Goal: Information Seeking & Learning: Learn about a topic

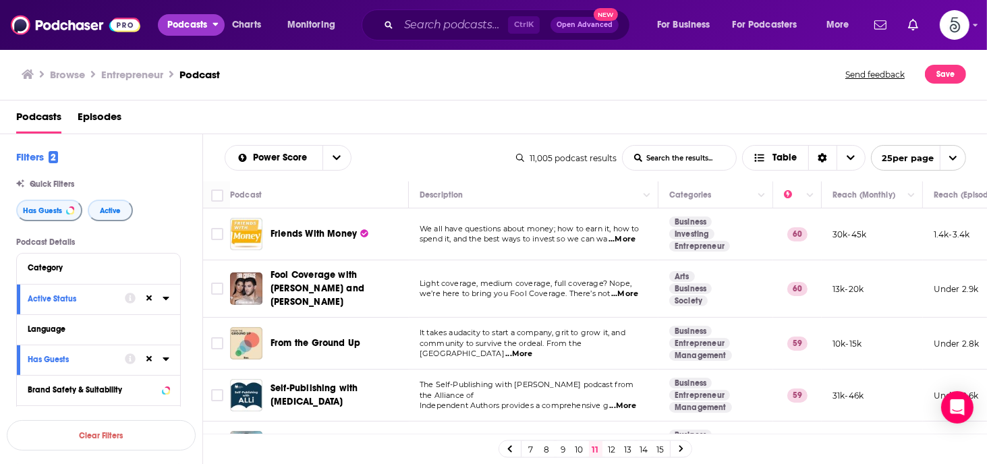
click at [211, 23] on button "Podcasts" at bounding box center [191, 25] width 67 height 22
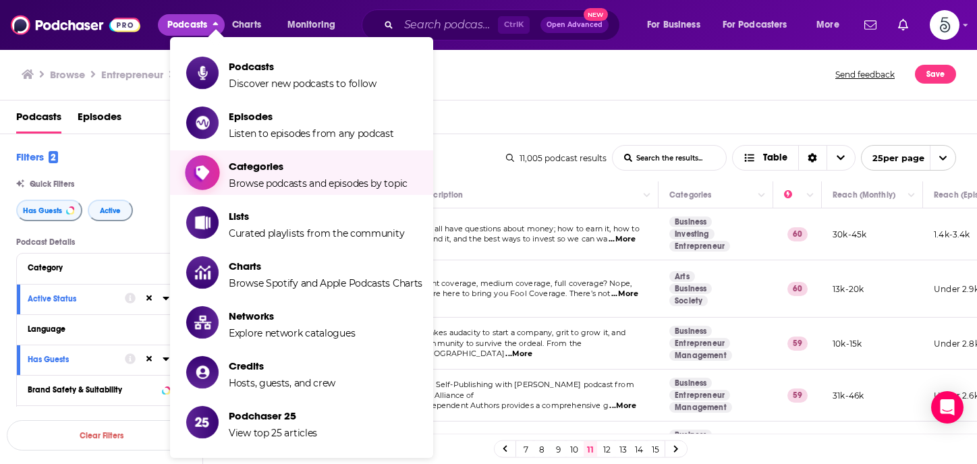
click at [250, 175] on span "Categories Browse podcasts and episodes by topic" at bounding box center [318, 173] width 179 height 34
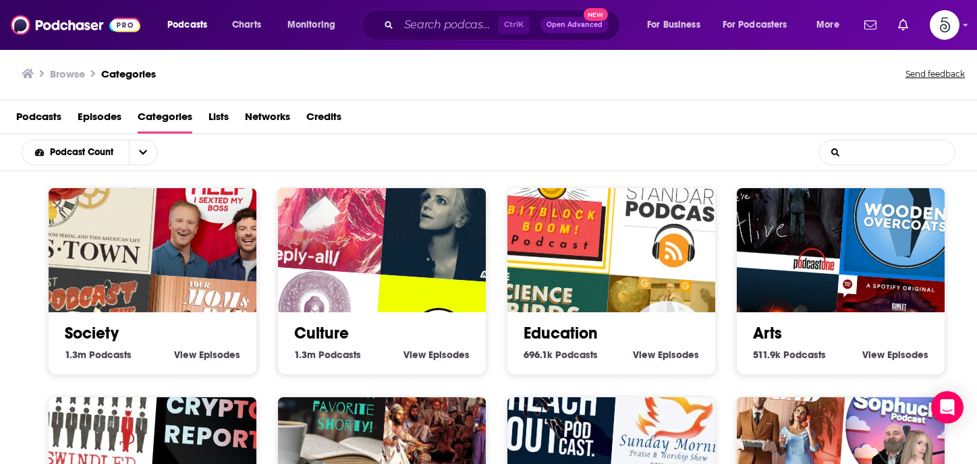
click at [854, 154] on input "List Search Input" at bounding box center [887, 152] width 135 height 24
type input "business"
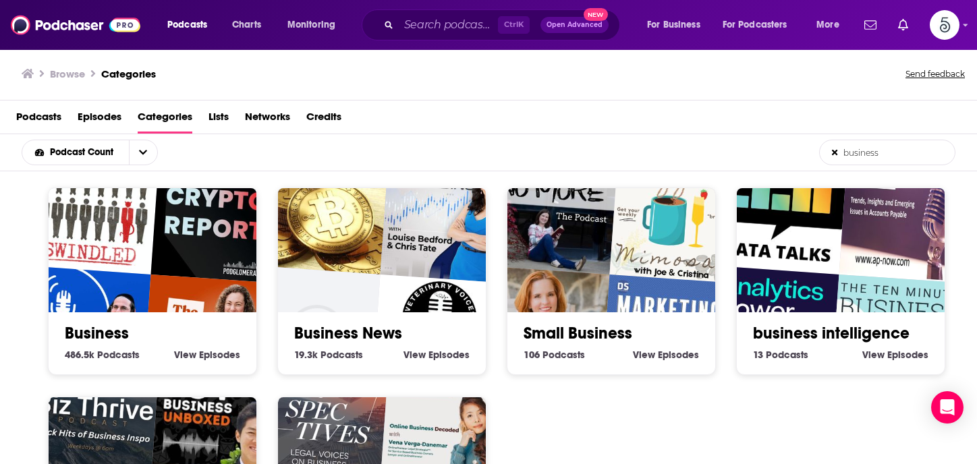
click at [116, 330] on link "Business" at bounding box center [97, 333] width 64 height 20
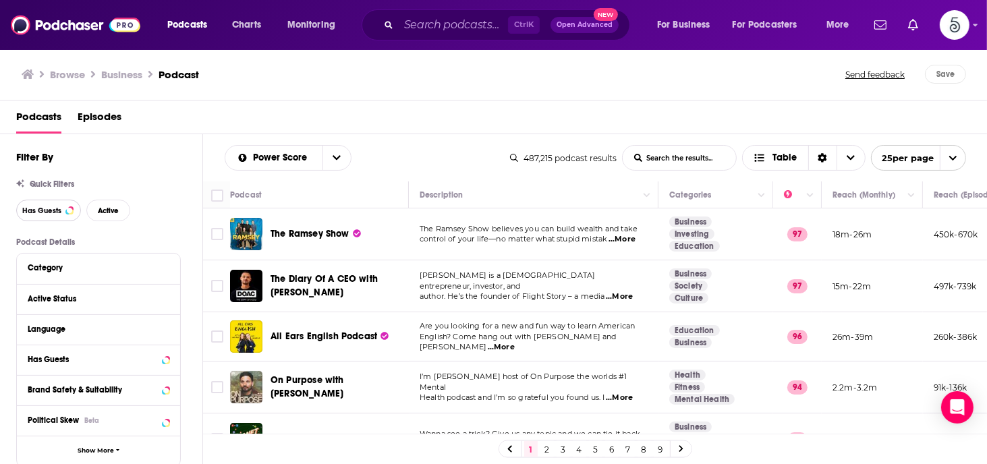
click at [40, 205] on button "Has Guests" at bounding box center [48, 211] width 65 height 22
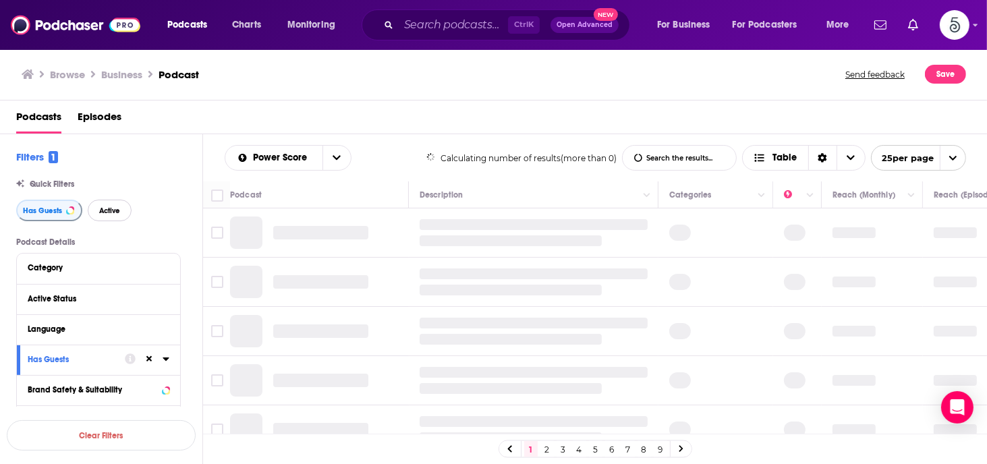
click at [107, 207] on span "Active" at bounding box center [109, 210] width 21 height 7
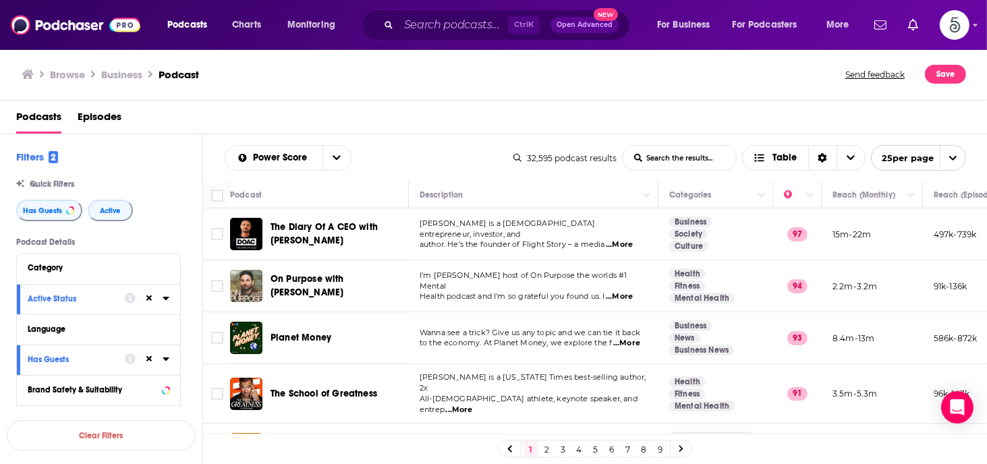
click at [669, 159] on input "List Search Input" at bounding box center [679, 158] width 113 height 24
click at [453, 26] on input "Search podcasts, credits, & more..." at bounding box center [453, 25] width 109 height 22
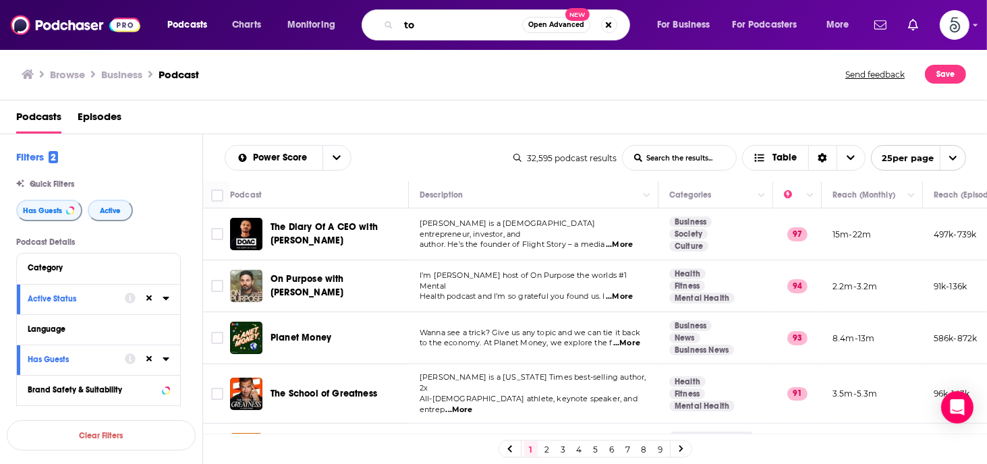
type input "t"
click at [729, 84] on div "Browse Business Podcast Send feedback Save" at bounding box center [494, 75] width 988 height 52
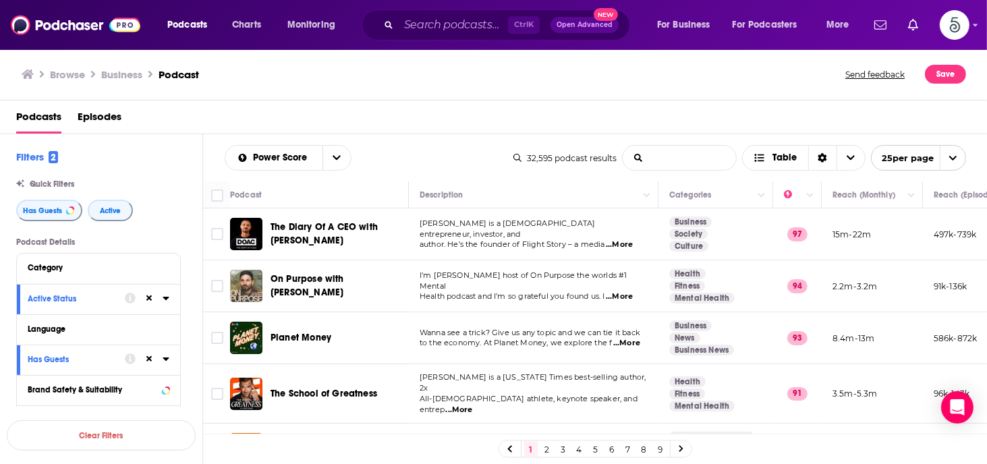
click at [699, 156] on input "List Search Input" at bounding box center [679, 158] width 113 height 24
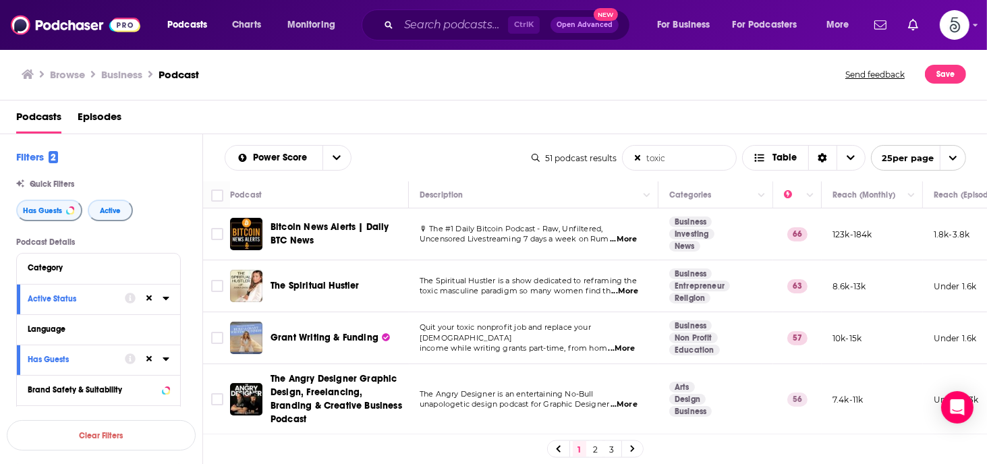
type input "toxic"
click at [628, 292] on span "...More" at bounding box center [624, 291] width 27 height 11
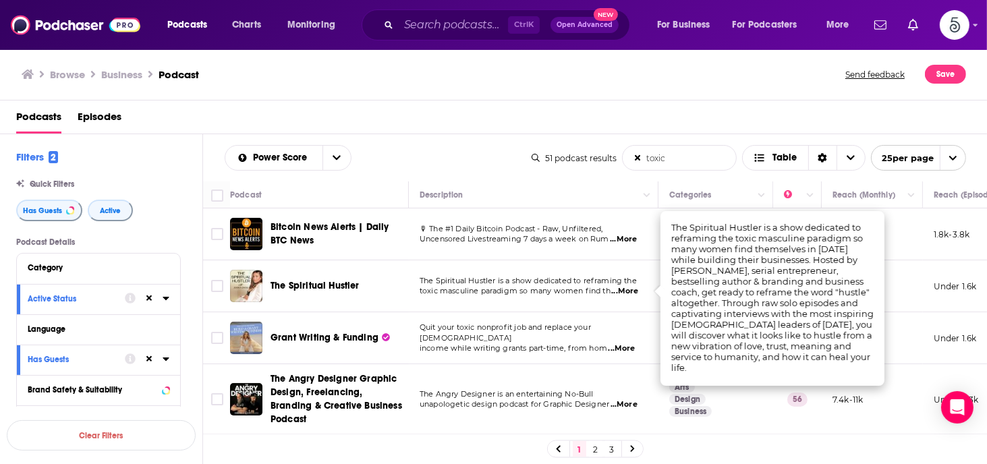
click at [628, 292] on span "...More" at bounding box center [624, 291] width 27 height 11
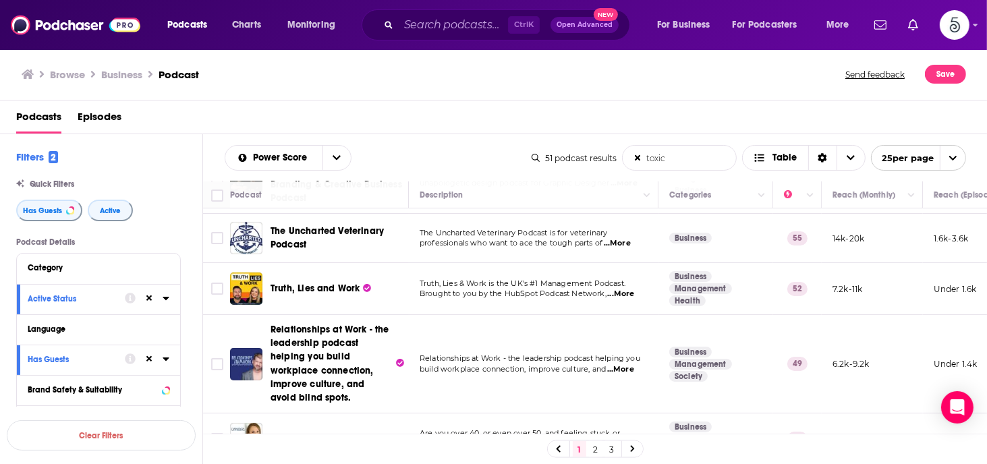
scroll to position [281, 0]
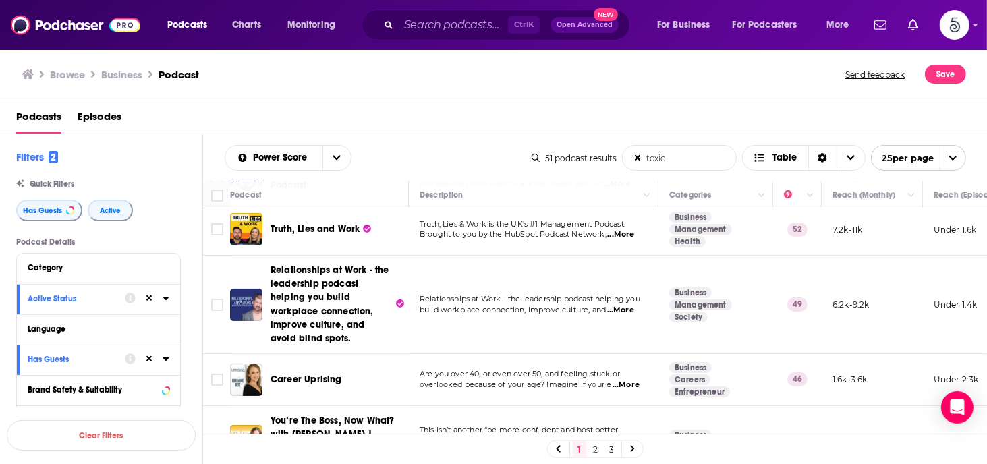
click at [631, 309] on span "...More" at bounding box center [620, 310] width 27 height 11
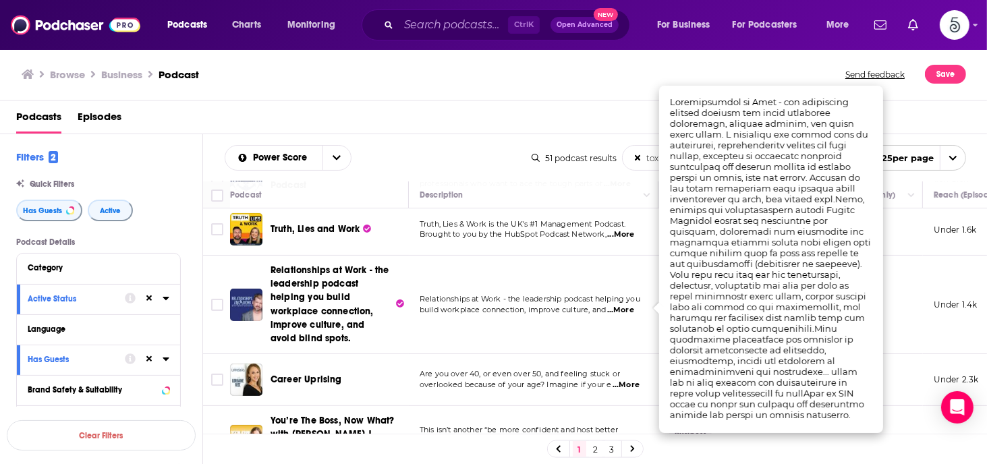
click at [631, 309] on span "...More" at bounding box center [620, 310] width 27 height 11
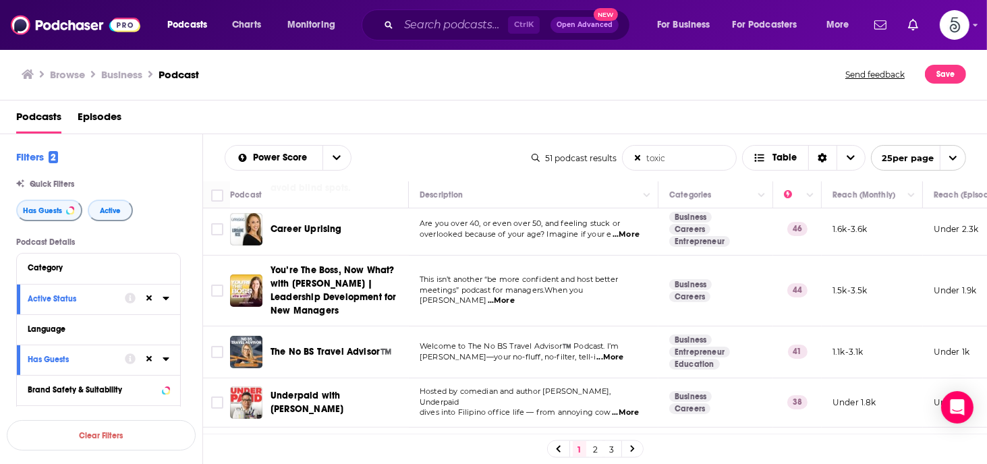
scroll to position [0, 0]
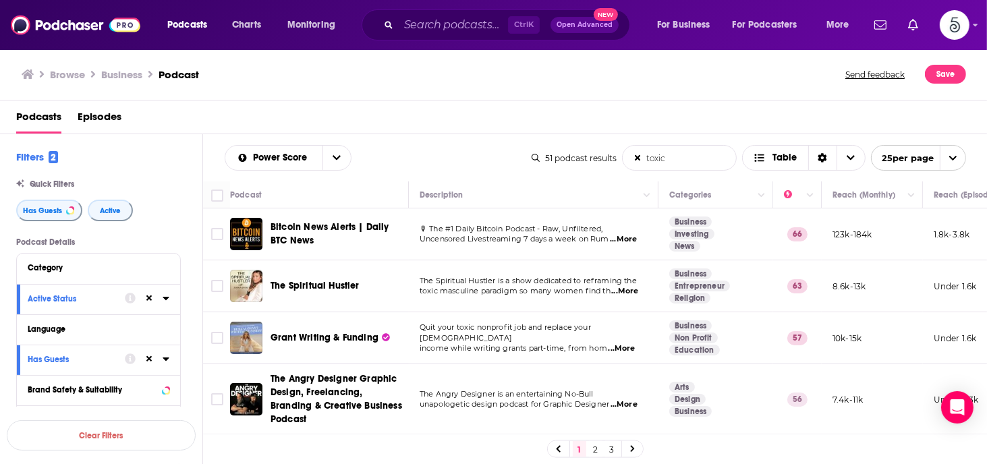
click at [702, 156] on input "toxic" at bounding box center [679, 158] width 113 height 24
click at [638, 152] on input "toxic" at bounding box center [679, 158] width 113 height 24
click at [637, 155] on icon at bounding box center [637, 158] width 7 height 9
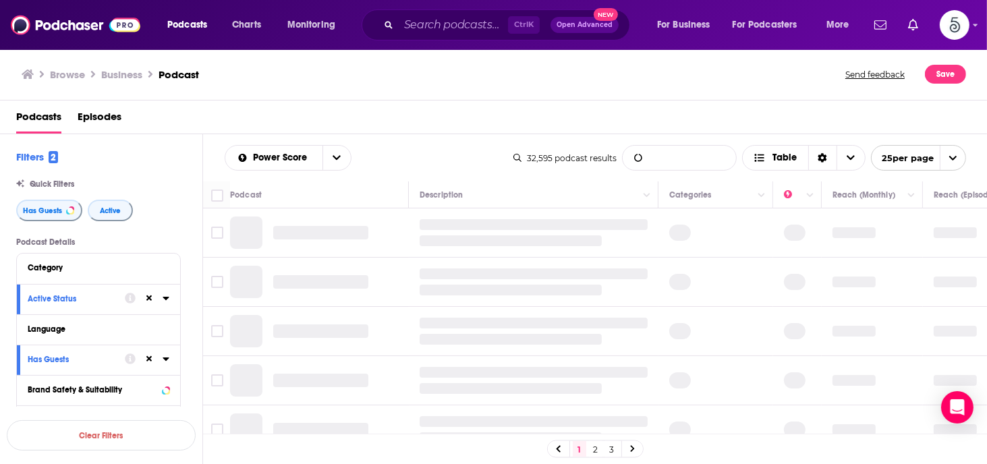
click at [664, 157] on input "List Search Input" at bounding box center [679, 158] width 113 height 24
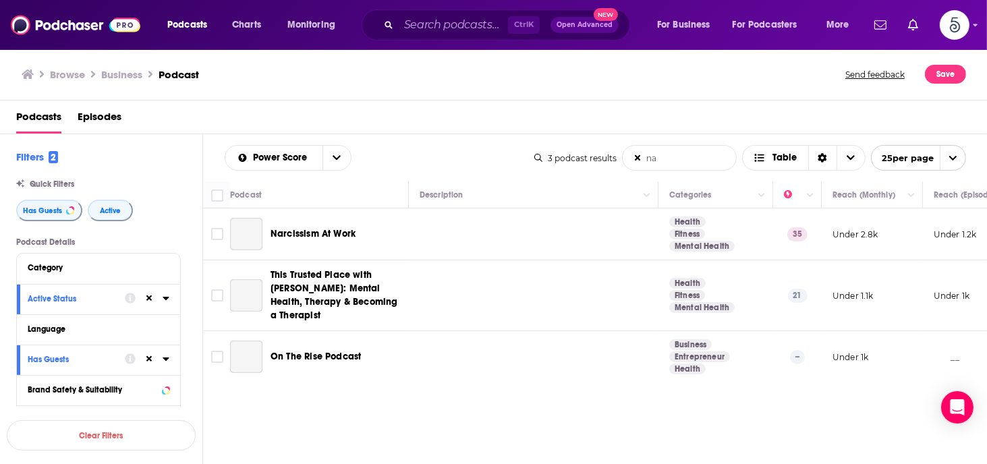
type input "n"
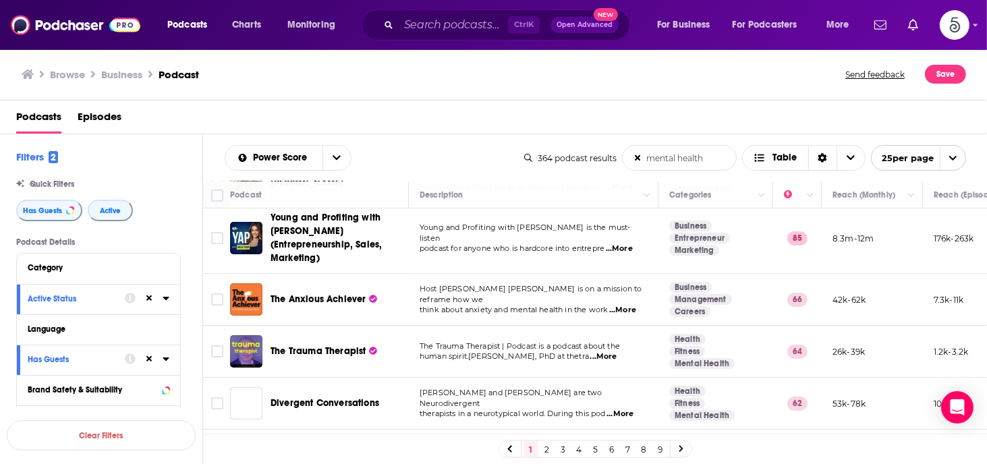
scroll to position [67, 0]
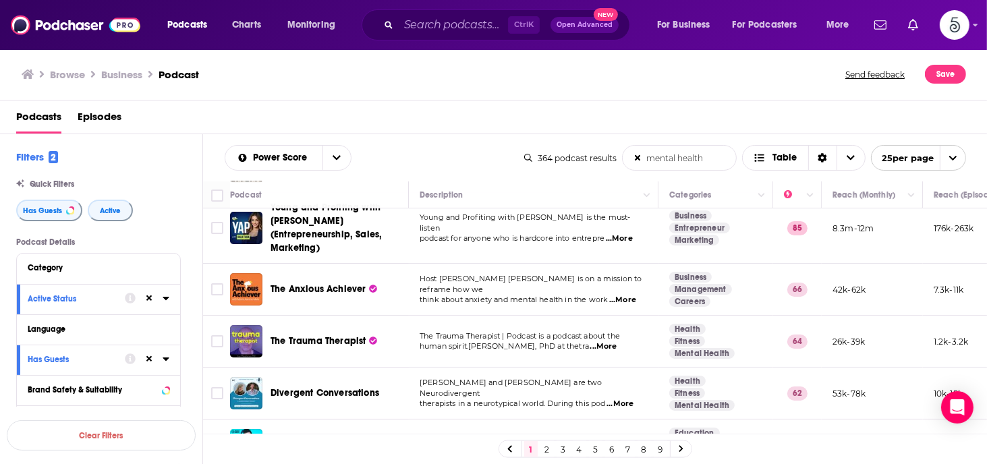
click at [629, 295] on span "...More" at bounding box center [622, 300] width 27 height 11
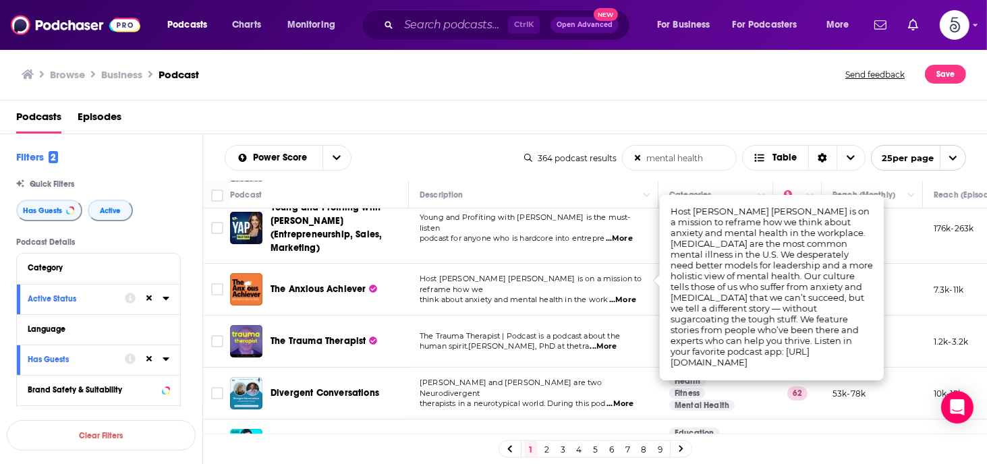
click at [629, 295] on span "...More" at bounding box center [622, 300] width 27 height 11
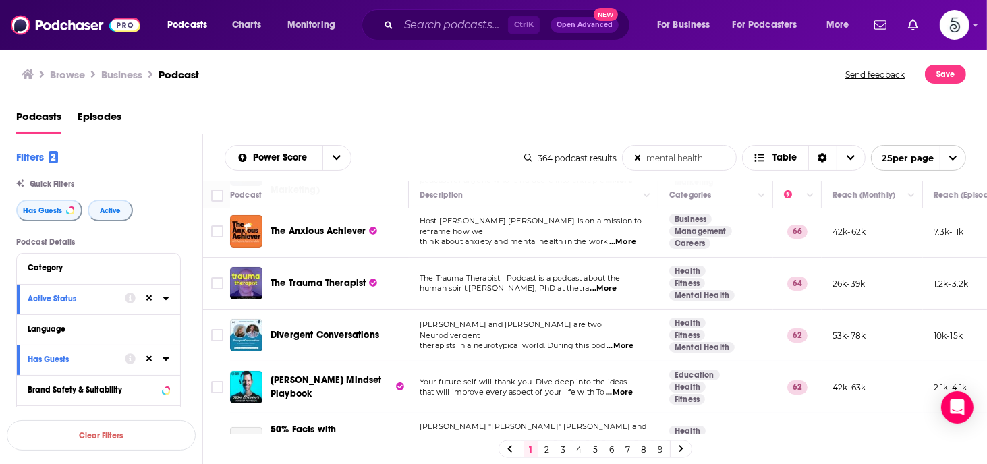
scroll to position [132, 0]
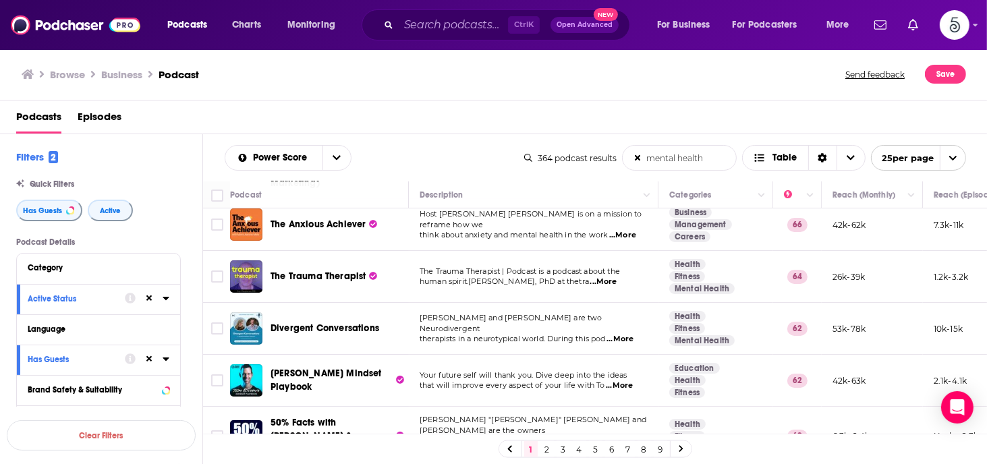
click at [628, 381] on span "...More" at bounding box center [619, 386] width 27 height 11
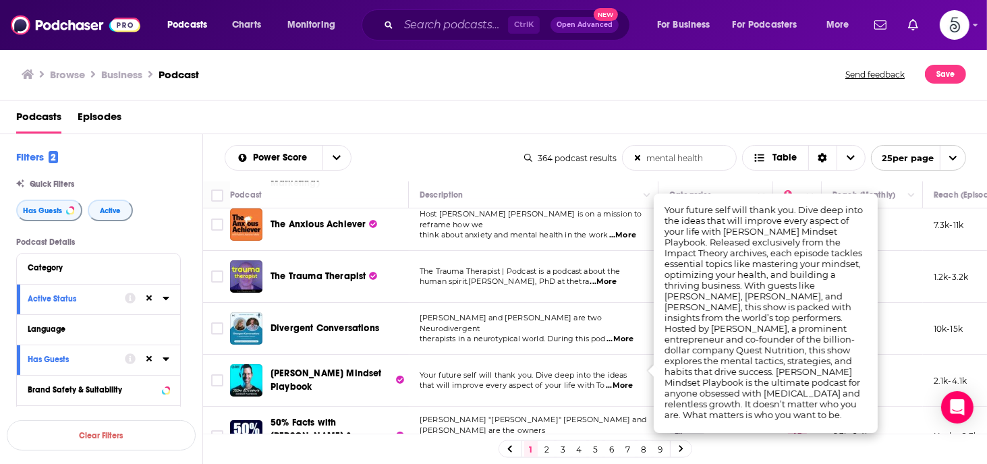
click at [627, 381] on span "...More" at bounding box center [619, 386] width 27 height 11
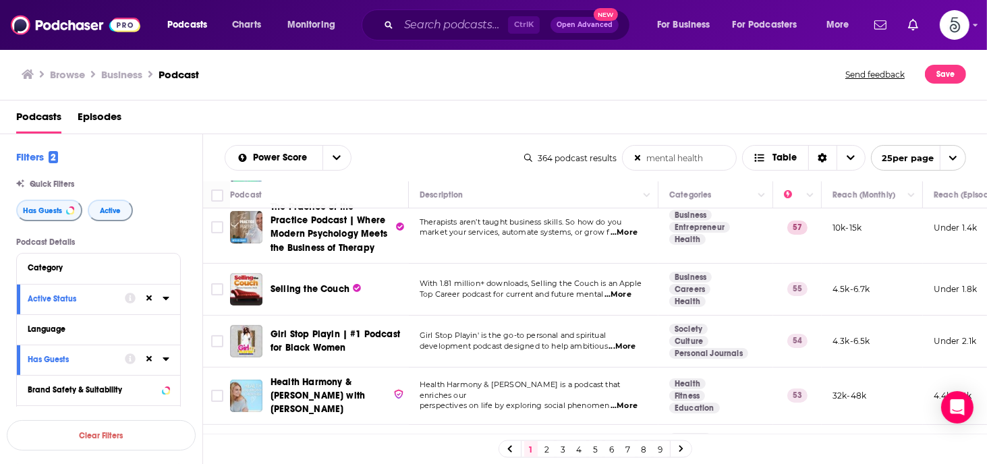
scroll to position [537, 0]
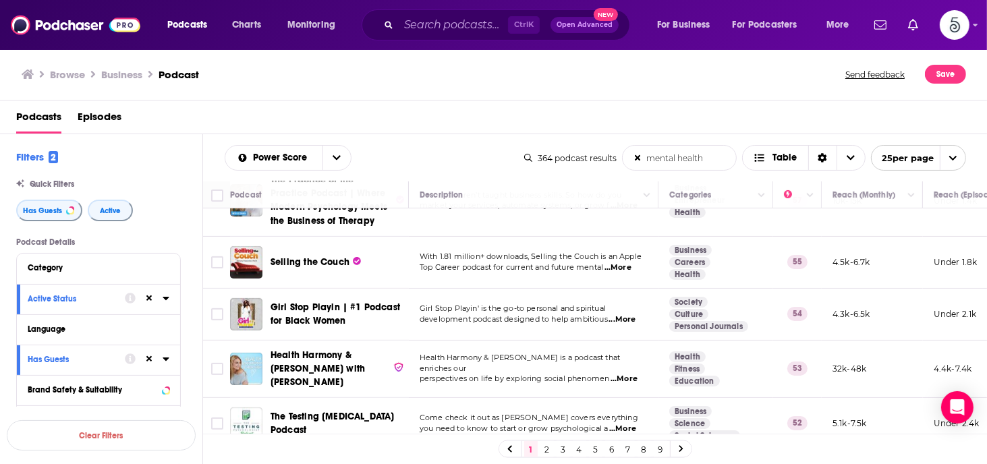
click at [630, 374] on span "...More" at bounding box center [624, 379] width 27 height 11
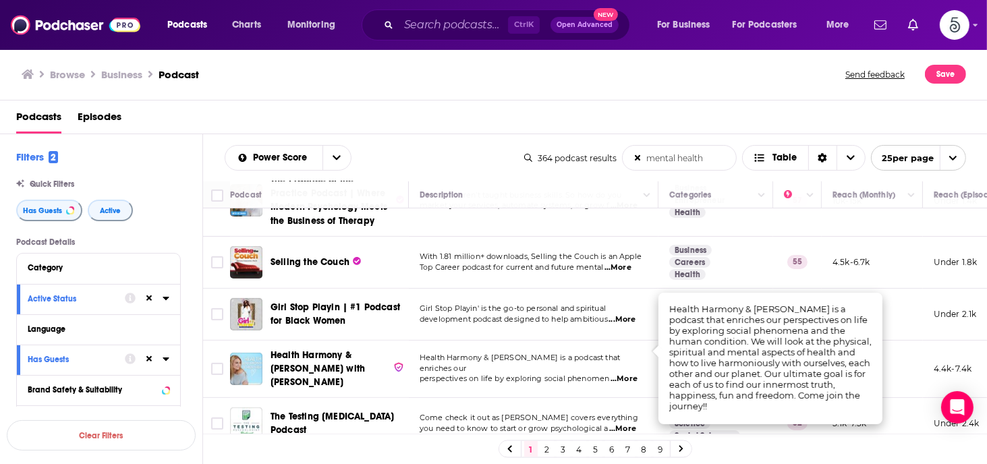
click at [626, 374] on span "...More" at bounding box center [624, 379] width 27 height 11
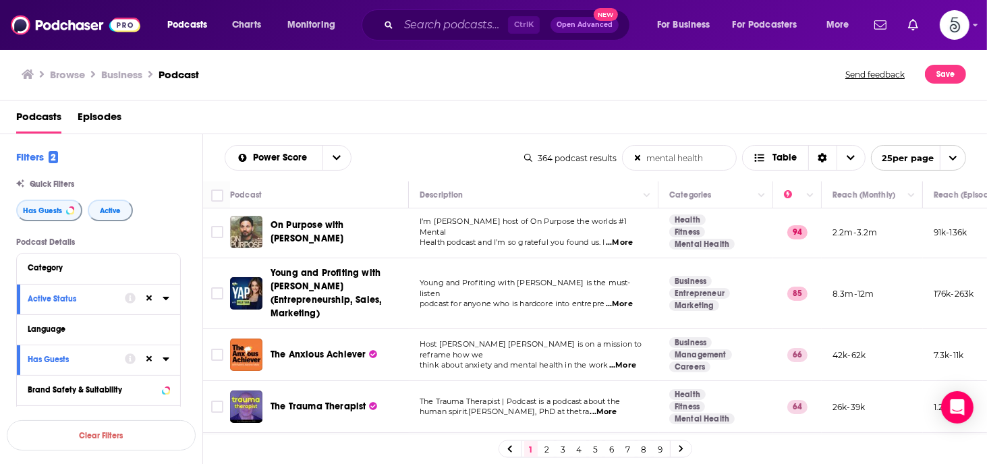
scroll to position [0, 0]
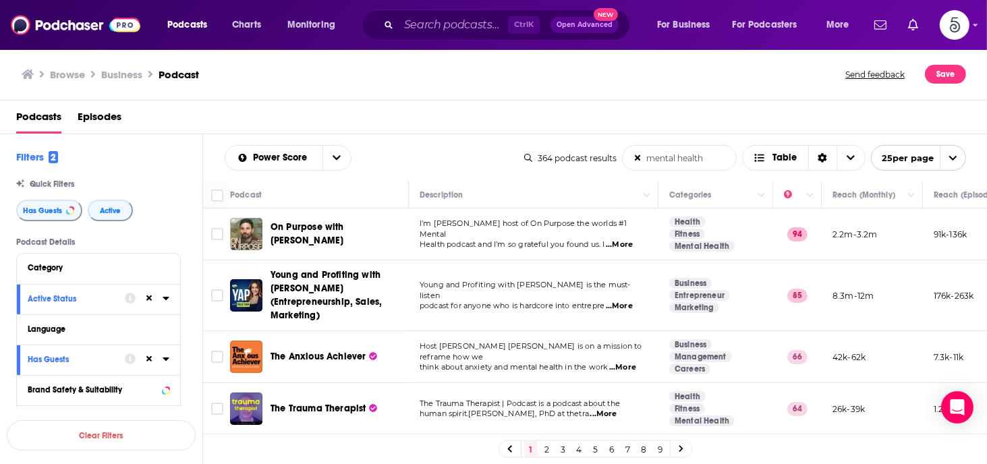
click at [719, 159] on input "mental health" at bounding box center [679, 158] width 113 height 24
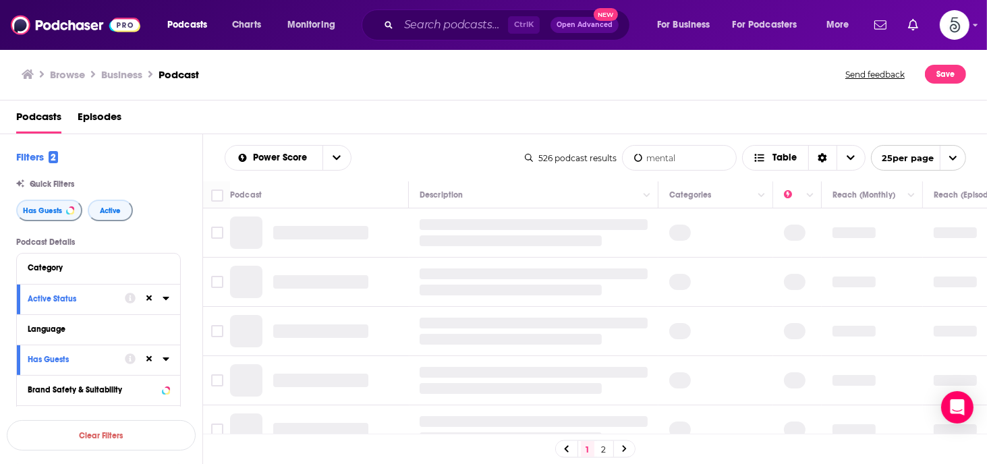
type input "mental"
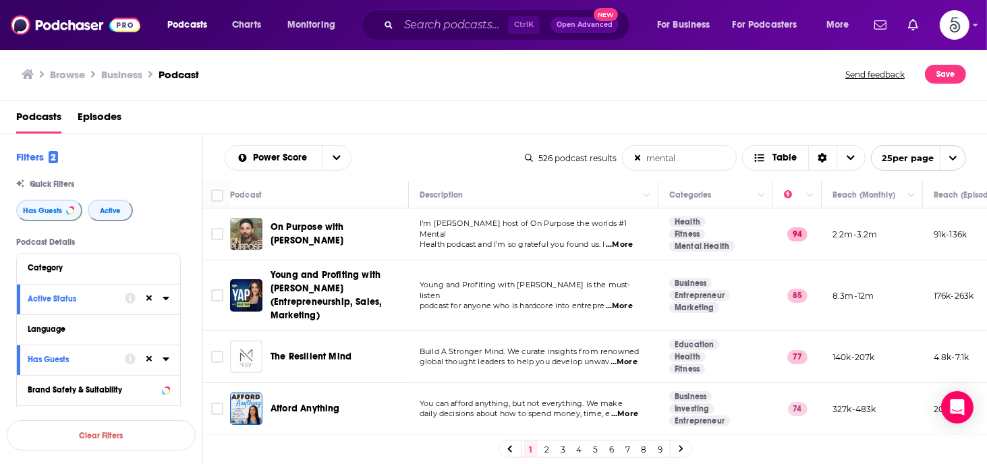
click at [629, 357] on span "...More" at bounding box center [624, 362] width 27 height 11
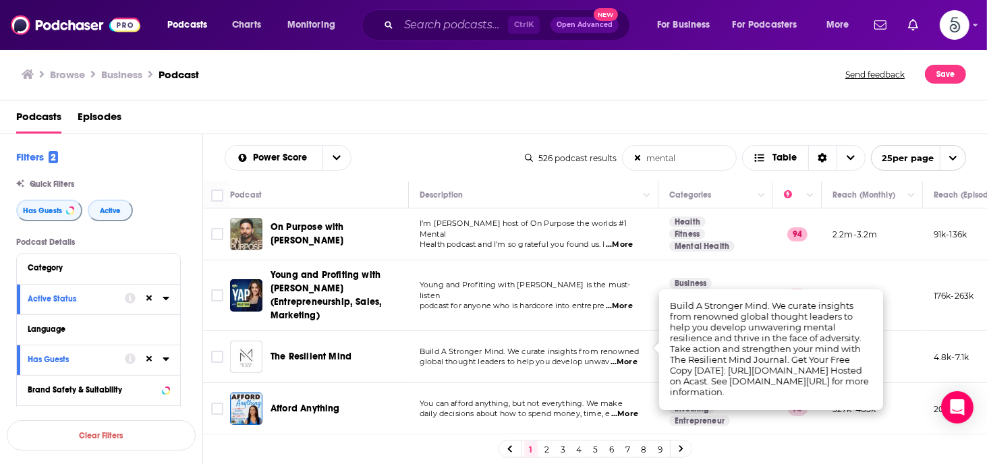
click at [630, 357] on span "...More" at bounding box center [624, 362] width 27 height 11
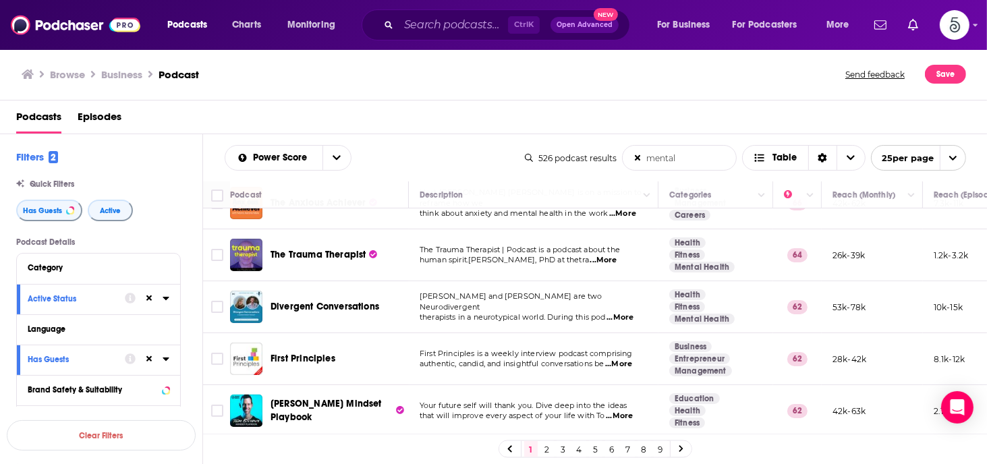
scroll to position [270, 0]
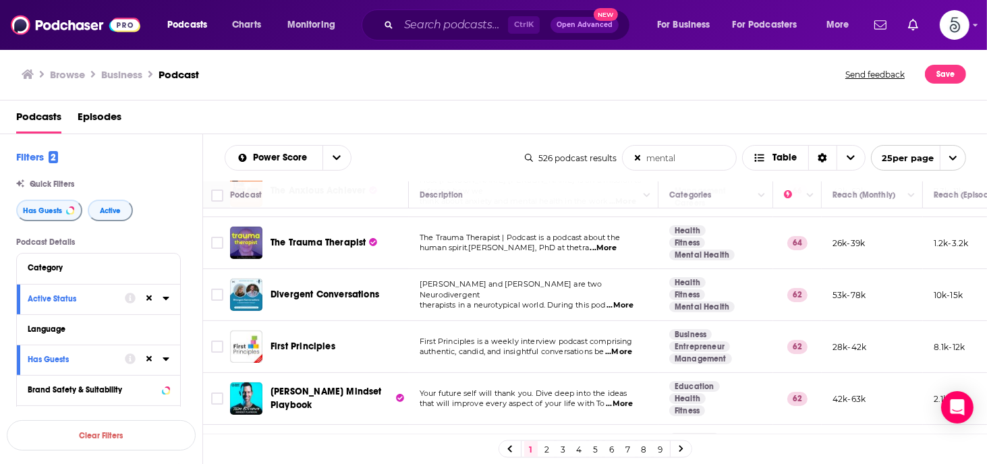
click at [632, 347] on span "...More" at bounding box center [618, 352] width 27 height 11
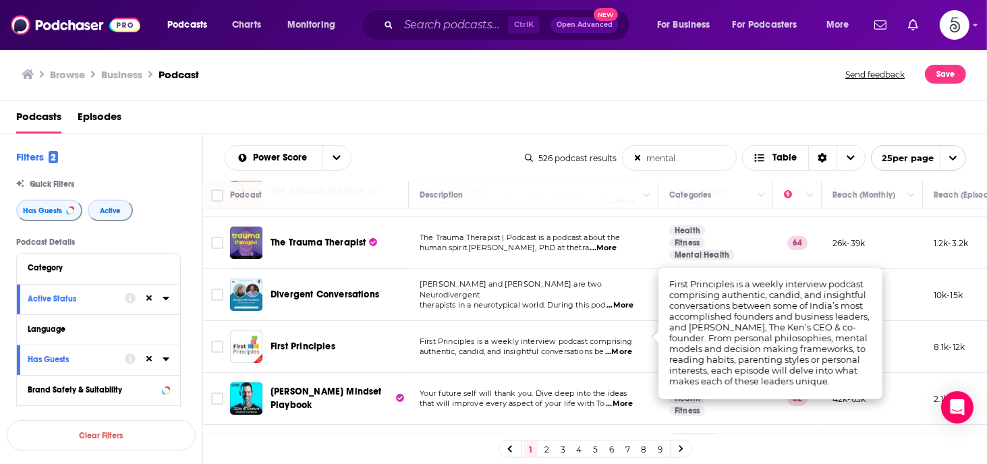
click at [631, 347] on span "...More" at bounding box center [618, 352] width 27 height 11
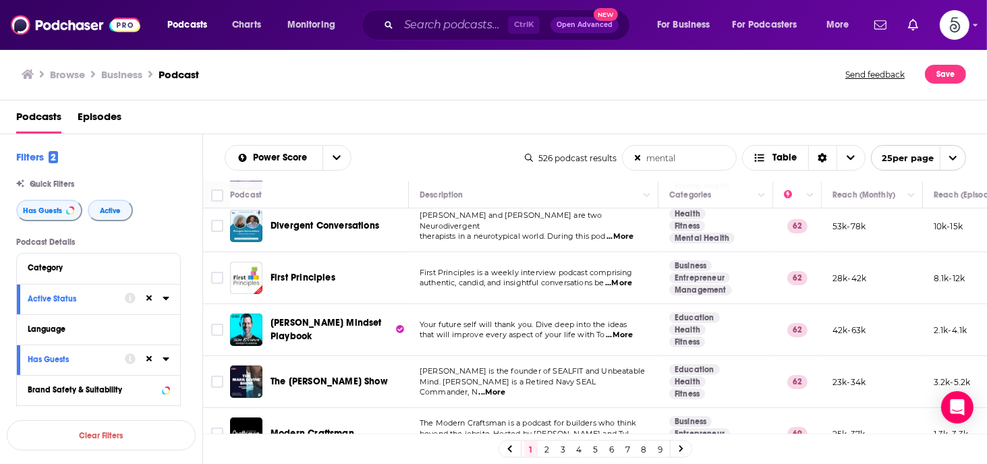
scroll to position [351, 0]
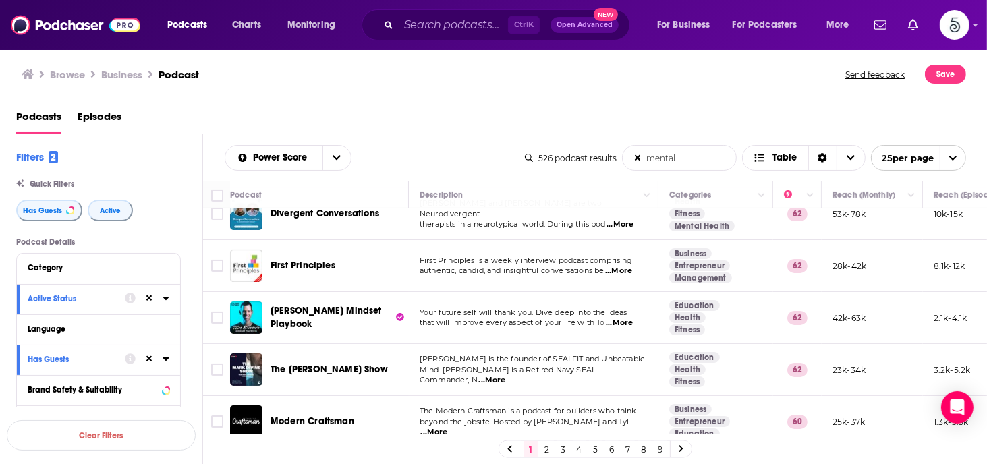
click at [506, 375] on span "...More" at bounding box center [492, 380] width 27 height 11
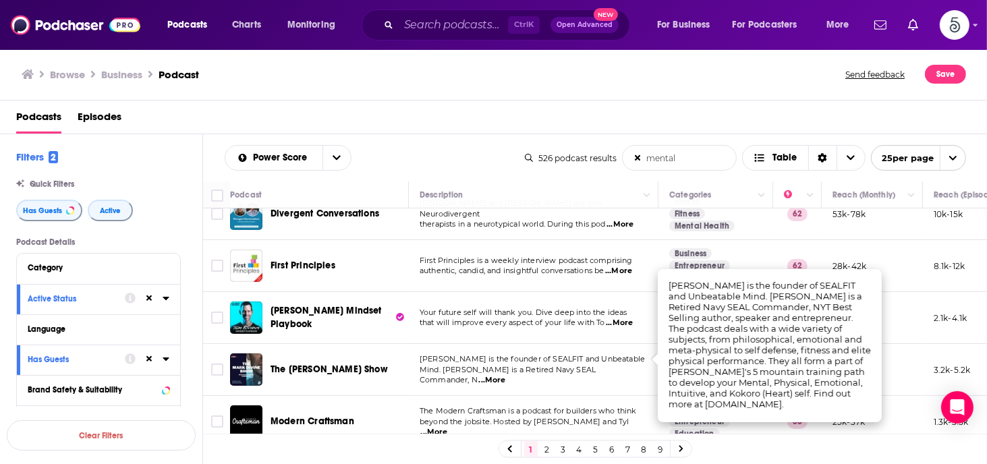
click at [506, 375] on span "...More" at bounding box center [492, 380] width 27 height 11
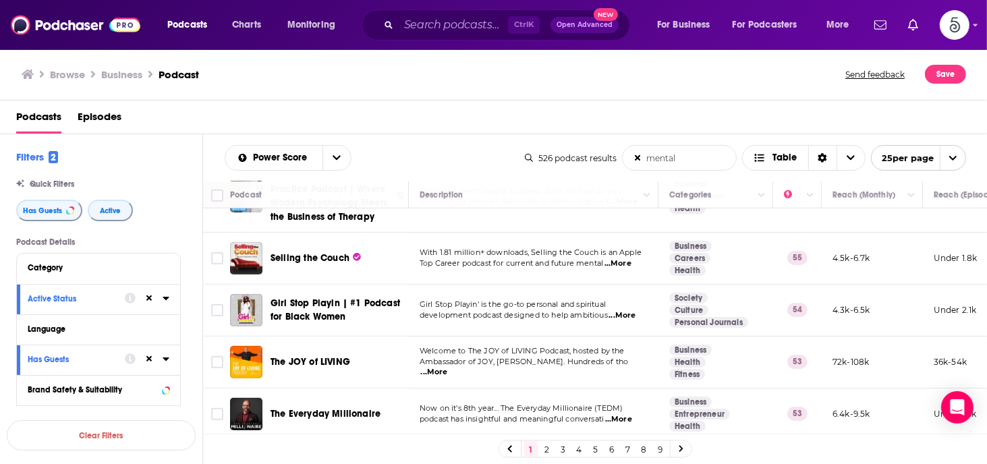
scroll to position [810, 0]
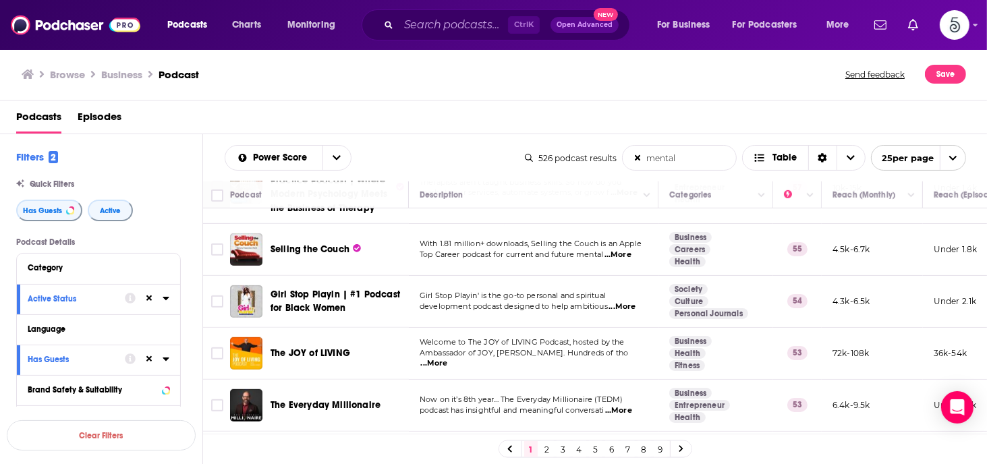
click at [448, 358] on span "...More" at bounding box center [434, 363] width 27 height 11
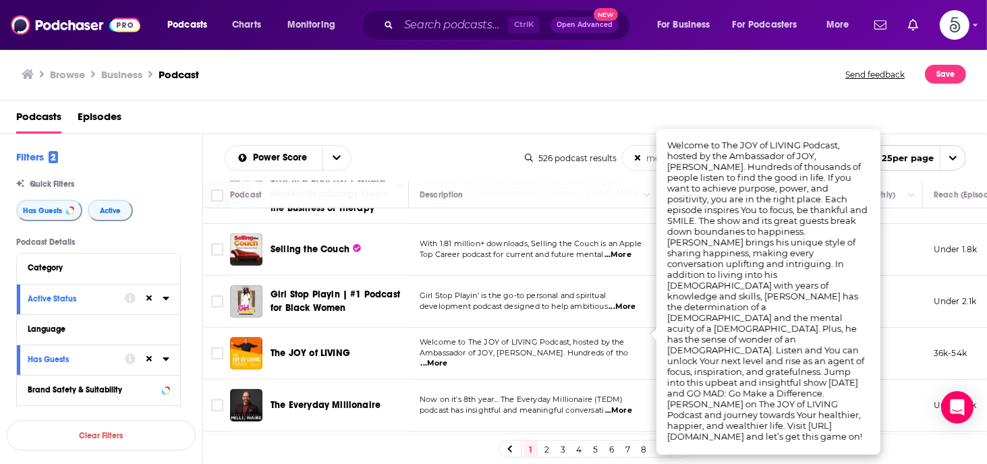
click at [448, 358] on span "...More" at bounding box center [434, 363] width 27 height 11
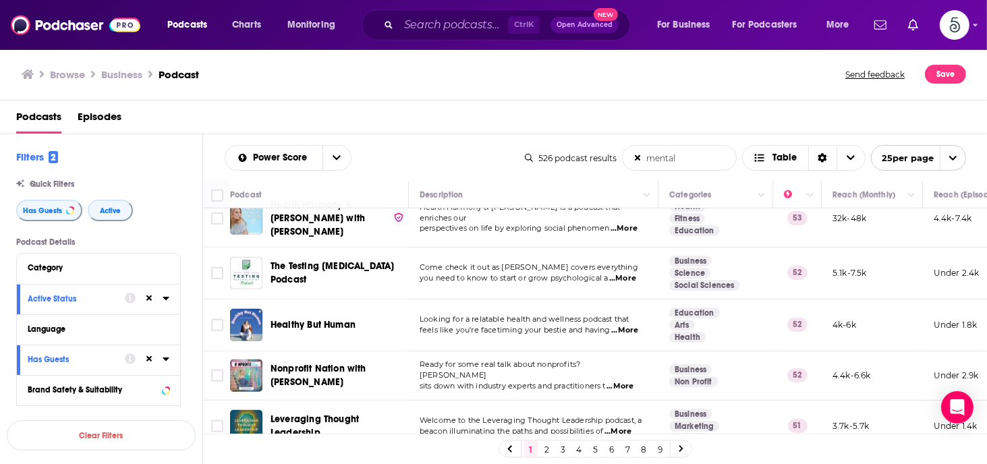
scroll to position [1123, 0]
click at [626, 426] on span "...More" at bounding box center [618, 431] width 27 height 11
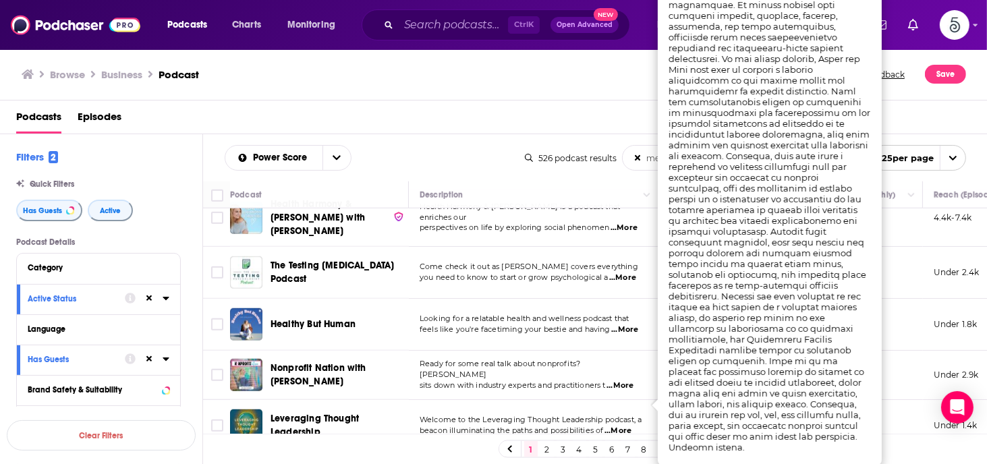
click at [630, 426] on span "...More" at bounding box center [618, 431] width 27 height 11
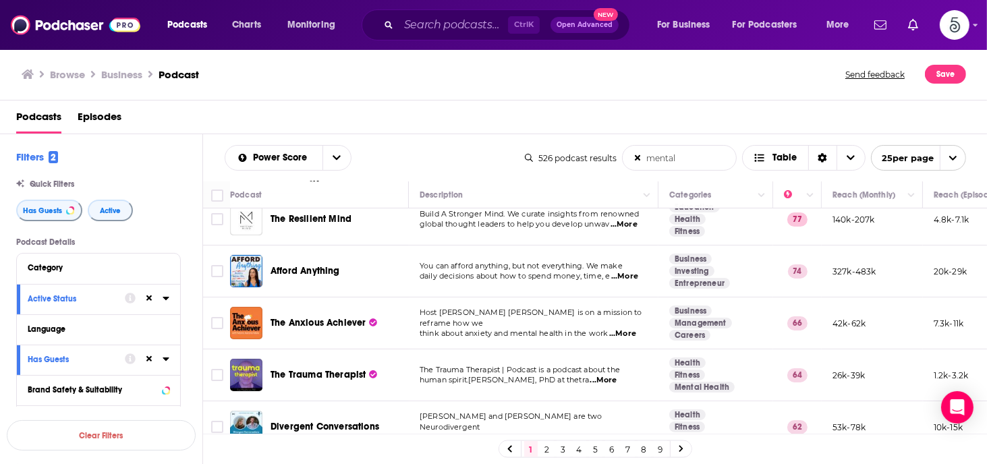
scroll to position [0, 0]
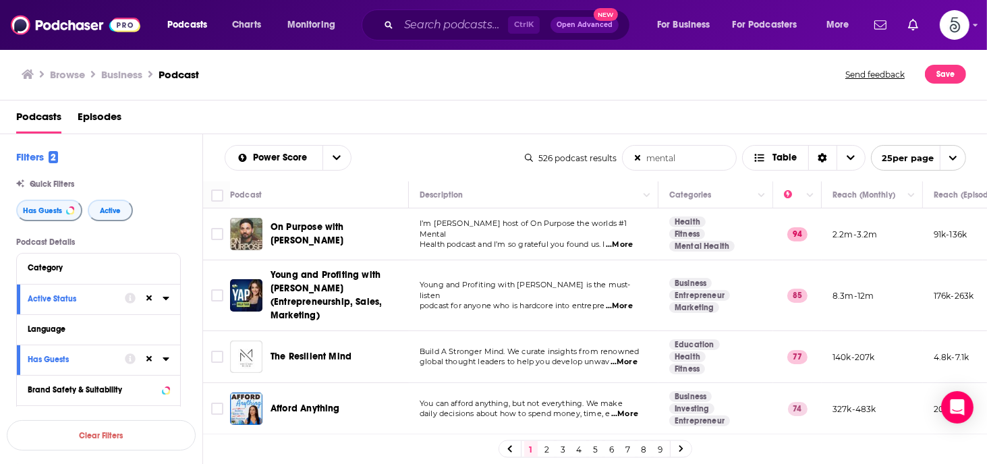
click at [637, 158] on icon at bounding box center [638, 158] width 7 height 7
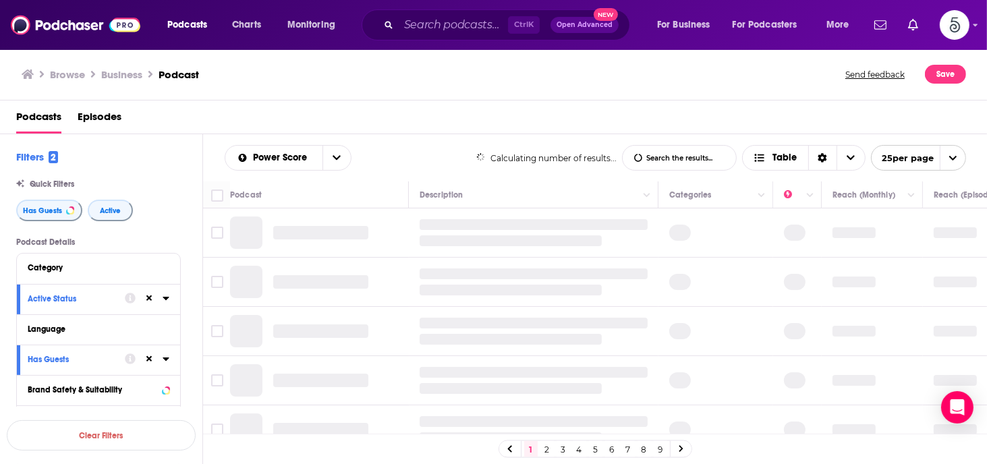
click at [661, 156] on input "List Search Input" at bounding box center [679, 158] width 113 height 24
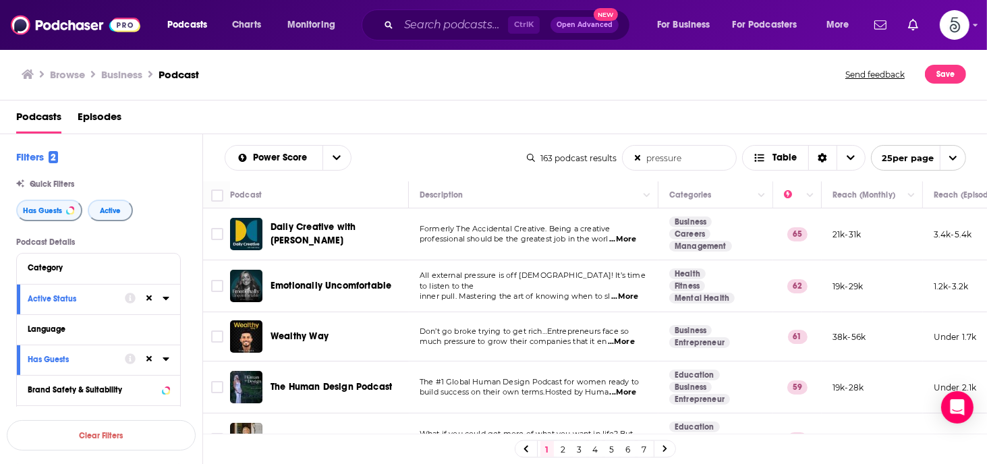
type input "pressure"
click at [627, 391] on span "...More" at bounding box center [623, 392] width 27 height 11
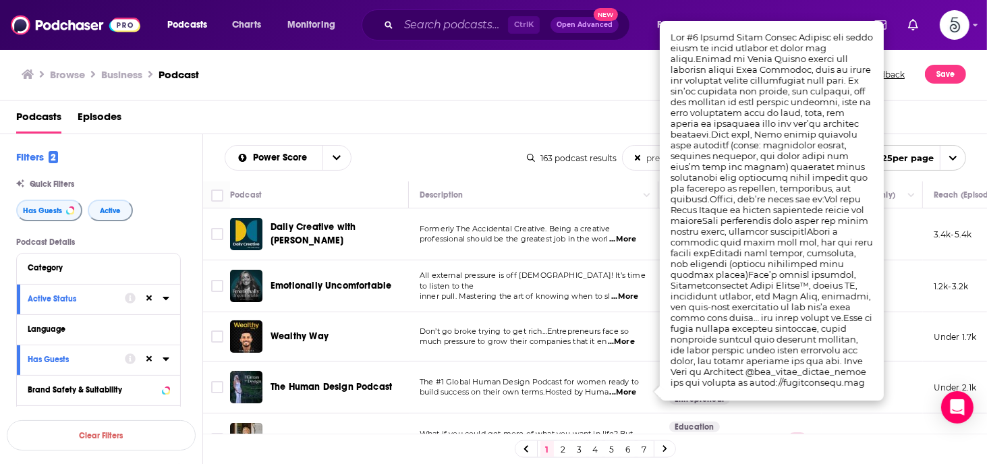
click at [627, 391] on span "...More" at bounding box center [623, 392] width 27 height 11
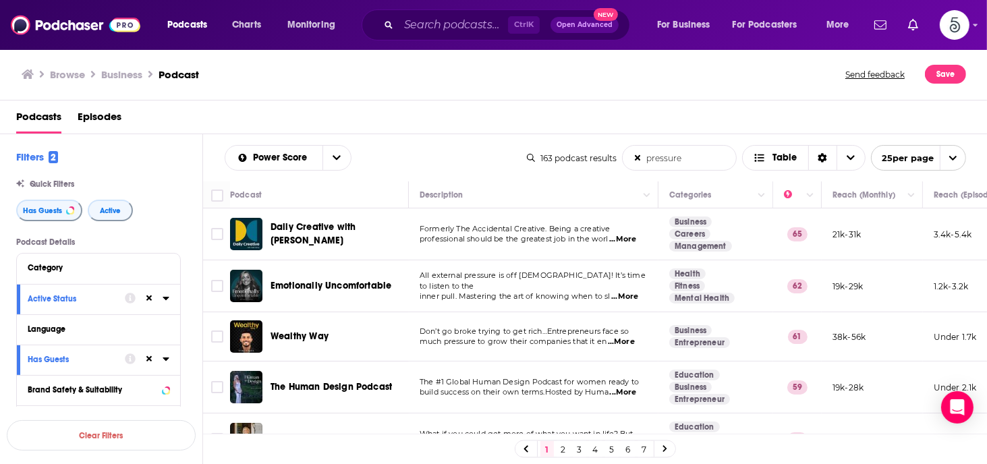
click at [628, 292] on span "...More" at bounding box center [624, 297] width 27 height 11
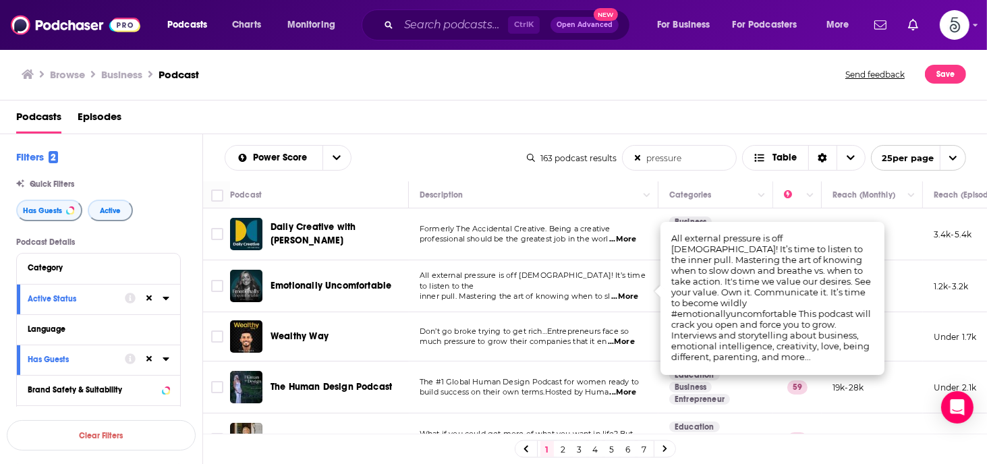
click at [628, 292] on span "...More" at bounding box center [624, 297] width 27 height 11
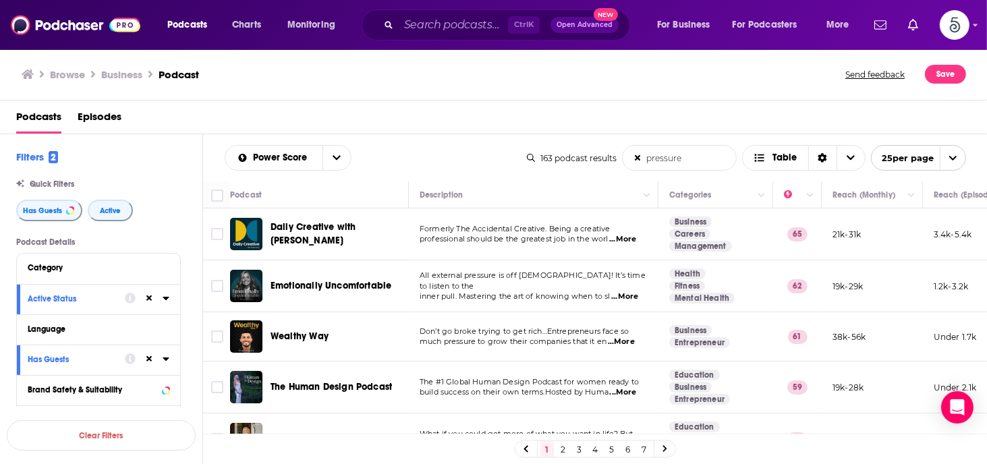
click at [623, 238] on span "...More" at bounding box center [622, 239] width 27 height 11
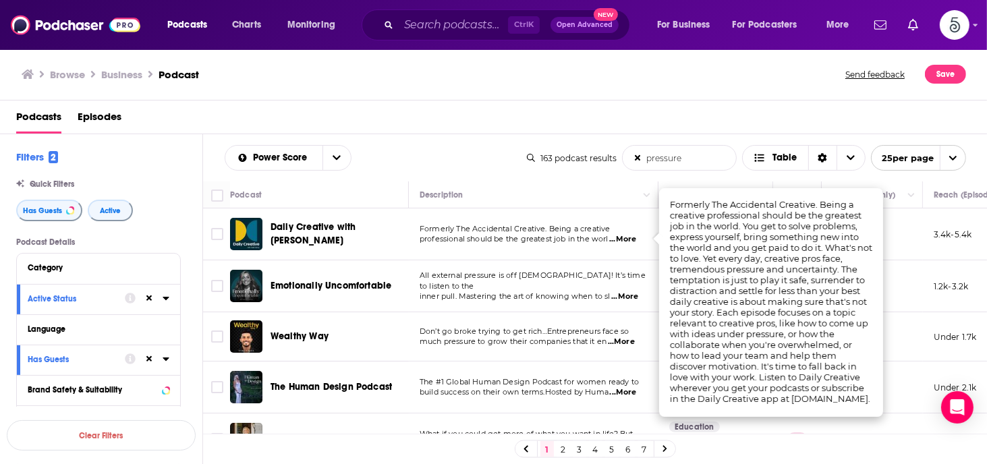
click at [623, 238] on span "...More" at bounding box center [622, 239] width 27 height 11
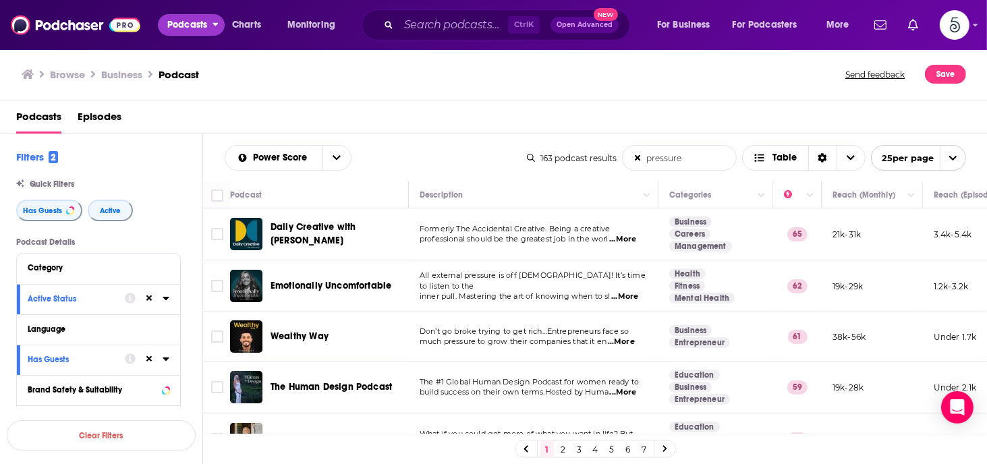
click at [216, 24] on icon "open menu" at bounding box center [215, 24] width 5 height 3
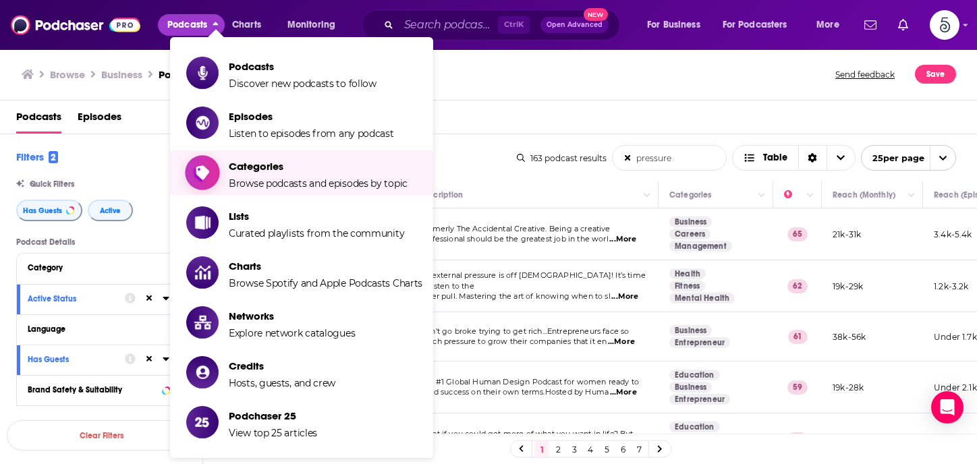
click at [252, 160] on span "Categories" at bounding box center [318, 166] width 179 height 13
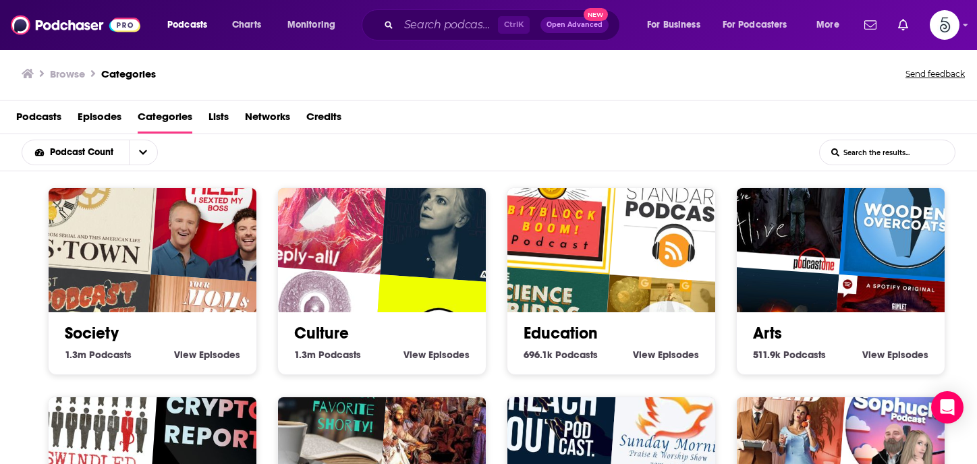
click at [857, 155] on input "List Search Input" at bounding box center [887, 152] width 135 height 24
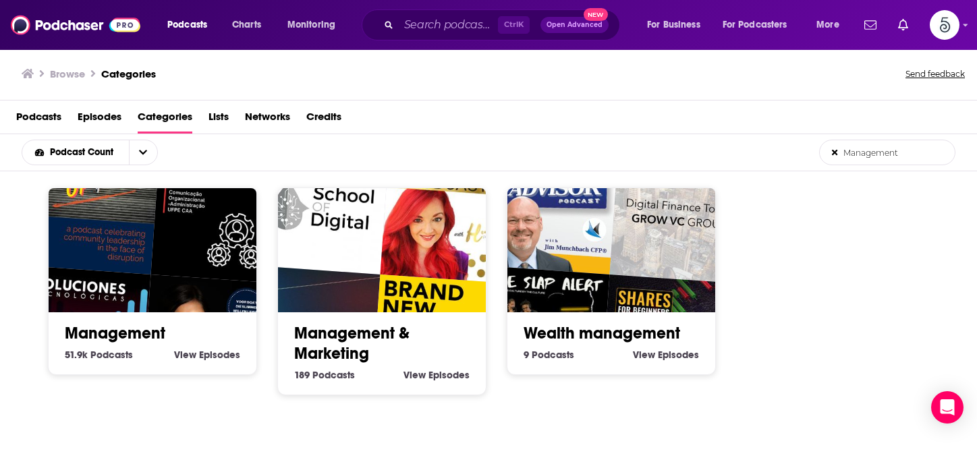
type input "Management"
click at [146, 331] on link "Management" at bounding box center [115, 333] width 101 height 20
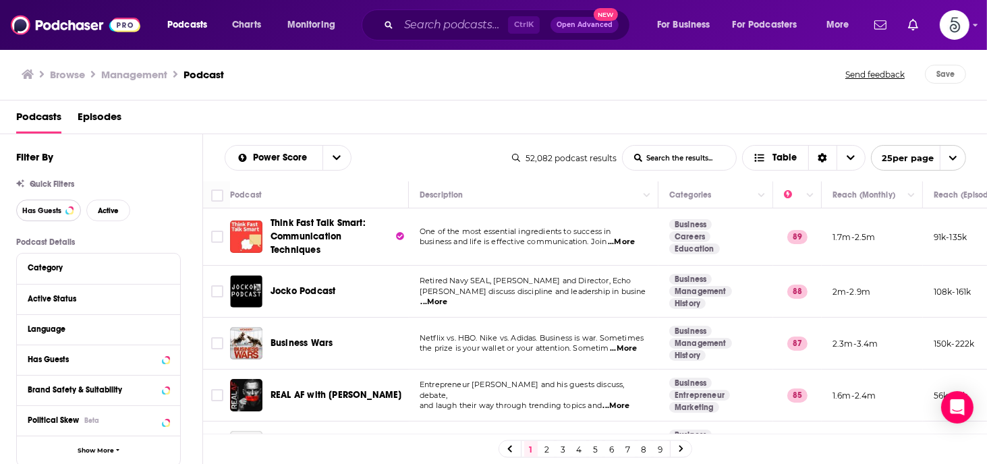
click at [49, 209] on span "Has Guests" at bounding box center [41, 210] width 39 height 7
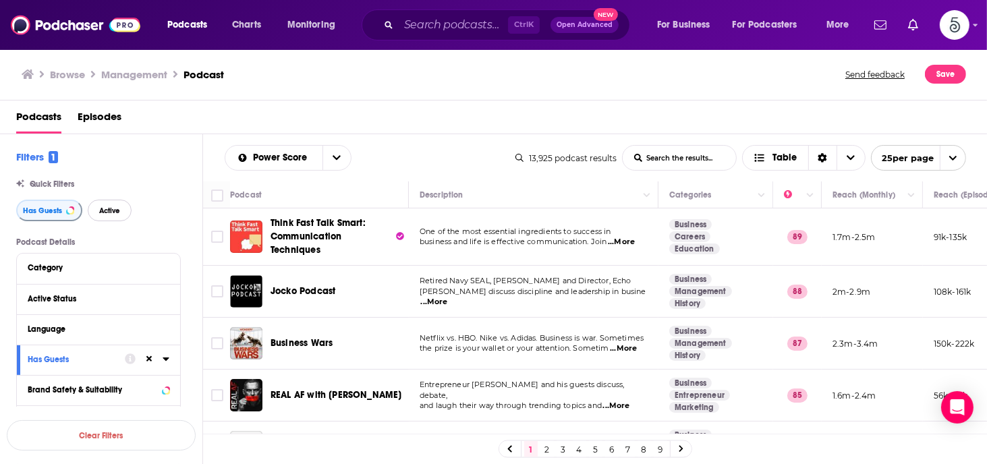
click at [109, 209] on span "Active" at bounding box center [109, 210] width 21 height 7
click at [448, 297] on span "...More" at bounding box center [434, 302] width 27 height 11
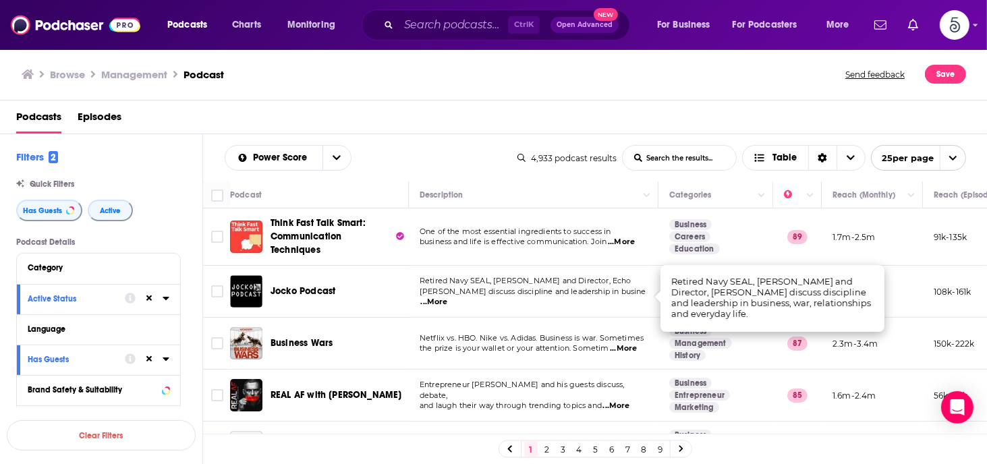
click at [448, 297] on span "...More" at bounding box center [434, 302] width 27 height 11
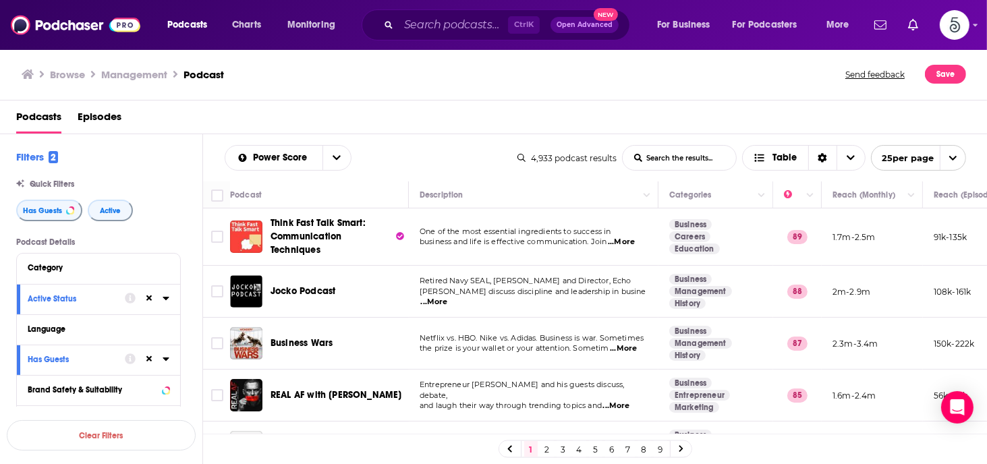
click at [632, 346] on span "...More" at bounding box center [623, 348] width 27 height 11
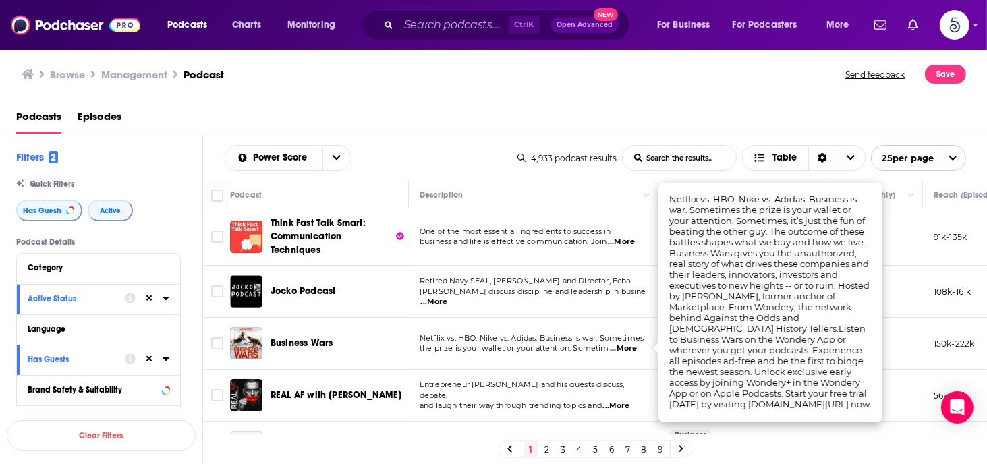
click at [632, 346] on span "...More" at bounding box center [623, 348] width 27 height 11
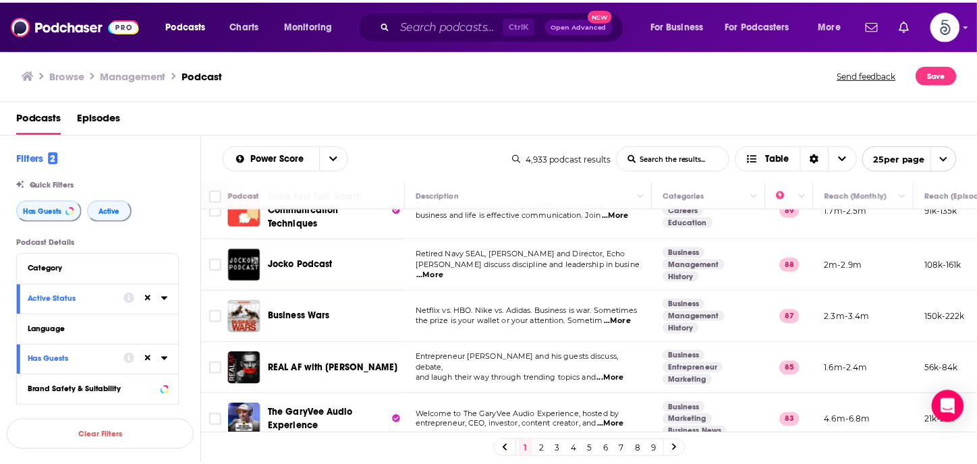
scroll to position [54, 0]
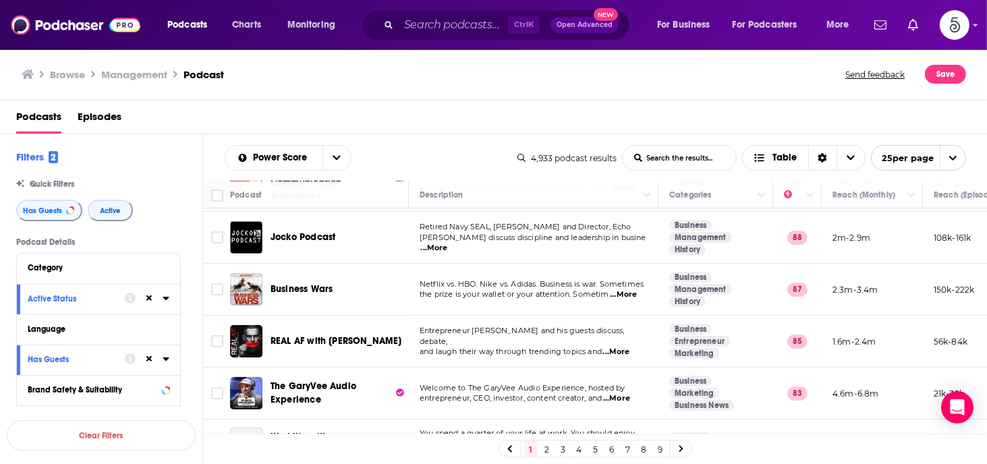
click at [621, 347] on span "...More" at bounding box center [616, 352] width 27 height 11
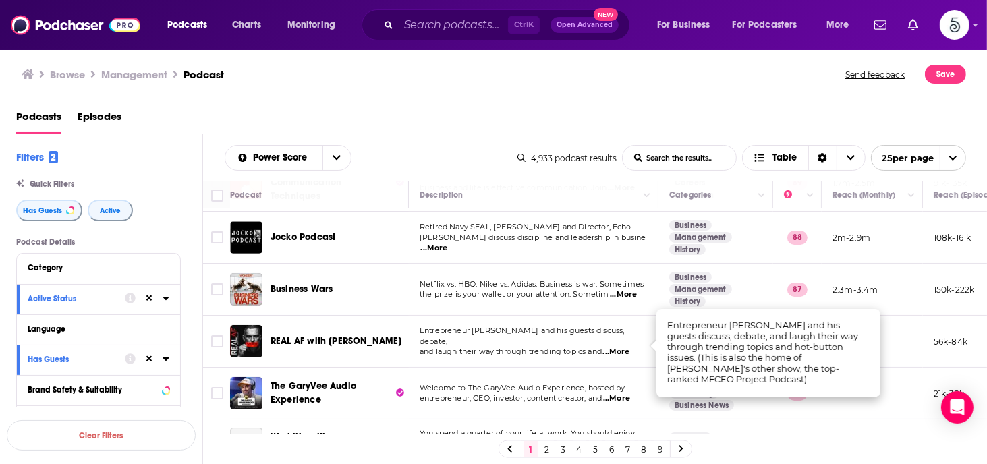
click at [622, 347] on span "...More" at bounding box center [616, 352] width 27 height 11
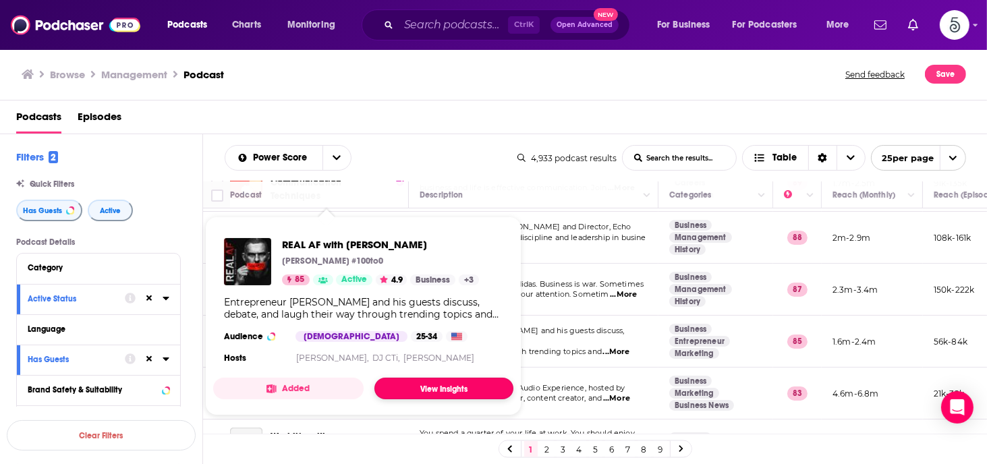
click at [437, 385] on link "View Insights" at bounding box center [443, 389] width 139 height 22
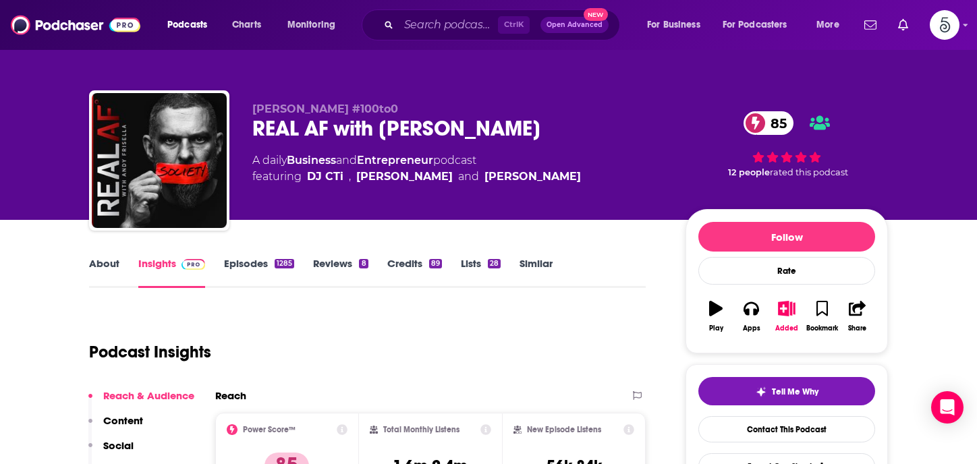
click at [103, 262] on link "About" at bounding box center [104, 272] width 30 height 31
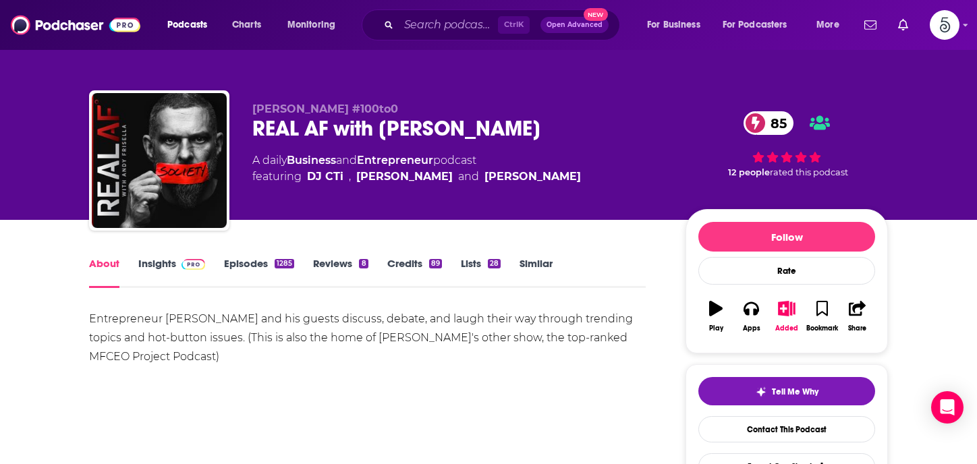
click at [103, 262] on link "About" at bounding box center [104, 272] width 30 height 31
click at [232, 265] on link "Episodes 1285" at bounding box center [259, 272] width 70 height 31
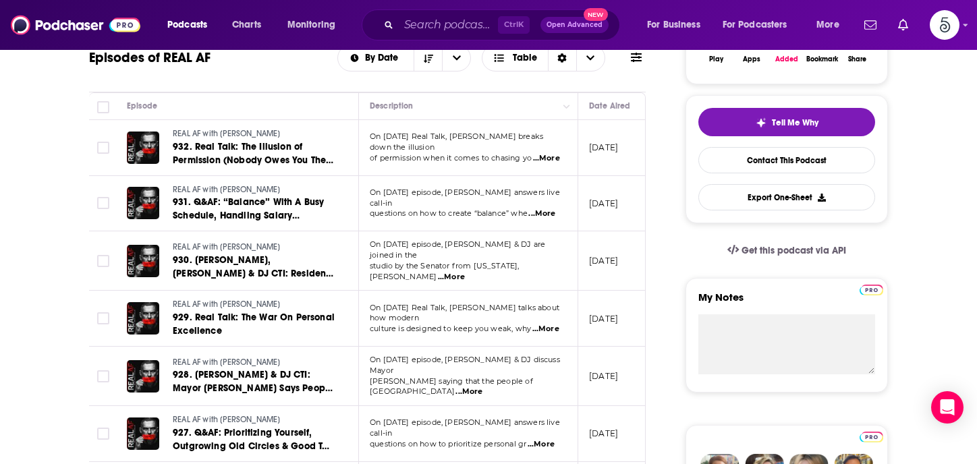
scroll to position [292, 0]
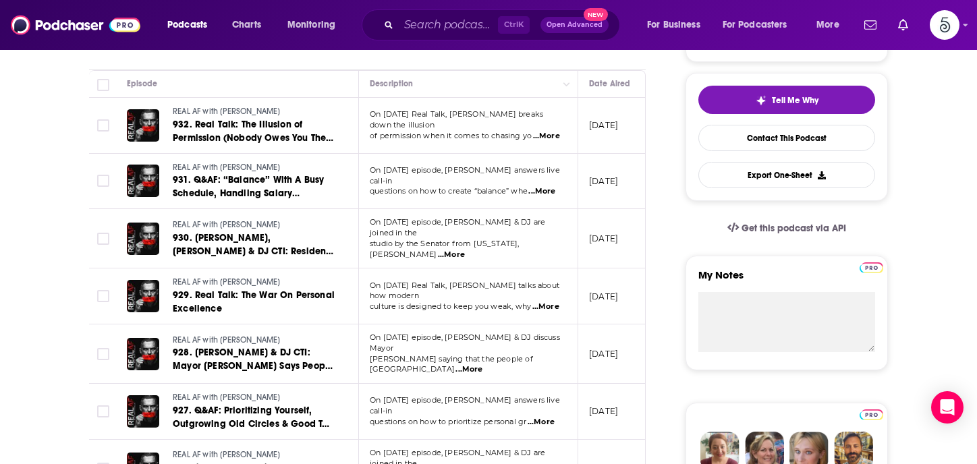
click at [547, 302] on span "...More" at bounding box center [545, 307] width 27 height 11
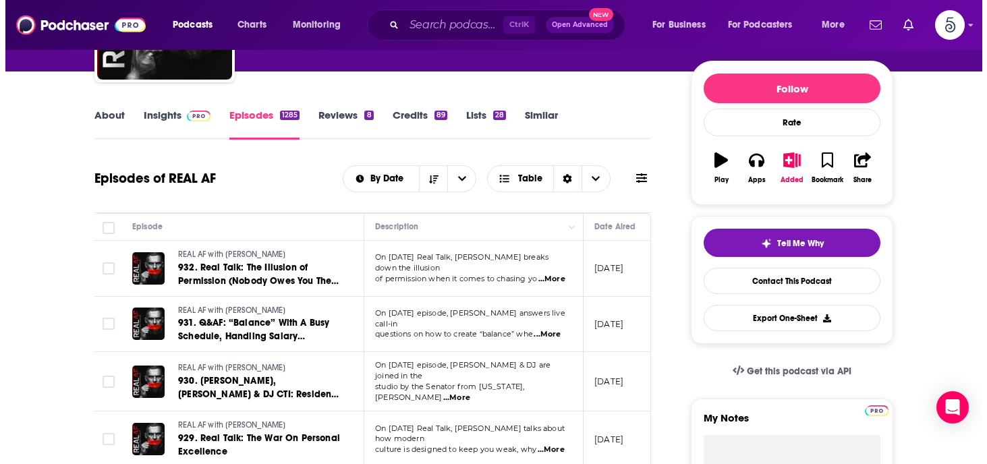
scroll to position [0, 0]
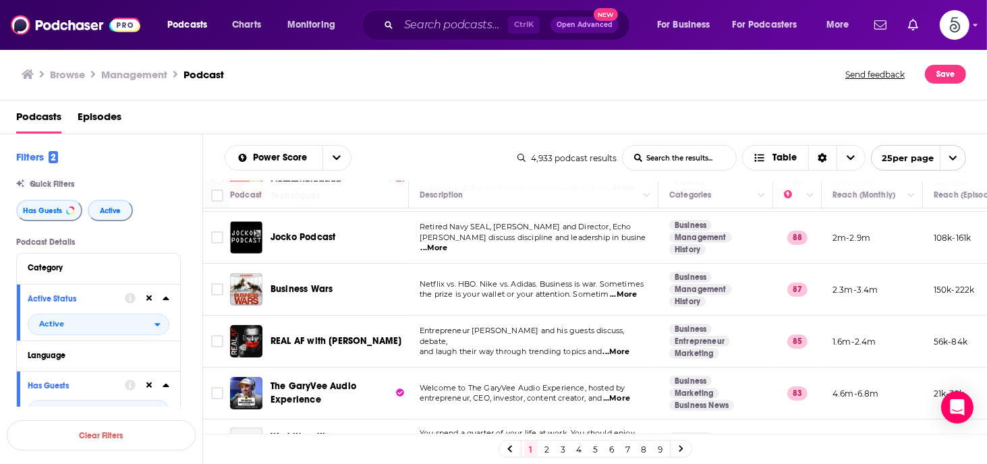
scroll to position [81, 0]
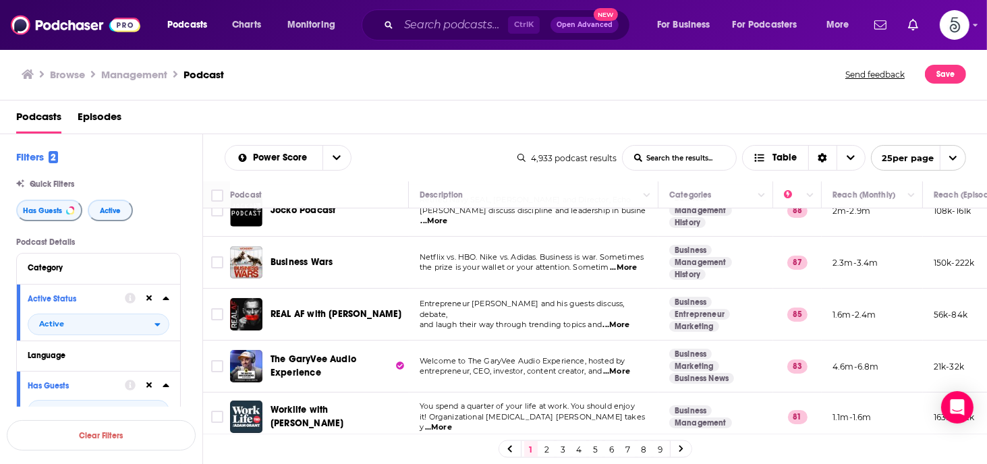
click at [621, 370] on span "...More" at bounding box center [616, 371] width 27 height 11
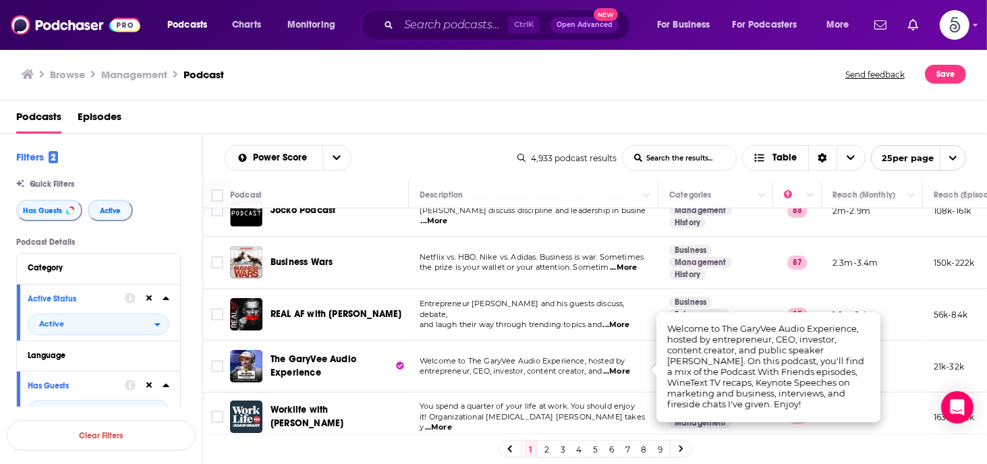
click at [621, 370] on span "...More" at bounding box center [616, 371] width 27 height 11
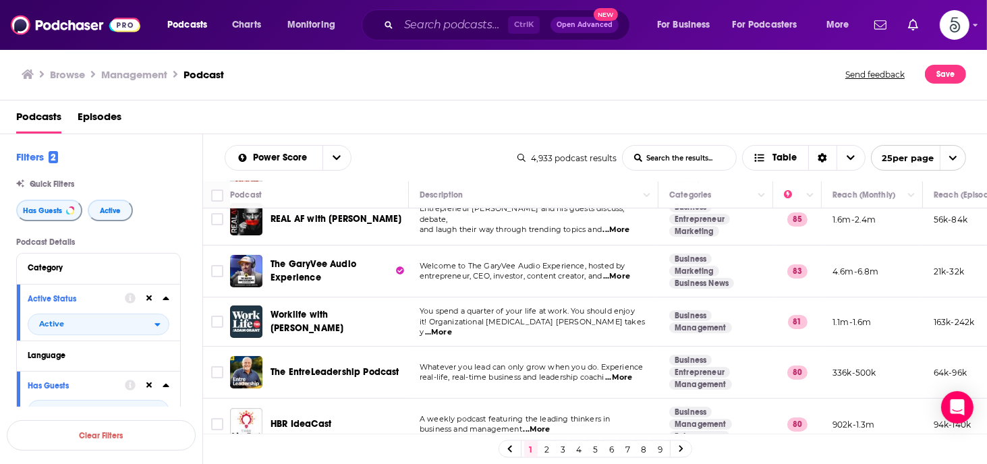
scroll to position [189, 0]
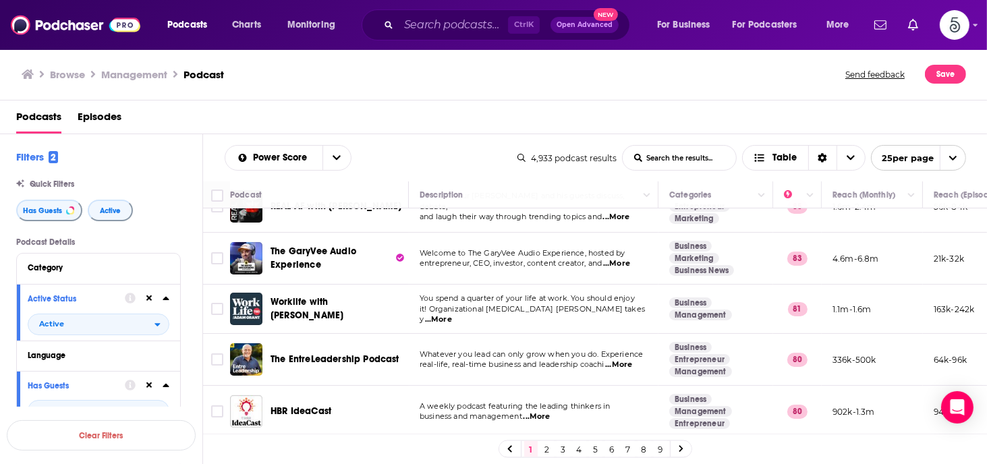
click at [623, 362] on span "...More" at bounding box center [618, 365] width 27 height 11
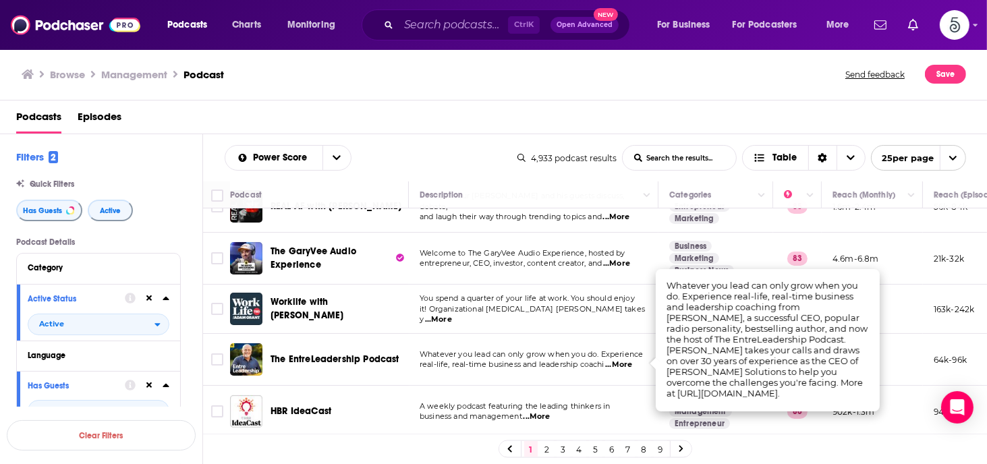
click at [623, 362] on span "...More" at bounding box center [618, 365] width 27 height 11
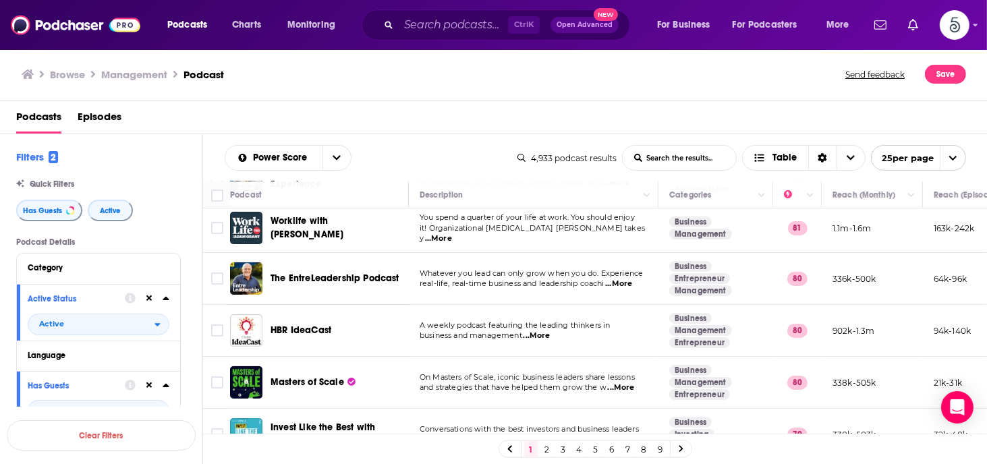
scroll to position [297, 0]
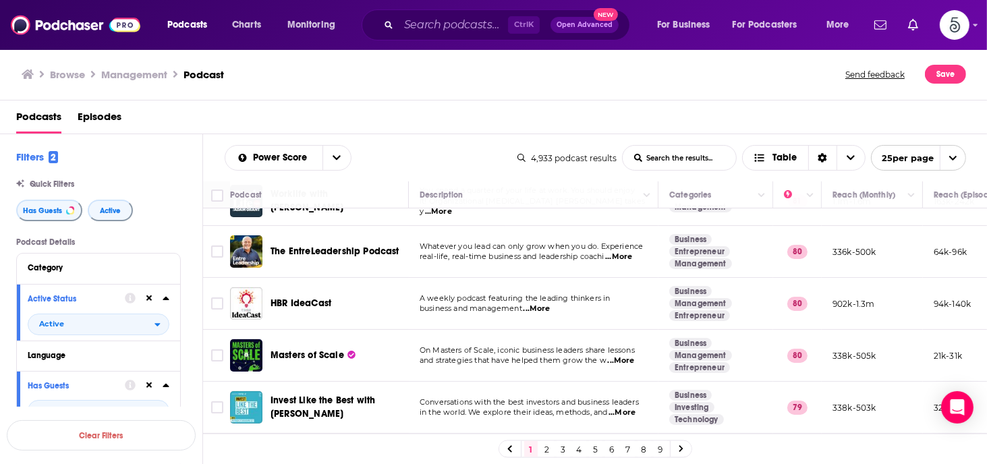
click at [629, 359] on span "...More" at bounding box center [621, 361] width 27 height 11
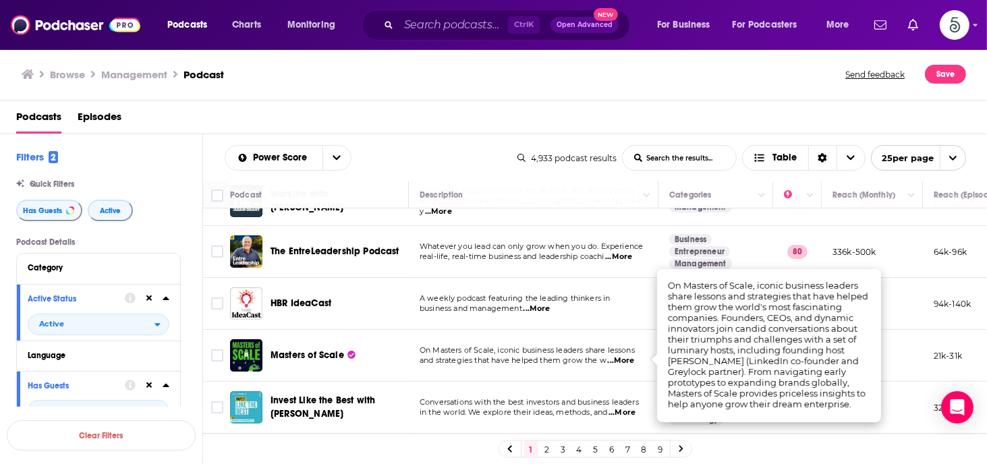
click at [629, 359] on span "...More" at bounding box center [621, 361] width 27 height 11
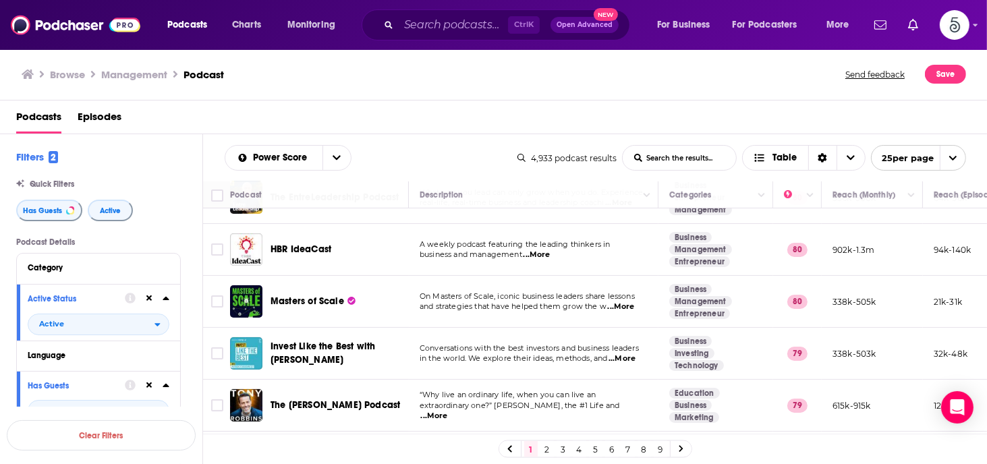
scroll to position [378, 0]
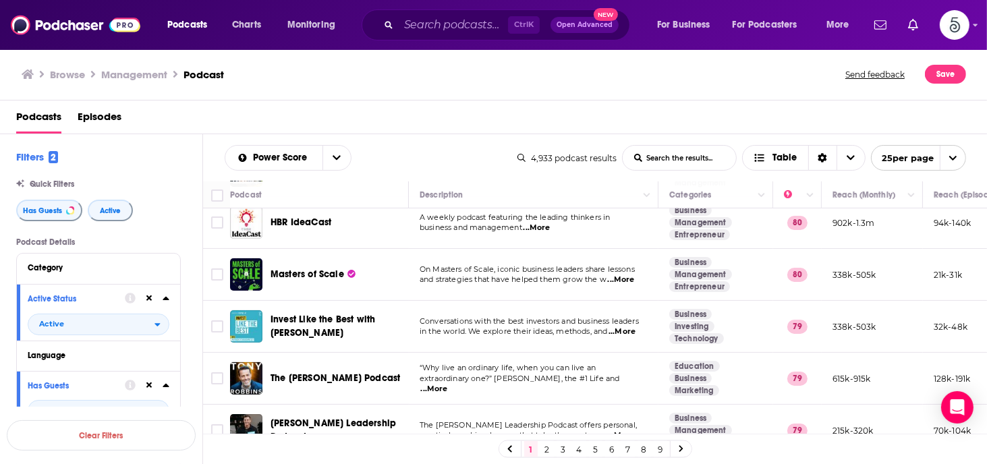
click at [448, 384] on span "...More" at bounding box center [434, 389] width 27 height 11
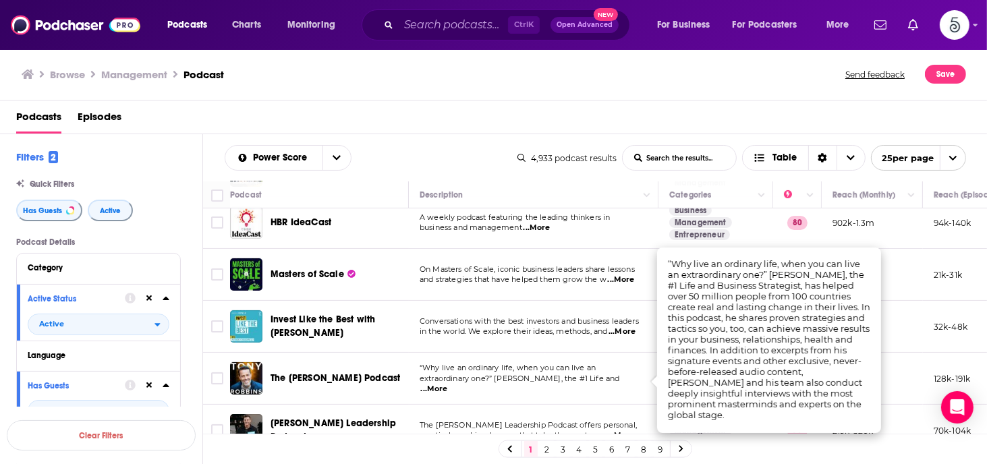
click at [448, 384] on span "...More" at bounding box center [434, 389] width 27 height 11
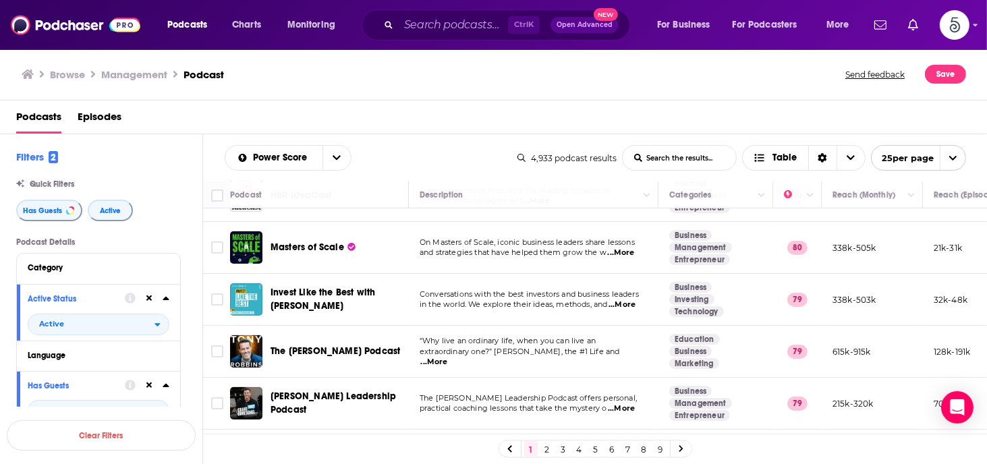
scroll to position [432, 0]
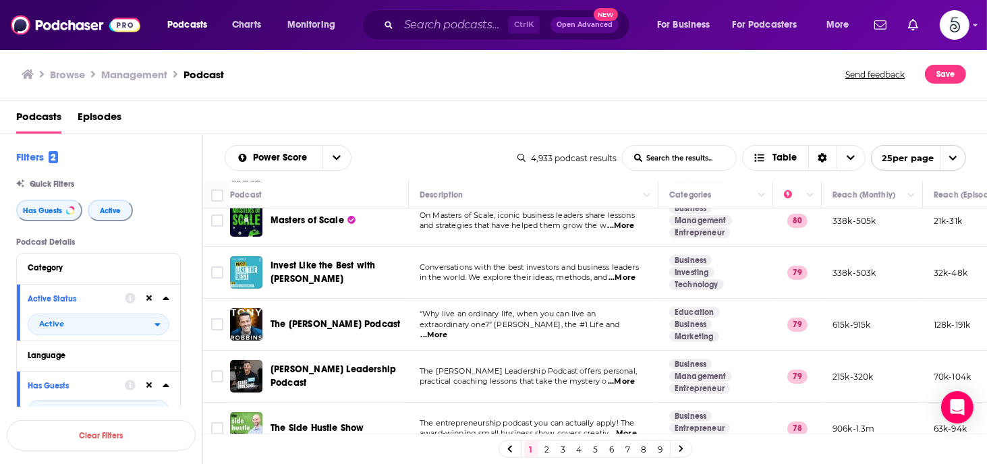
click at [630, 380] on span "...More" at bounding box center [621, 382] width 27 height 11
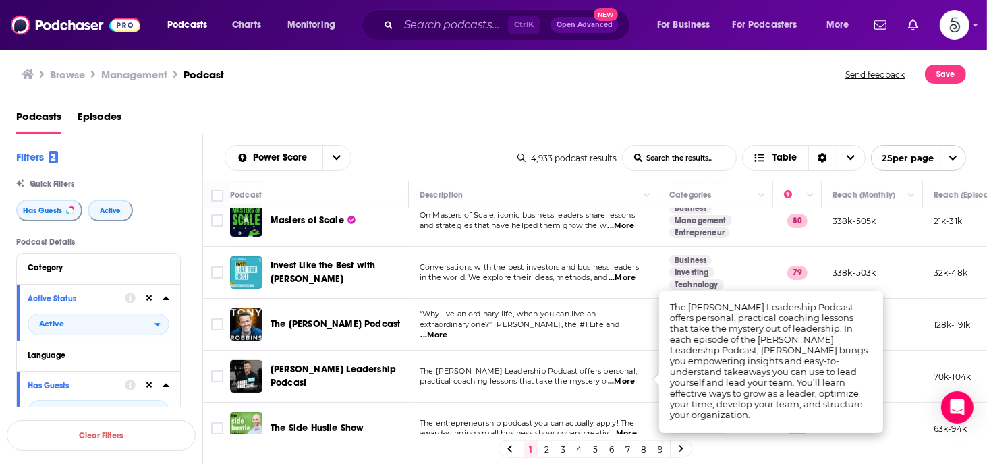
click at [630, 380] on span "...More" at bounding box center [621, 382] width 27 height 11
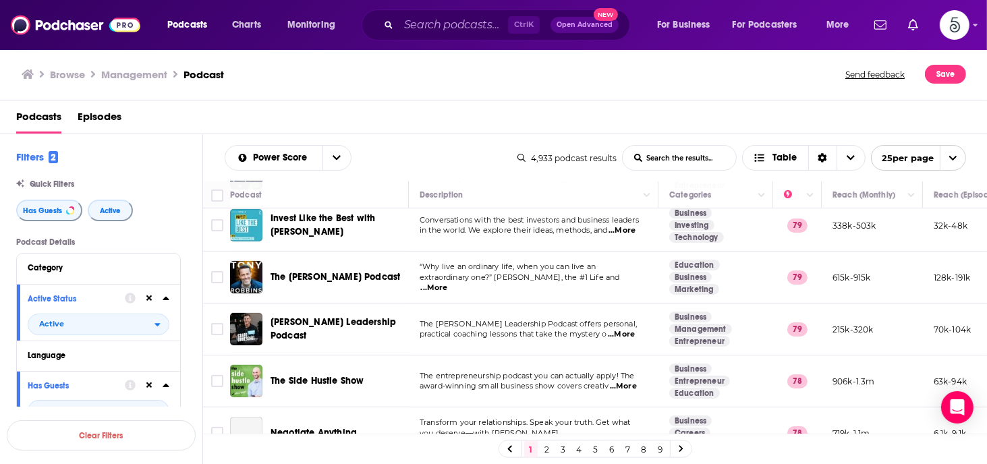
scroll to position [486, 0]
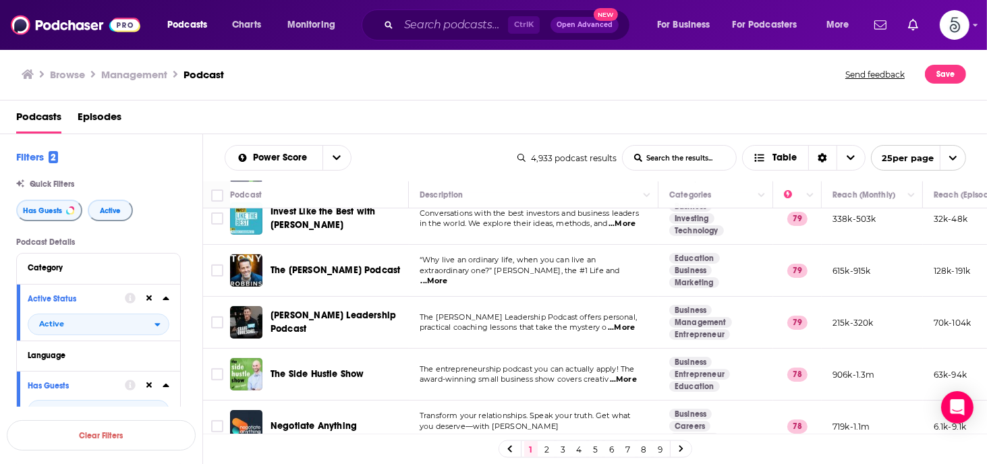
click at [632, 379] on span "...More" at bounding box center [623, 379] width 27 height 11
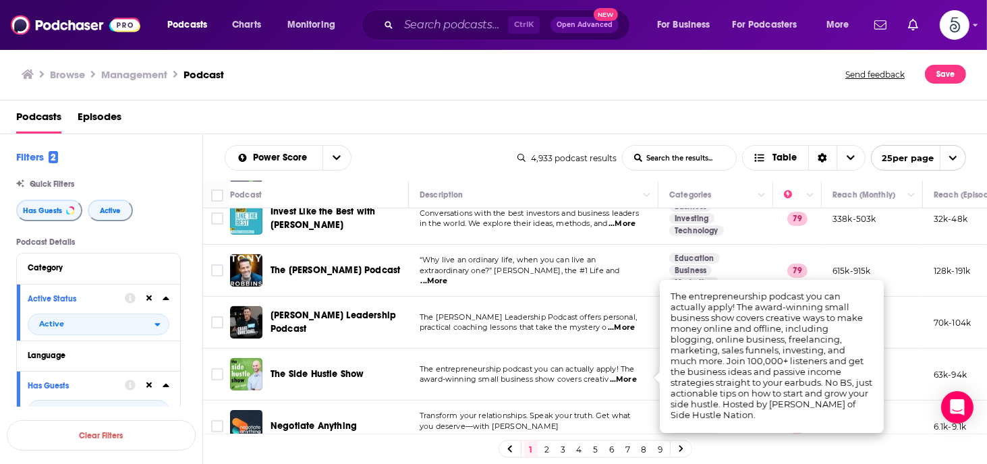
click at [632, 379] on span "...More" at bounding box center [623, 379] width 27 height 11
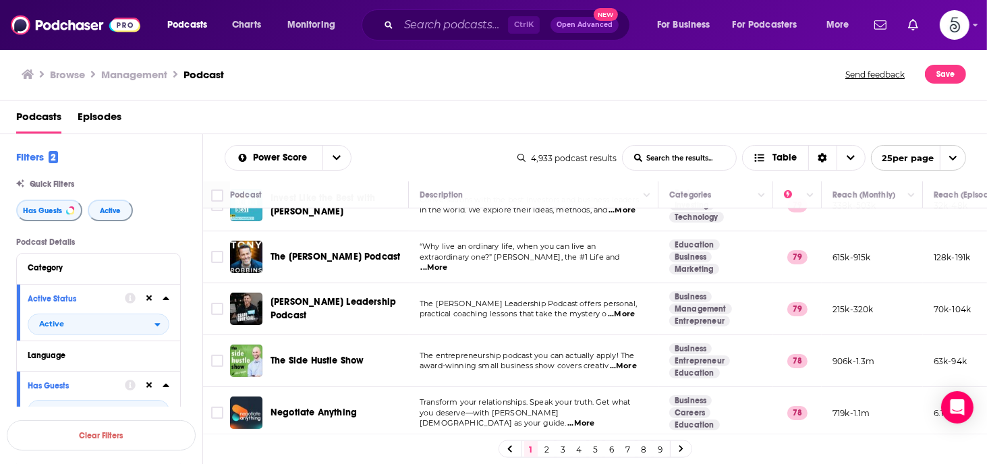
scroll to position [513, 0]
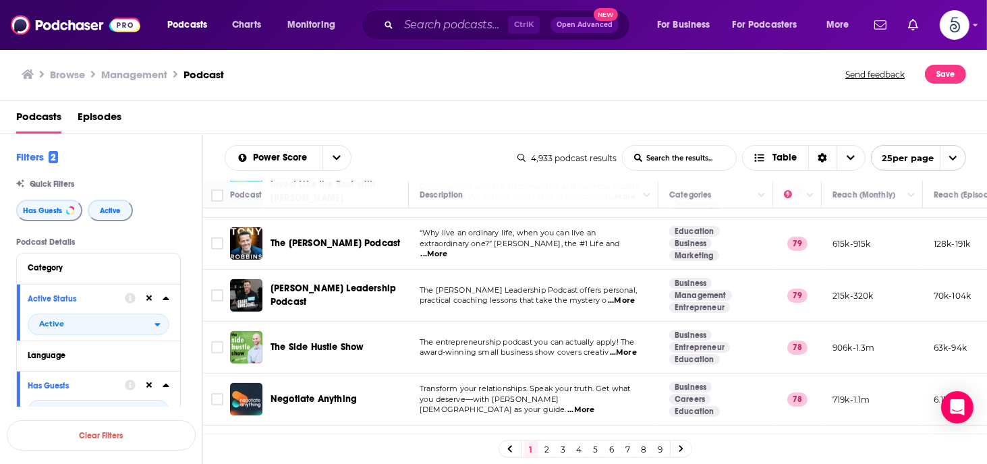
click at [594, 405] on span "...More" at bounding box center [580, 410] width 27 height 11
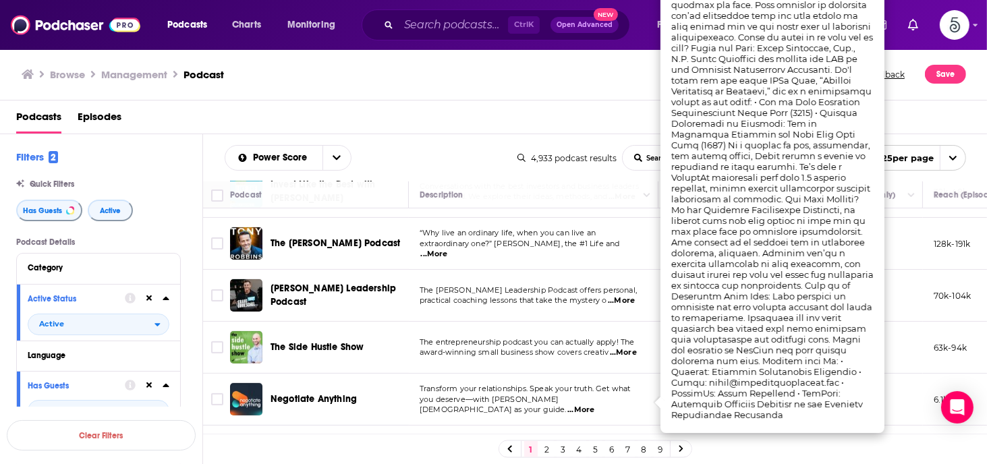
click at [594, 405] on span "...More" at bounding box center [580, 410] width 27 height 11
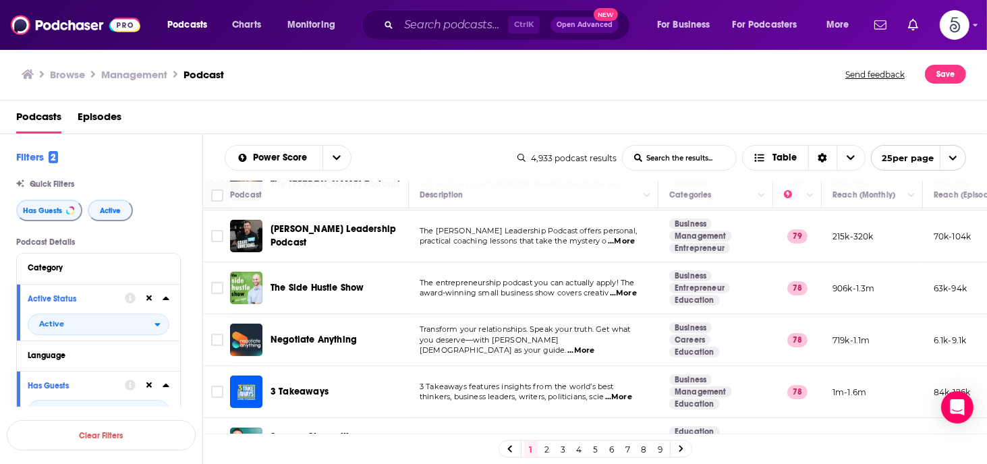
scroll to position [592, 0]
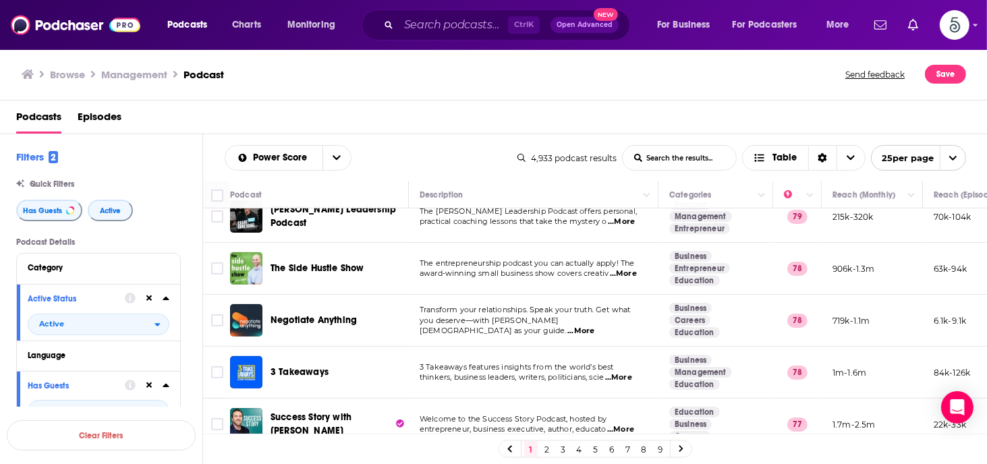
click at [625, 373] on span "...More" at bounding box center [618, 377] width 27 height 11
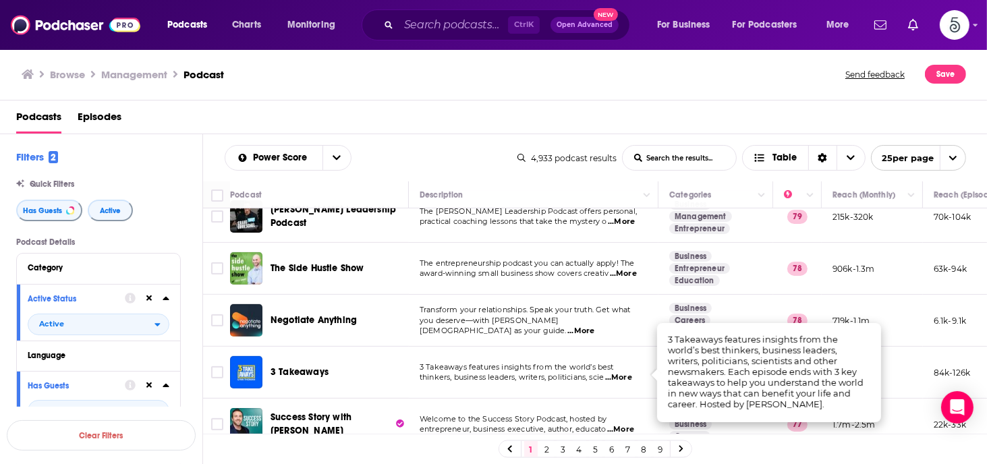
click at [625, 373] on span "...More" at bounding box center [618, 377] width 27 height 11
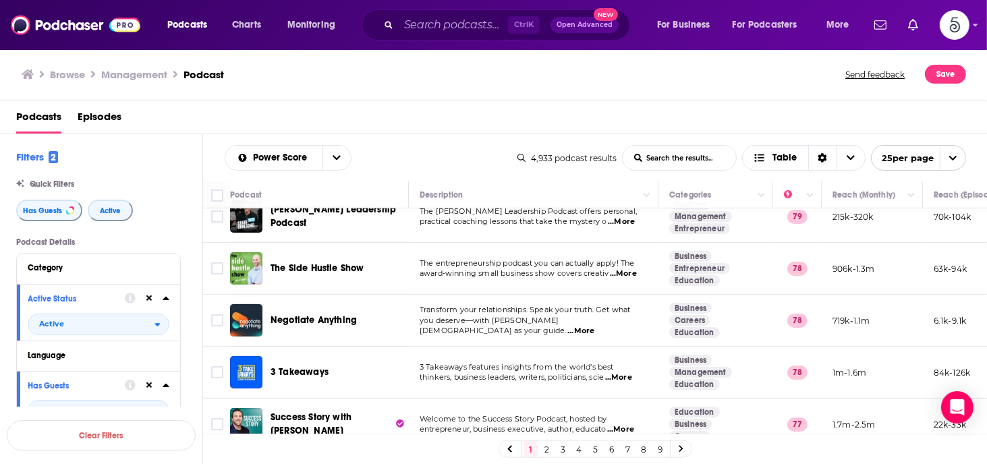
scroll to position [619, 0]
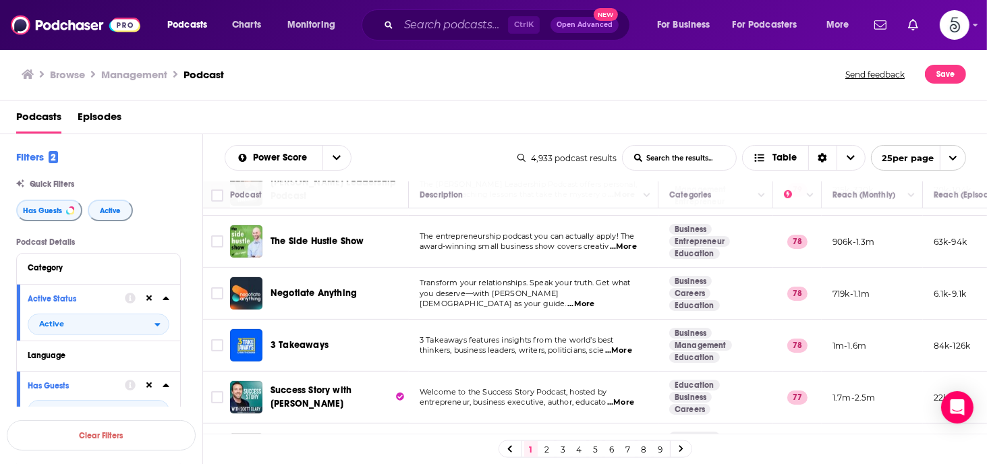
click at [630, 398] on span "...More" at bounding box center [620, 402] width 27 height 11
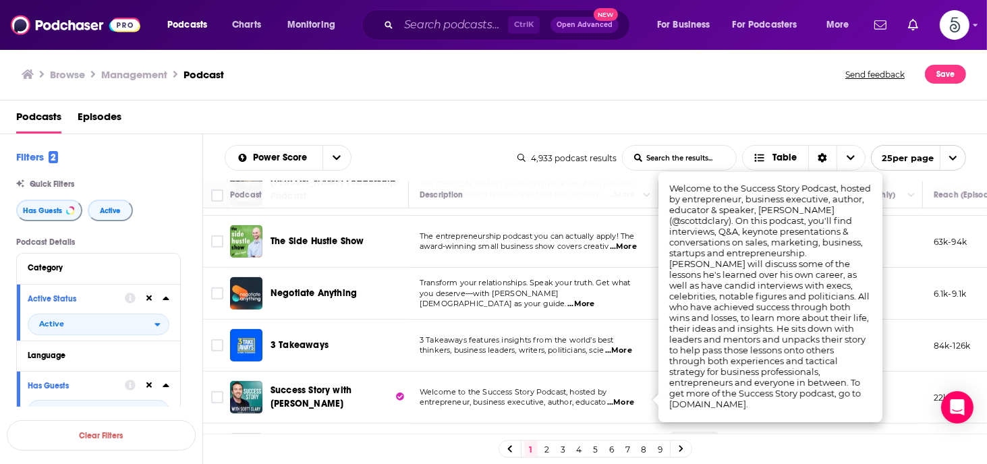
click at [630, 398] on span "...More" at bounding box center [620, 402] width 27 height 11
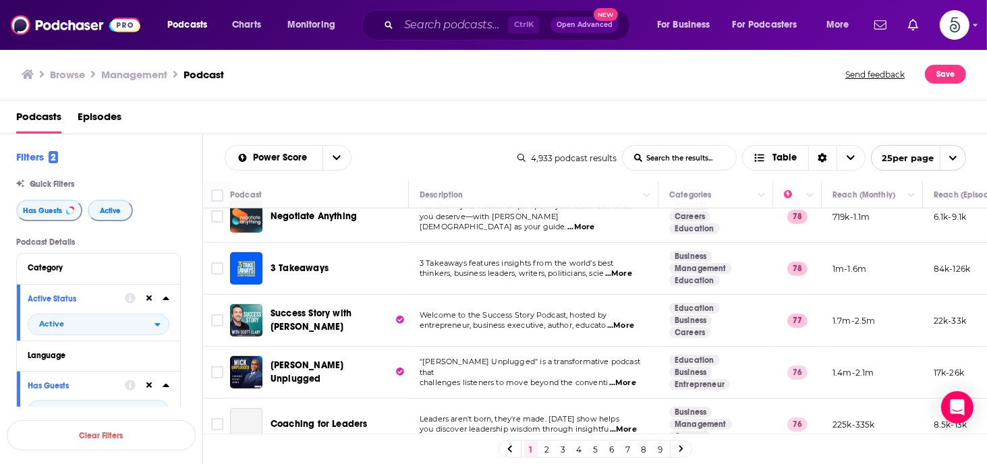
scroll to position [699, 0]
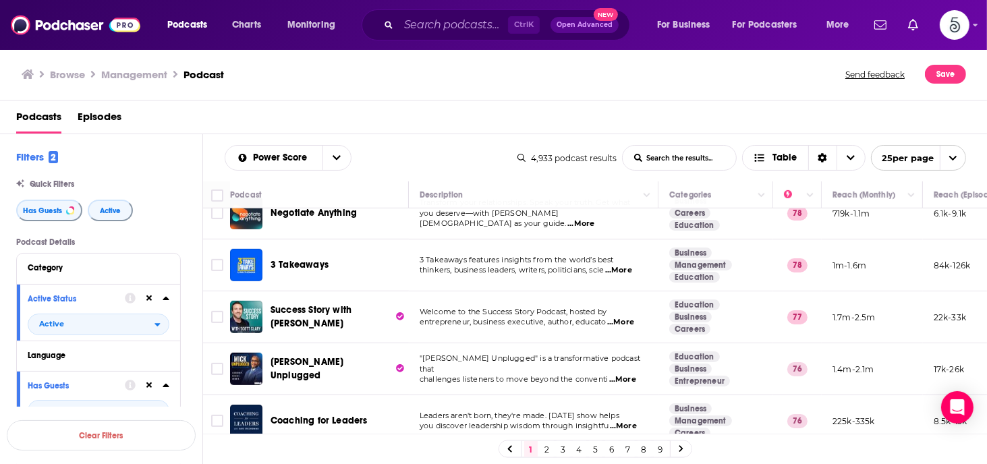
click at [623, 374] on span "...More" at bounding box center [622, 379] width 27 height 11
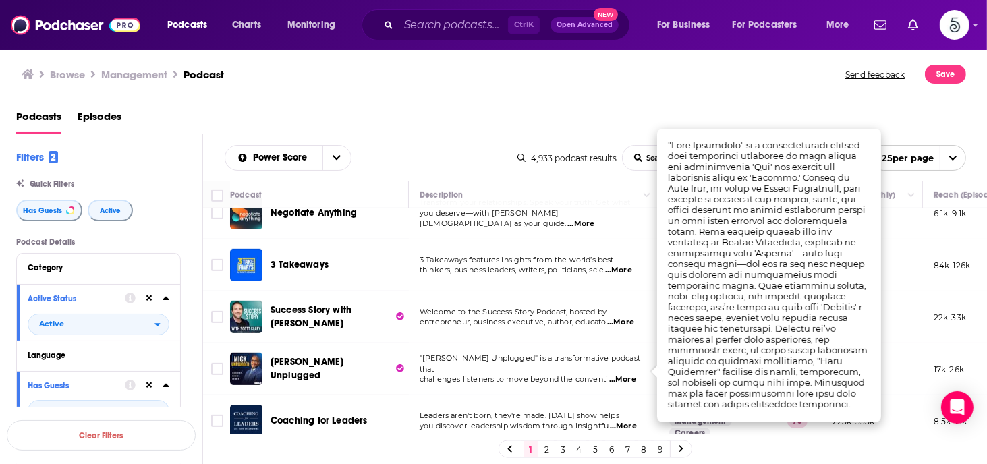
click at [623, 374] on span "...More" at bounding box center [622, 379] width 27 height 11
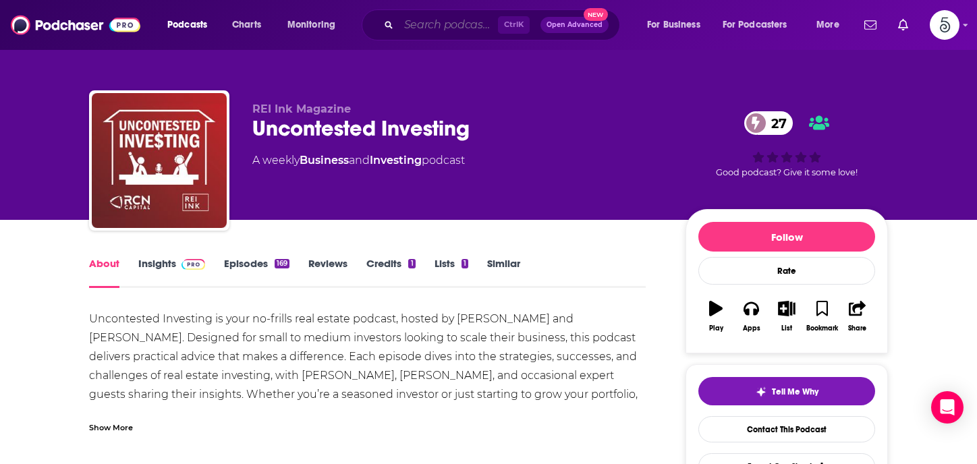
click at [441, 21] on input "Search podcasts, credits, & more..." at bounding box center [448, 25] width 99 height 22
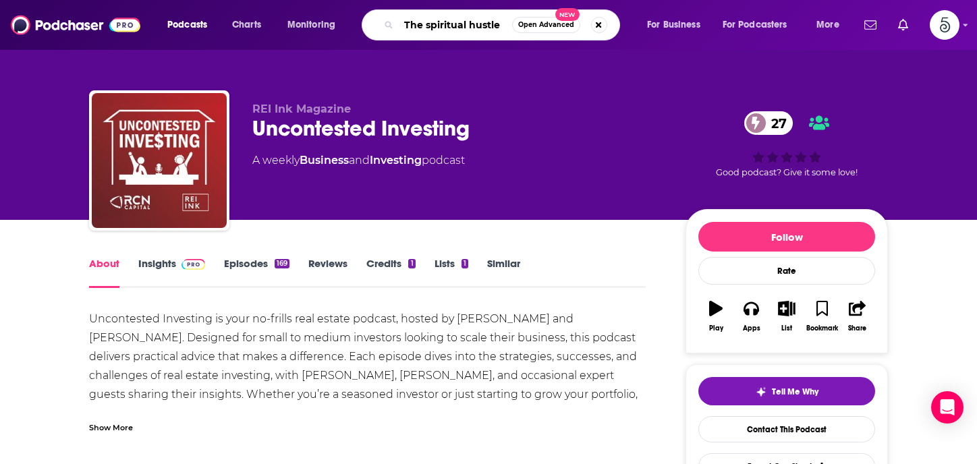
type input "The spiritual hustler"
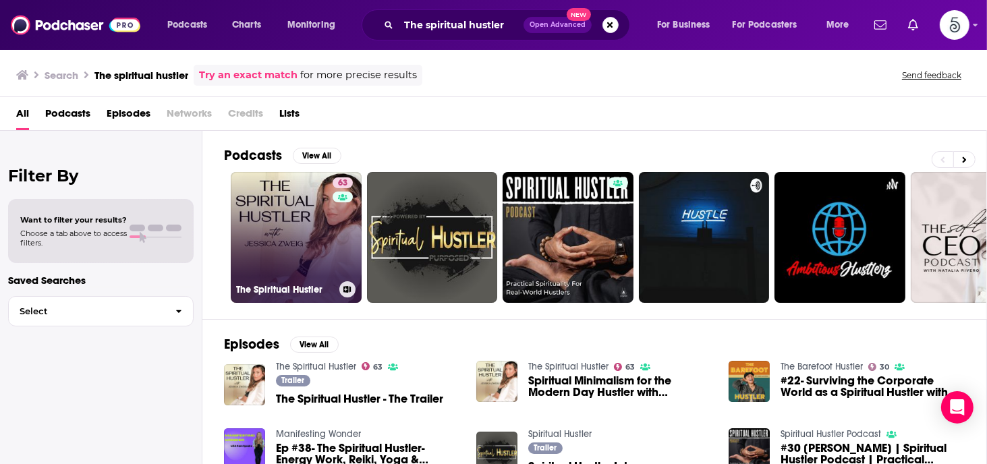
click at [285, 245] on link "63 The Spiritual Hustler" at bounding box center [296, 237] width 131 height 131
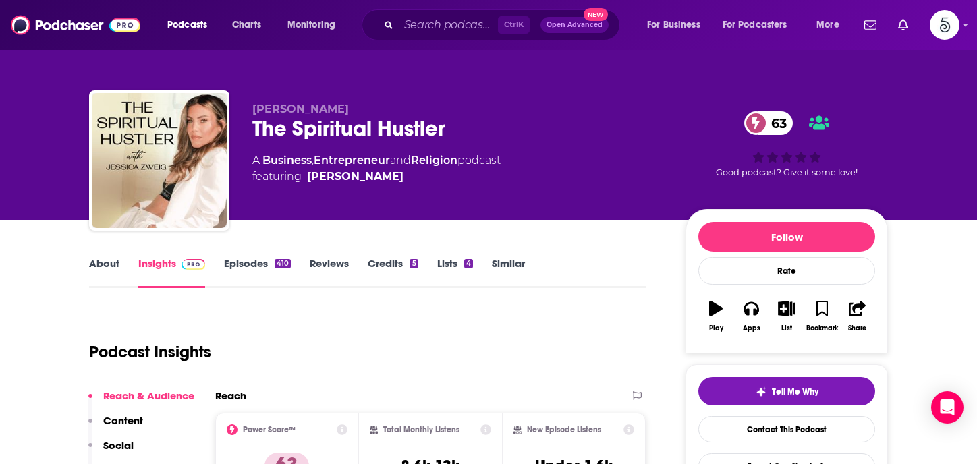
click at [248, 264] on link "Episodes 410" at bounding box center [257, 272] width 67 height 31
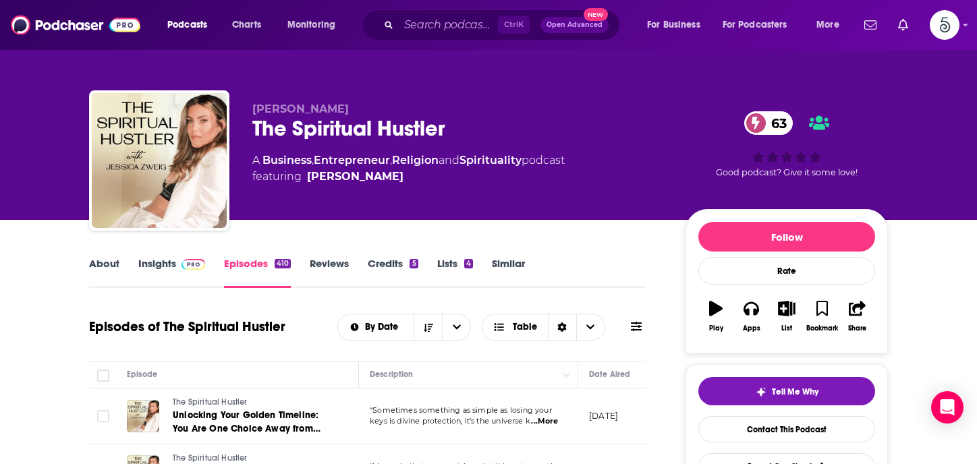
click at [162, 265] on link "Insights" at bounding box center [171, 272] width 67 height 31
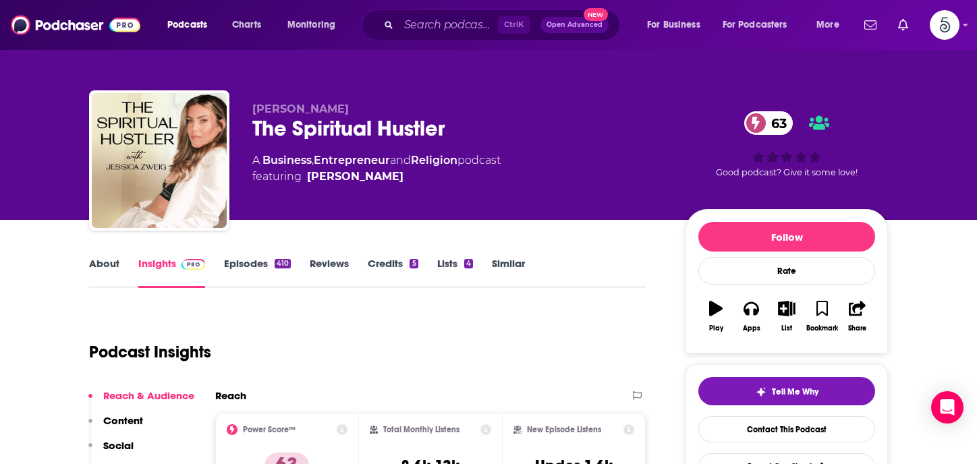
scroll to position [159, 0]
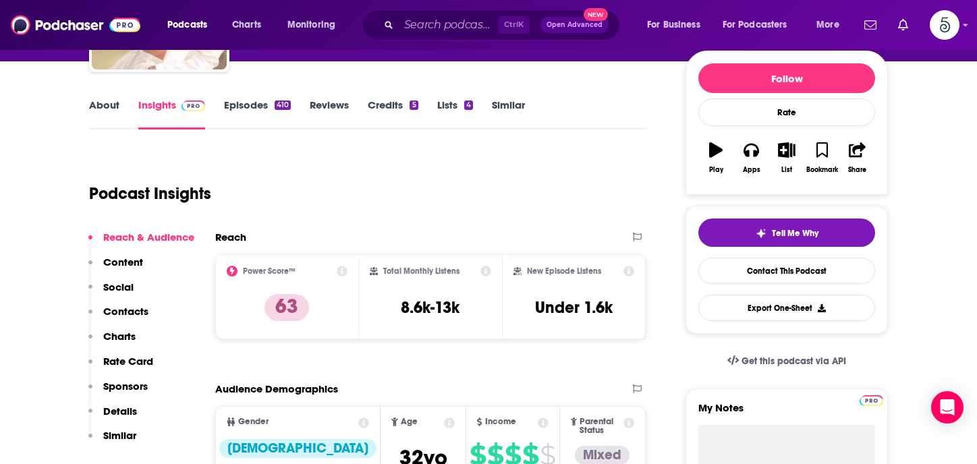
click at [127, 307] on p "Contacts" at bounding box center [125, 311] width 45 height 13
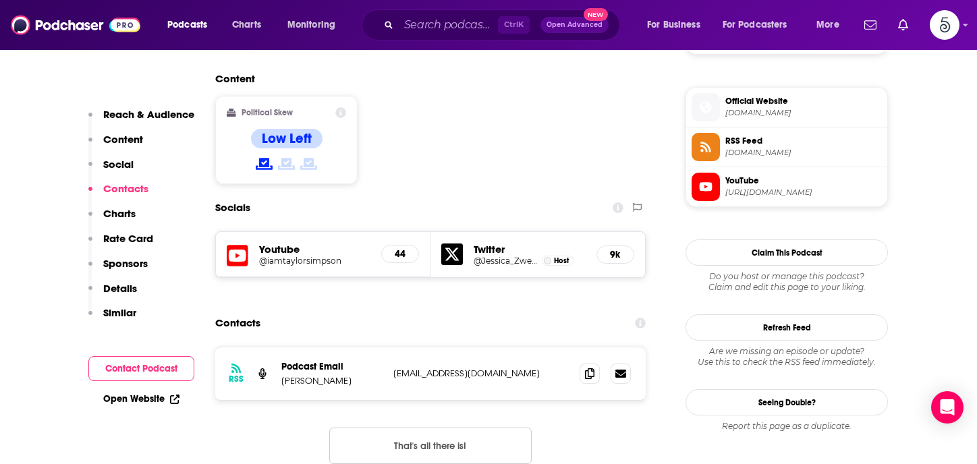
scroll to position [1112, 0]
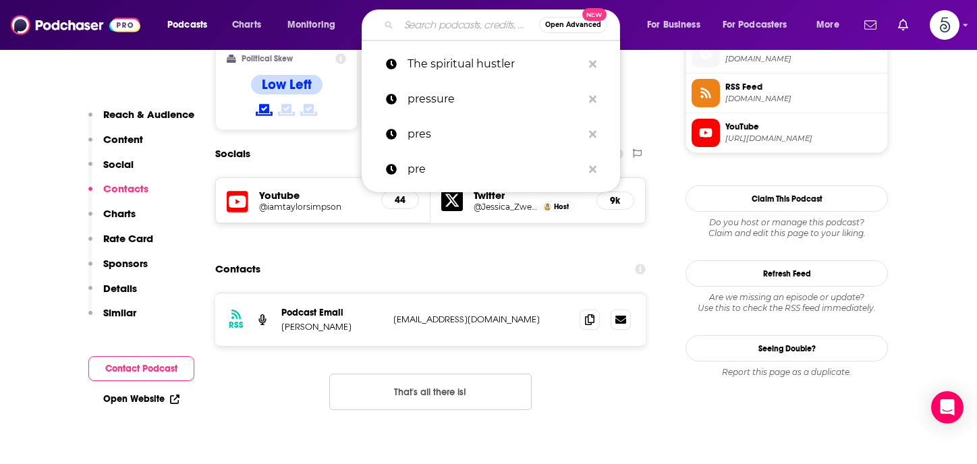
click at [430, 24] on input "Search podcasts, credits, & more..." at bounding box center [469, 25] width 140 height 22
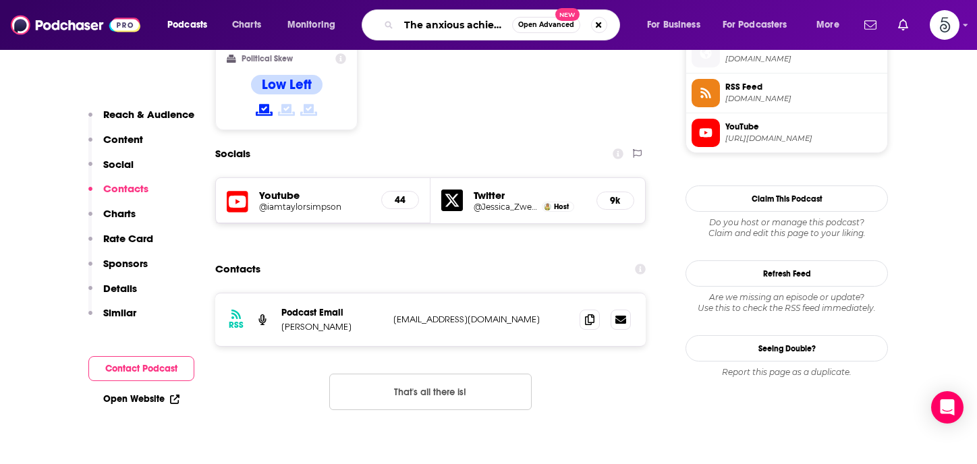
type input "The anxious achiever"
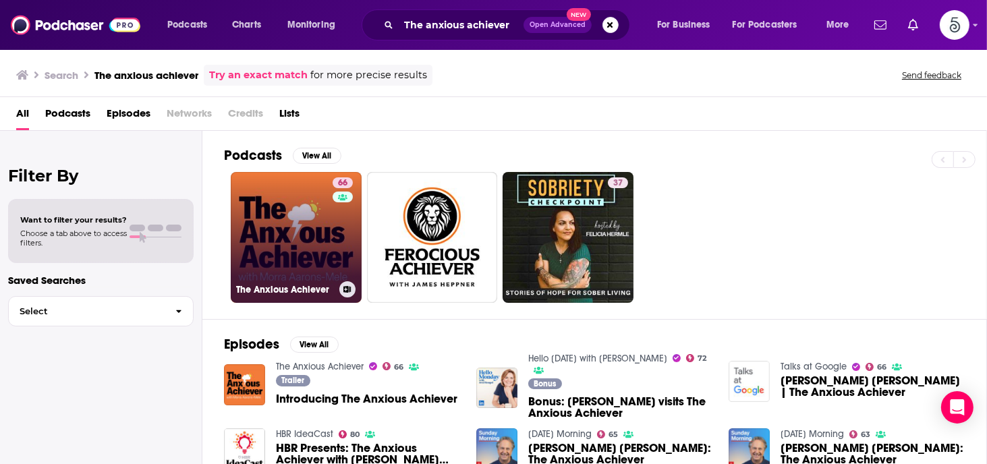
click at [308, 224] on link "66 The Anxious Achiever" at bounding box center [296, 237] width 131 height 131
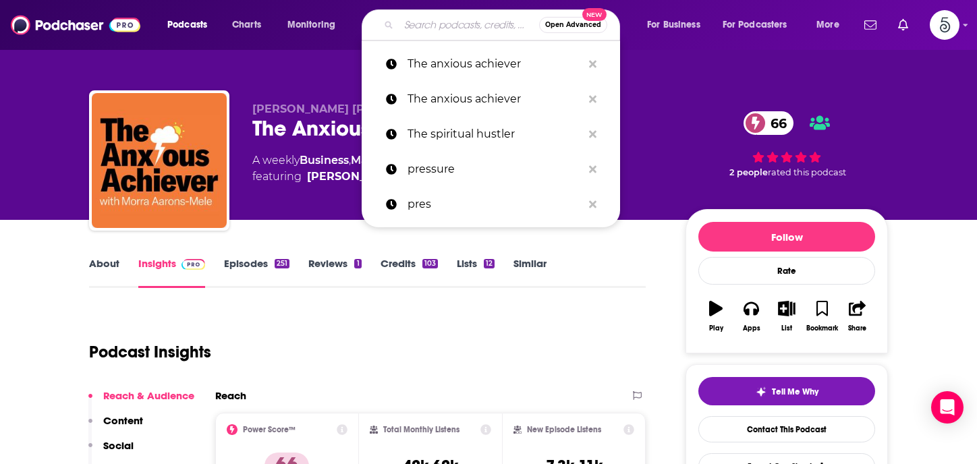
click at [431, 26] on input "Search podcasts, credits, & more..." at bounding box center [469, 25] width 140 height 22
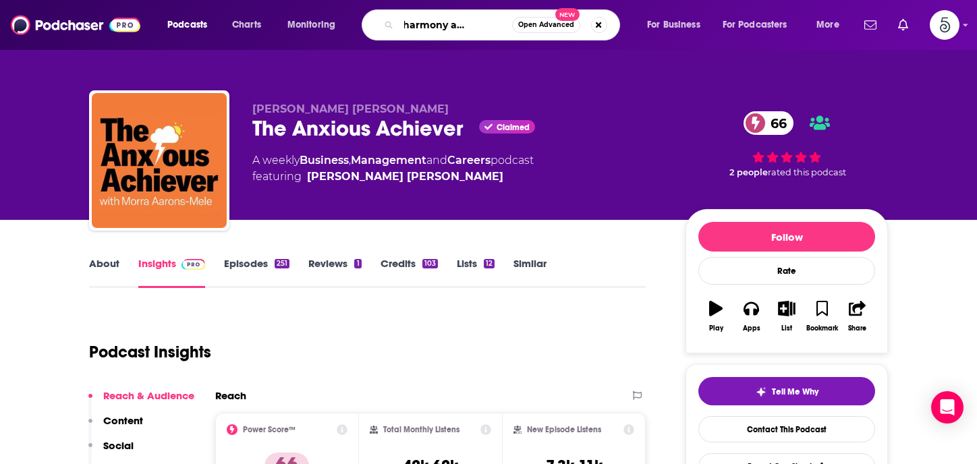
type input "health harmony and heather"
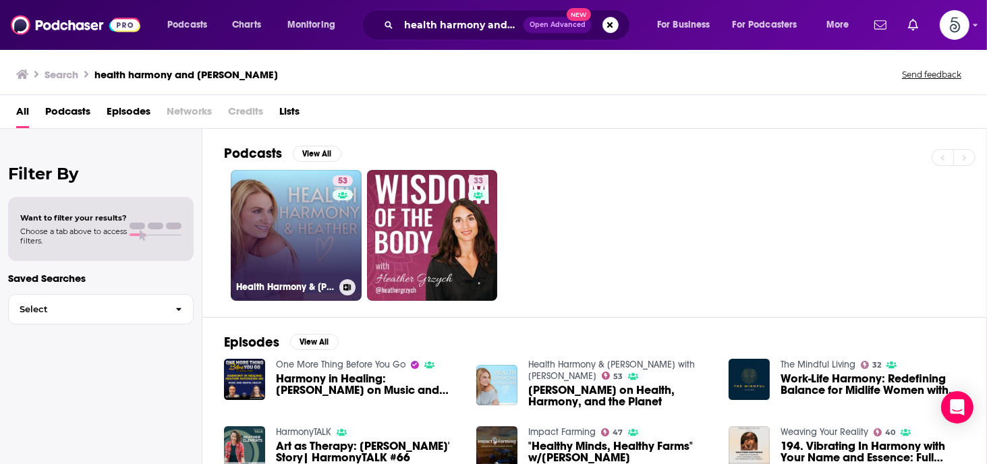
click at [256, 226] on link "53 Health Harmony & Heather with Heather Thomson" at bounding box center [296, 235] width 131 height 131
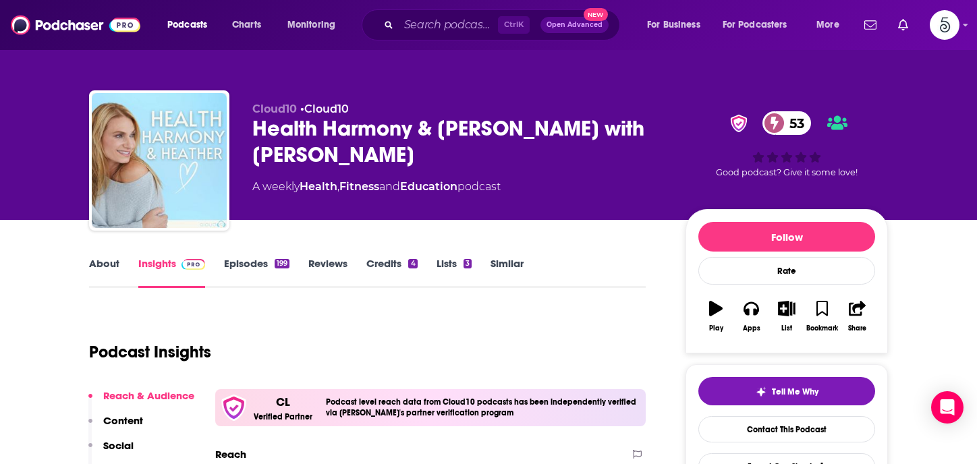
click at [242, 262] on link "Episodes 199" at bounding box center [256, 272] width 65 height 31
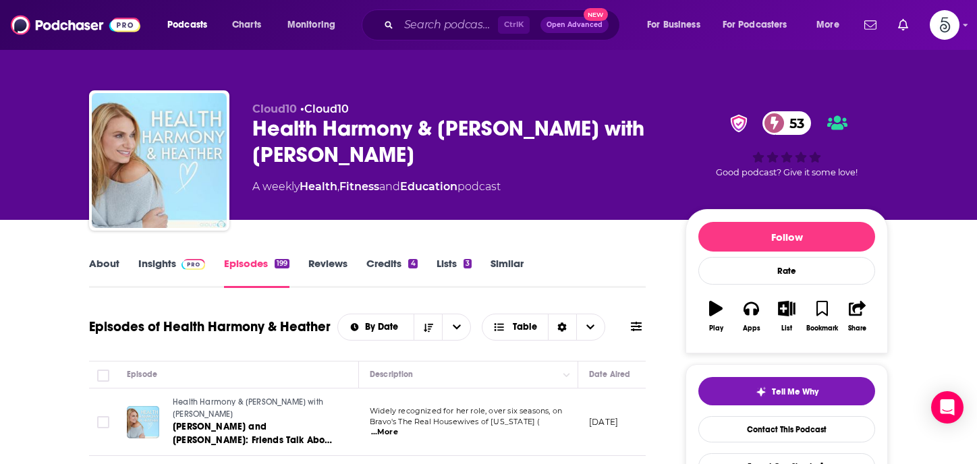
click at [157, 261] on link "Insights" at bounding box center [171, 272] width 67 height 31
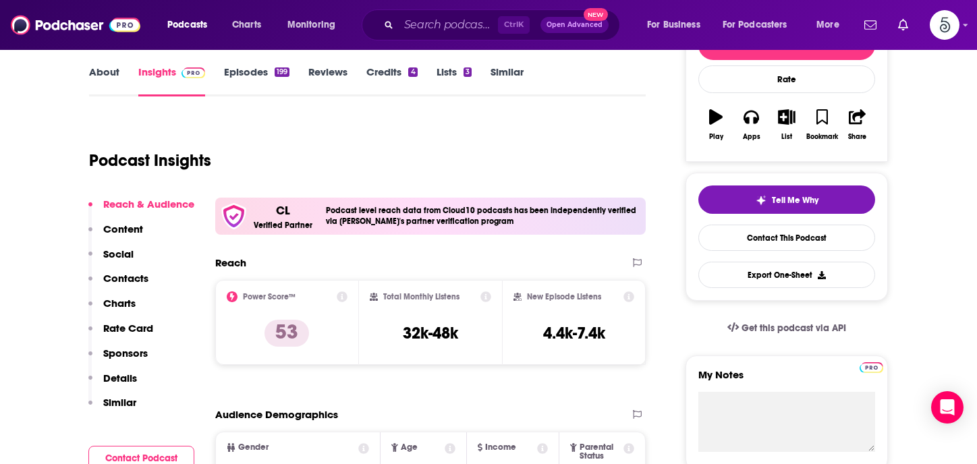
scroll to position [240, 0]
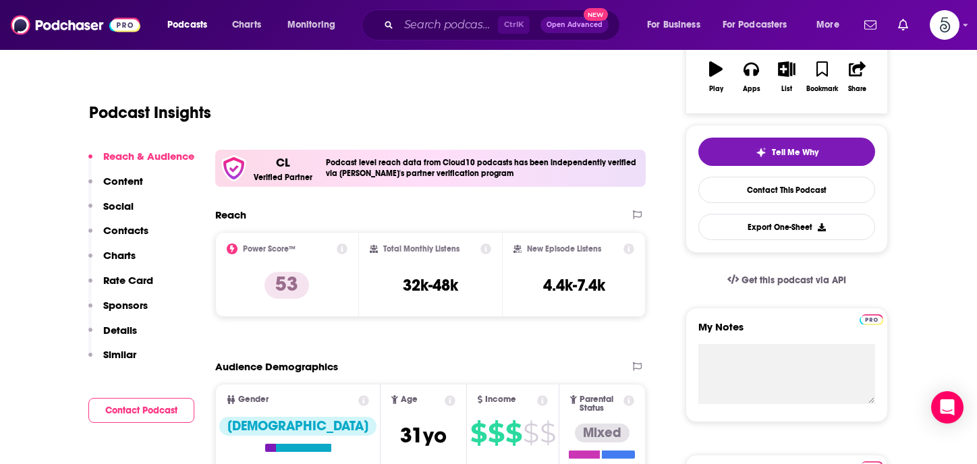
click at [117, 226] on p "Contacts" at bounding box center [125, 230] width 45 height 13
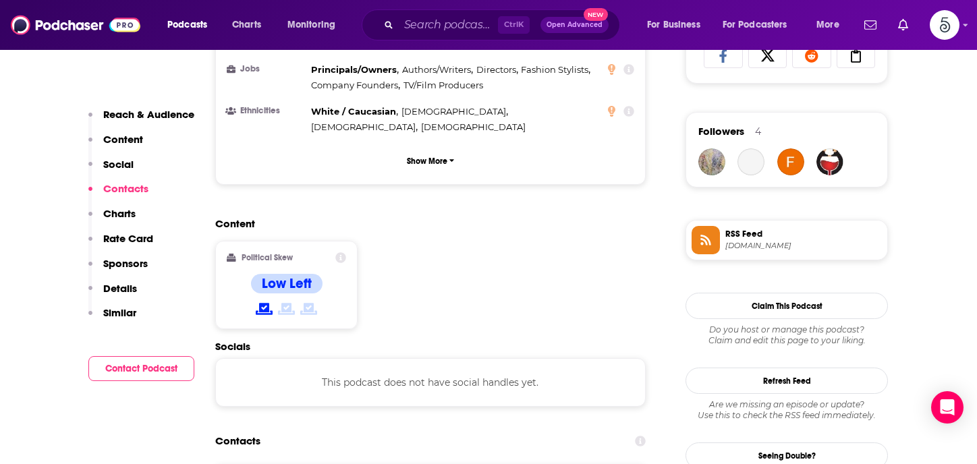
scroll to position [1144, 0]
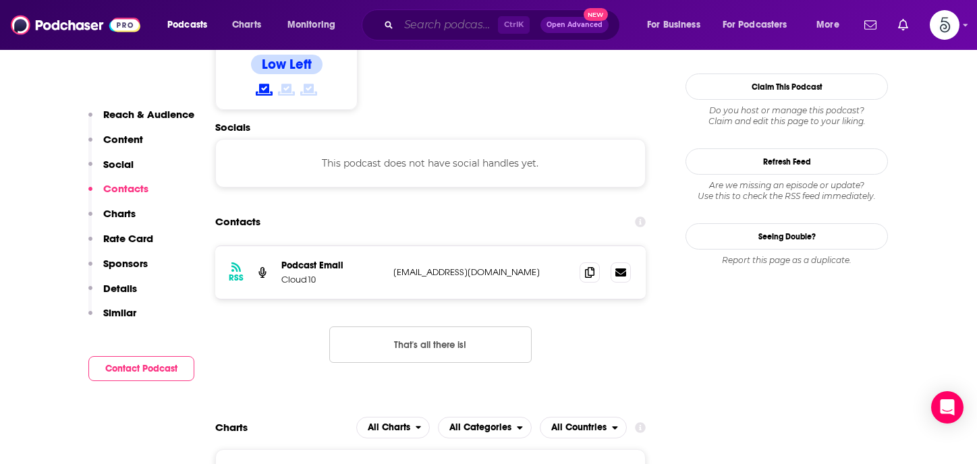
click at [414, 22] on input "Search podcasts, credits, & more..." at bounding box center [448, 25] width 99 height 22
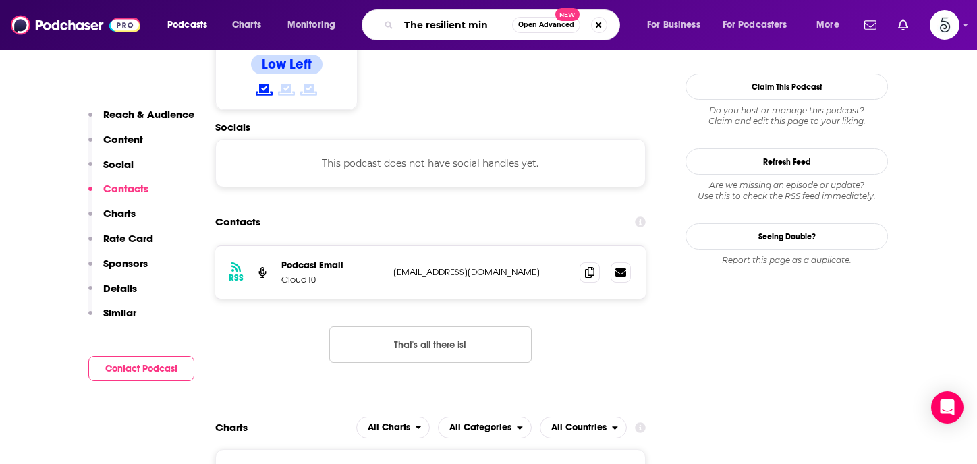
type input "The resilient mind"
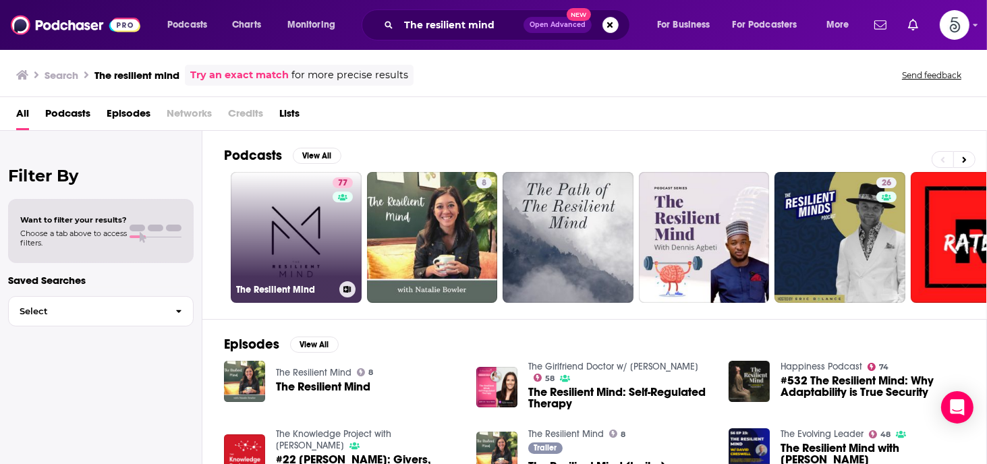
click at [308, 225] on link "77 The Resilient Mind" at bounding box center [296, 237] width 131 height 131
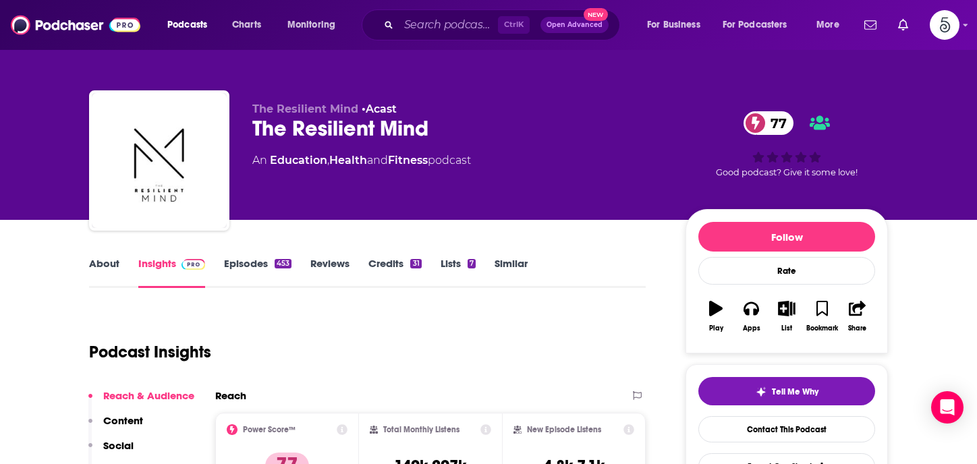
click at [252, 265] on link "Episodes 453" at bounding box center [257, 272] width 67 height 31
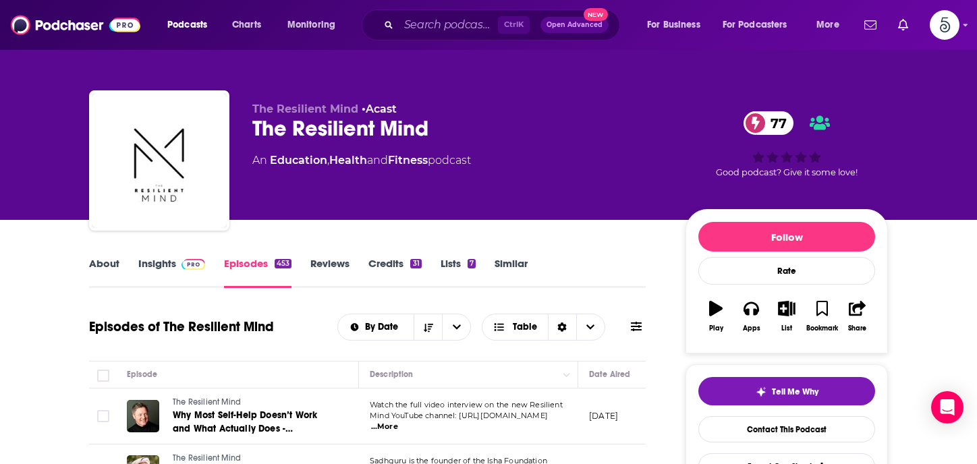
click at [105, 266] on link "About" at bounding box center [104, 272] width 30 height 31
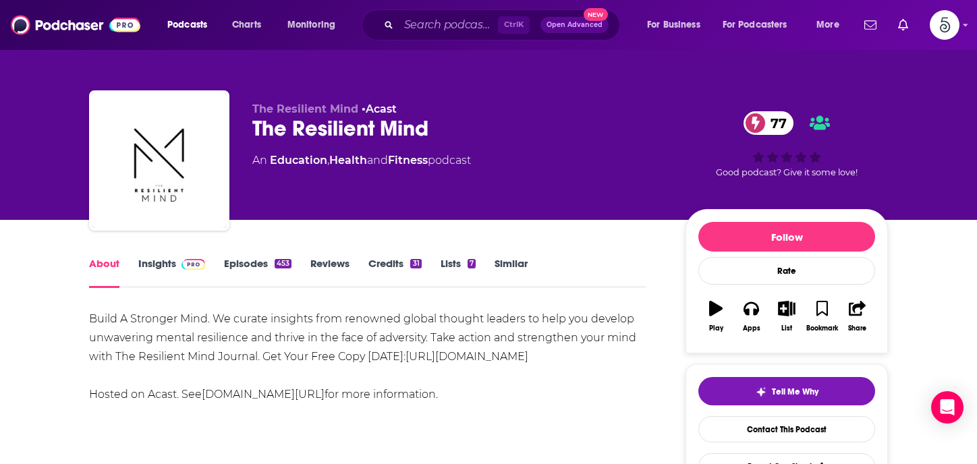
click at [105, 266] on link "About" at bounding box center [104, 272] width 30 height 31
click at [165, 258] on link "Insights" at bounding box center [171, 272] width 67 height 31
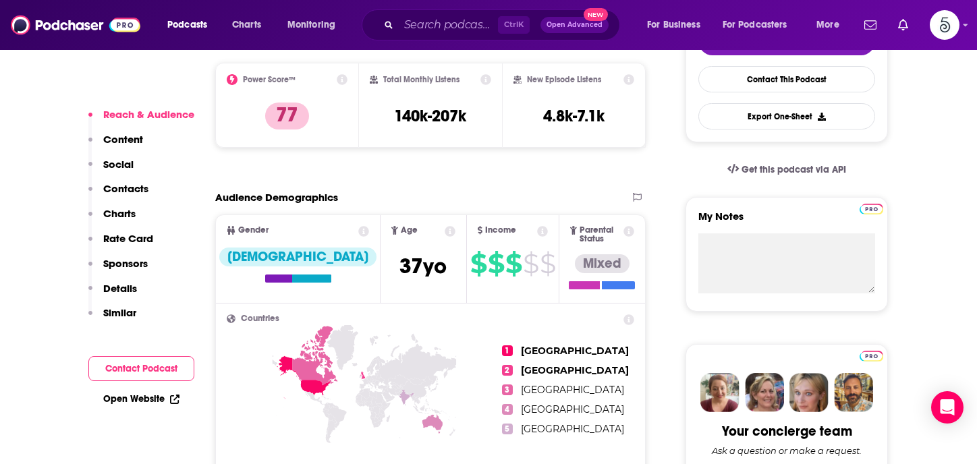
scroll to position [359, 0]
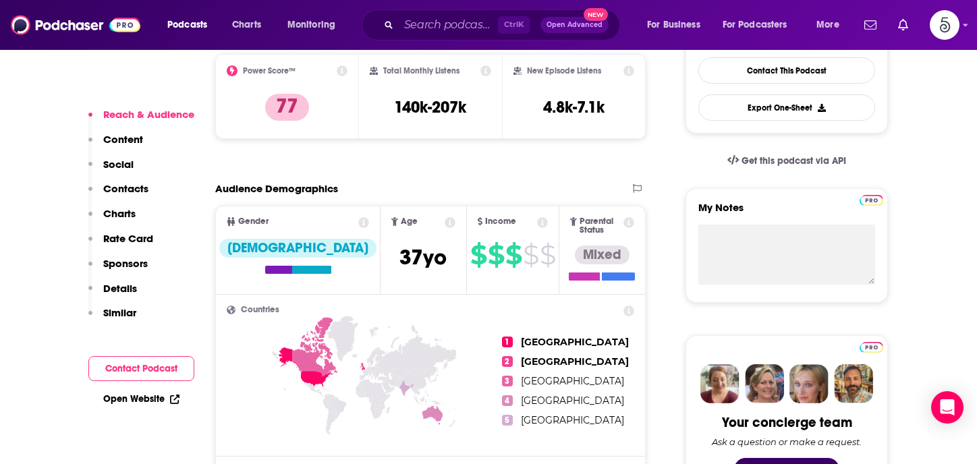
click at [134, 188] on p "Contacts" at bounding box center [125, 188] width 45 height 13
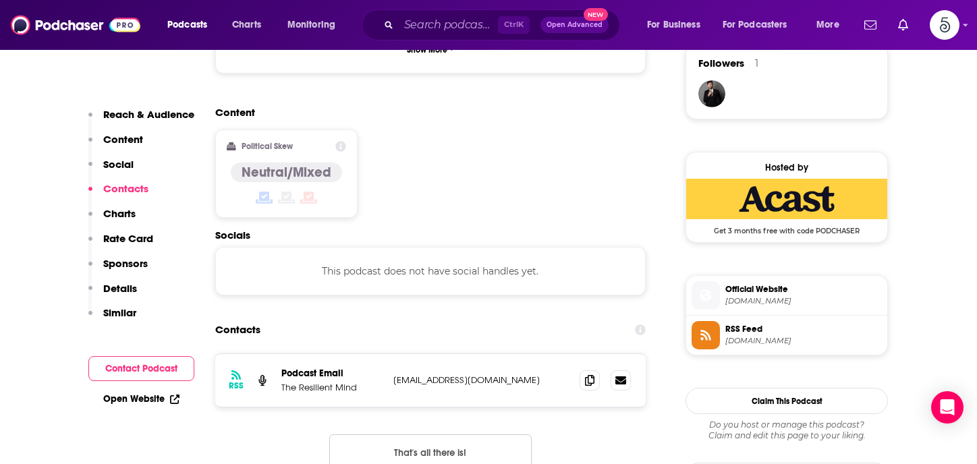
scroll to position [1070, 0]
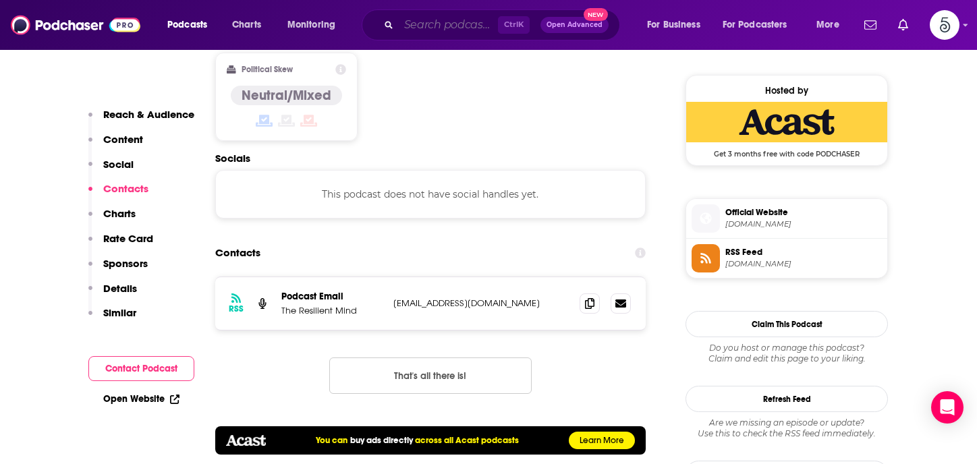
click at [466, 21] on input "Search podcasts, credits, & more..." at bounding box center [448, 25] width 99 height 22
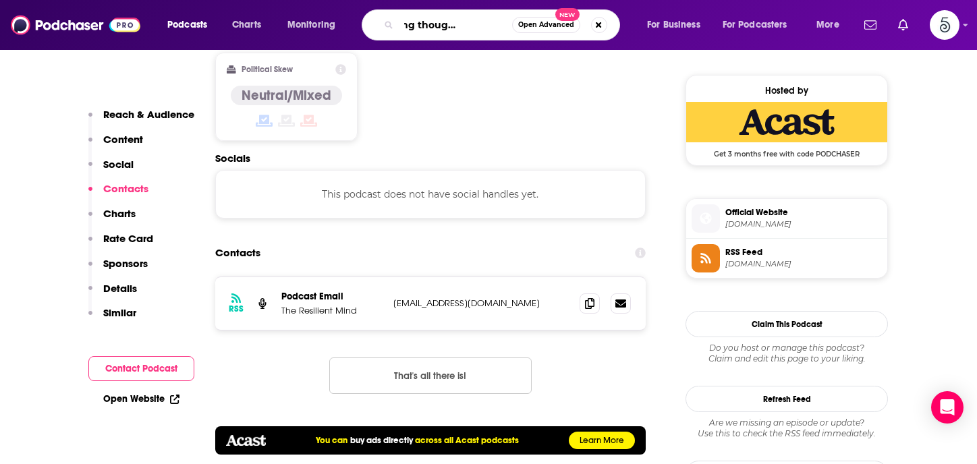
type input "Leveraging thought leadership"
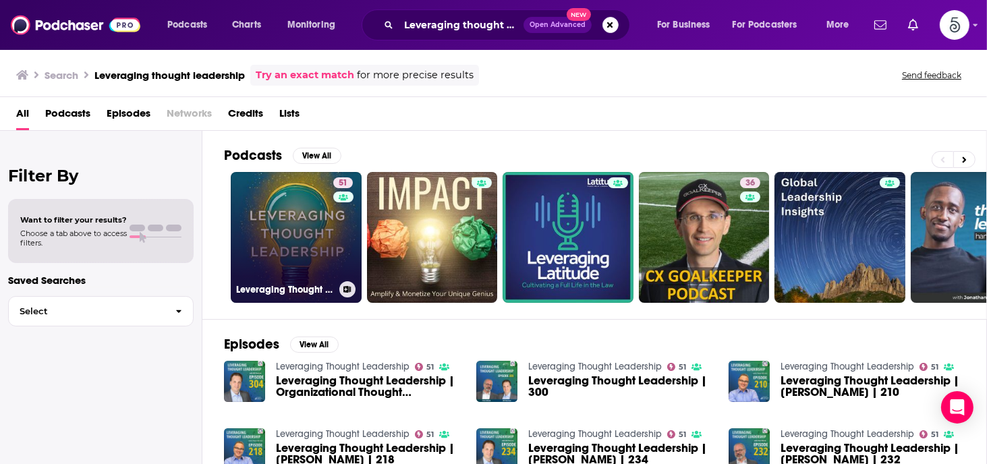
click at [306, 227] on link "51 Leveraging Thought Leadership" at bounding box center [296, 237] width 131 height 131
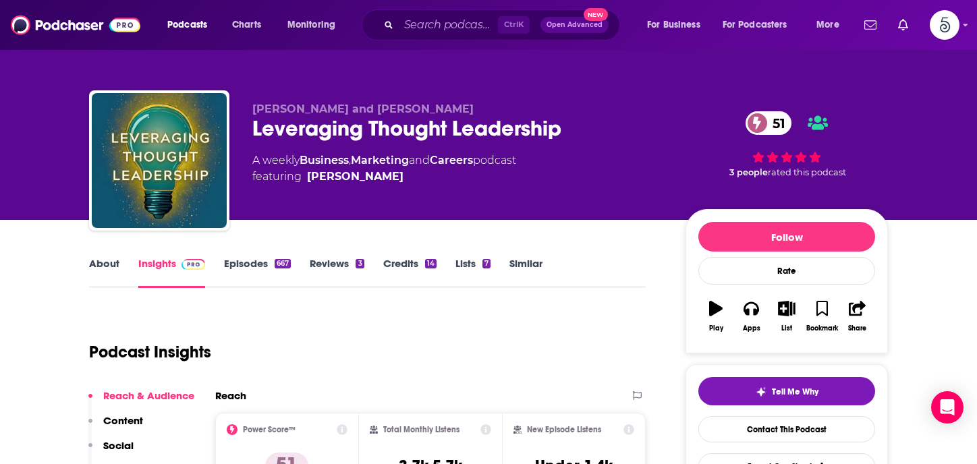
click at [238, 264] on link "Episodes 667" at bounding box center [257, 272] width 67 height 31
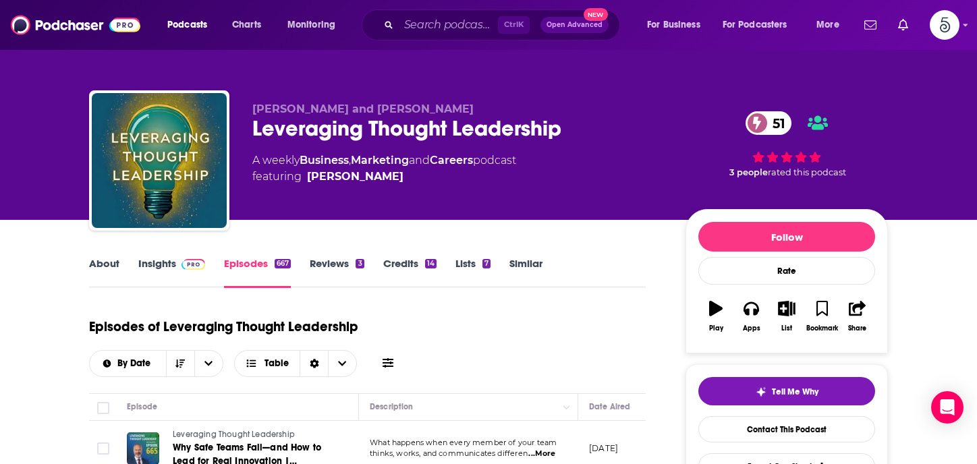
click at [155, 262] on link "Insights" at bounding box center [171, 272] width 67 height 31
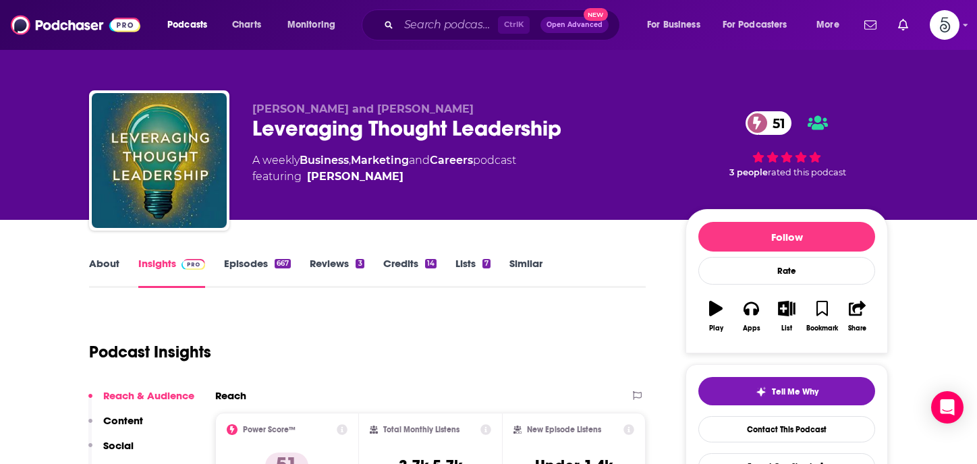
scroll to position [233, 0]
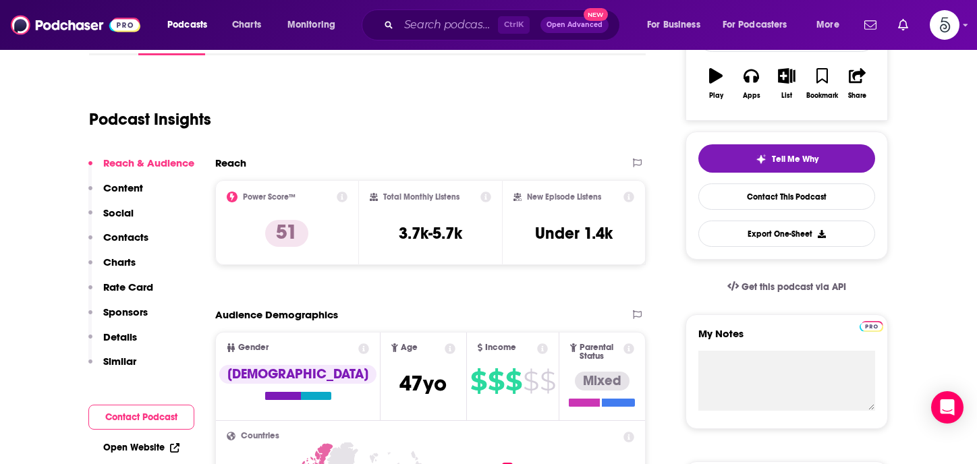
click at [136, 237] on p "Contacts" at bounding box center [125, 237] width 45 height 13
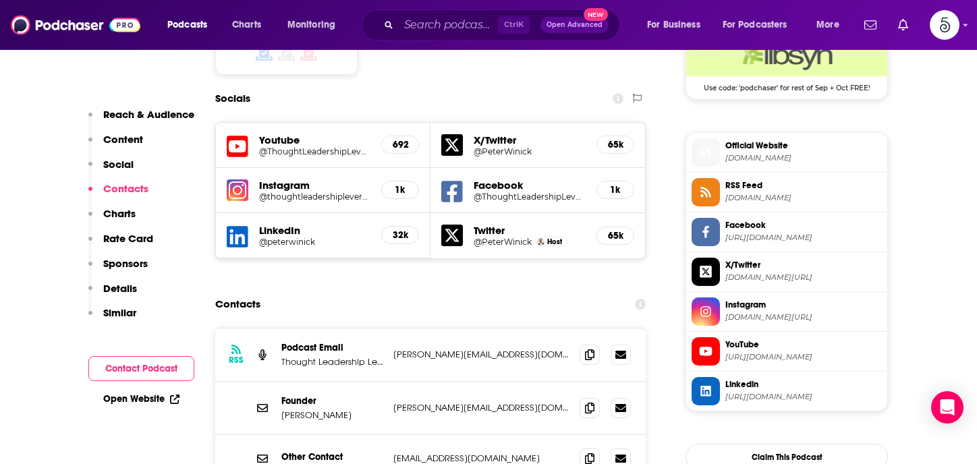
scroll to position [1173, 0]
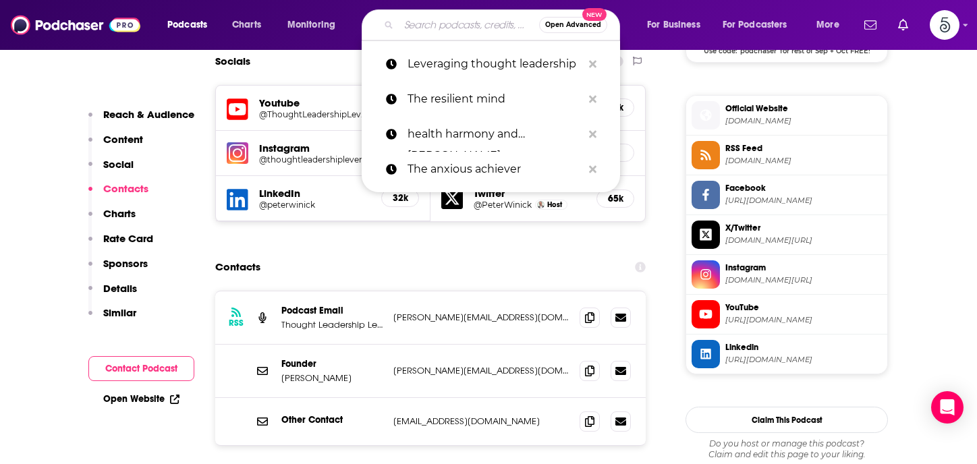
click at [429, 27] on input "Search podcasts, credits, & more..." at bounding box center [469, 25] width 140 height 22
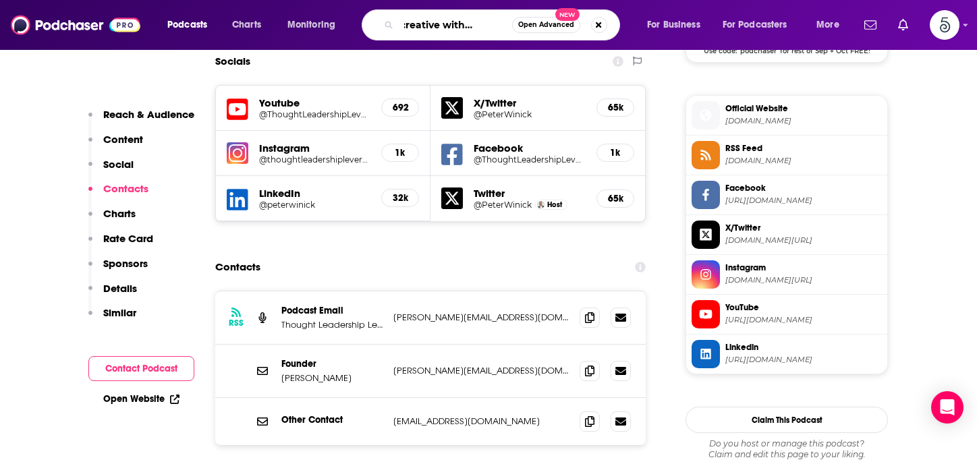
scroll to position [0, 38]
type input "Daily creative with todd henry"
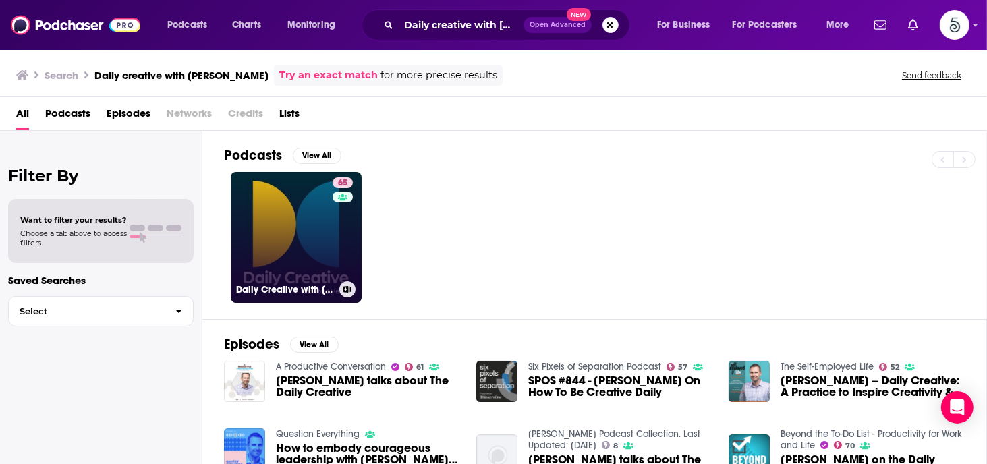
click at [270, 233] on link "65 Daily Creative with Todd Henry" at bounding box center [296, 237] width 131 height 131
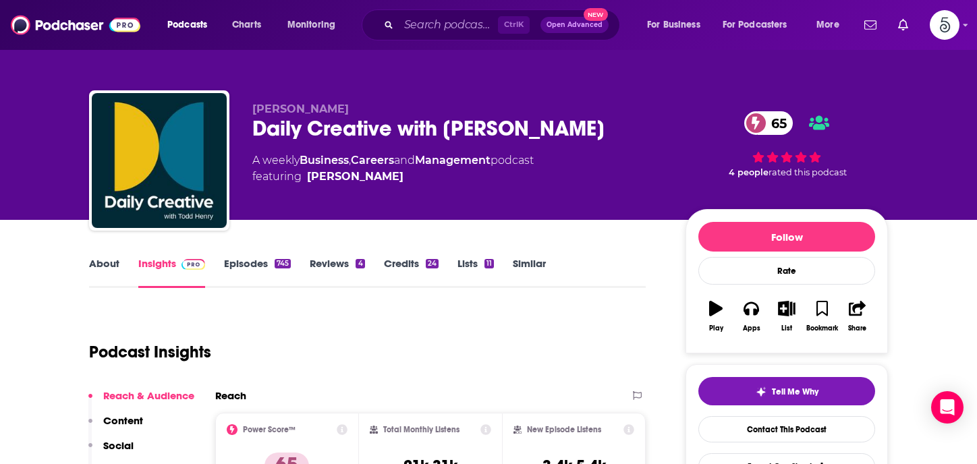
click at [244, 262] on link "Episodes 745" at bounding box center [257, 272] width 67 height 31
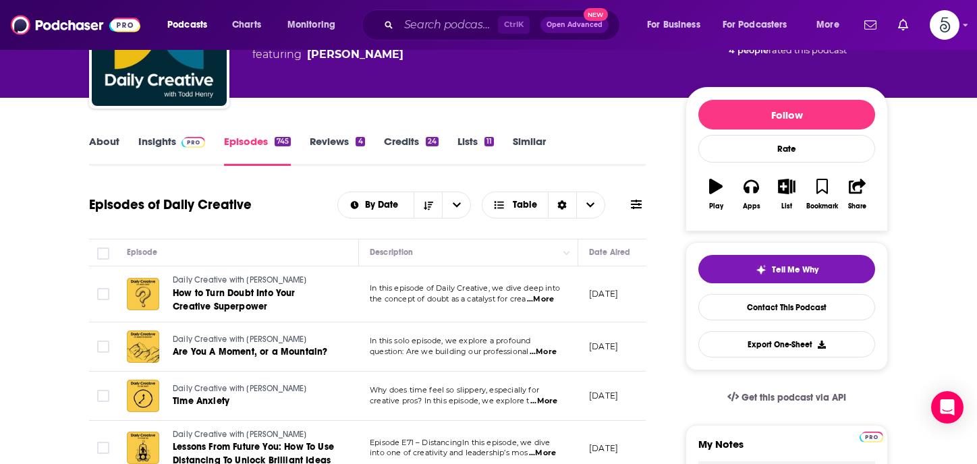
scroll to position [167, 0]
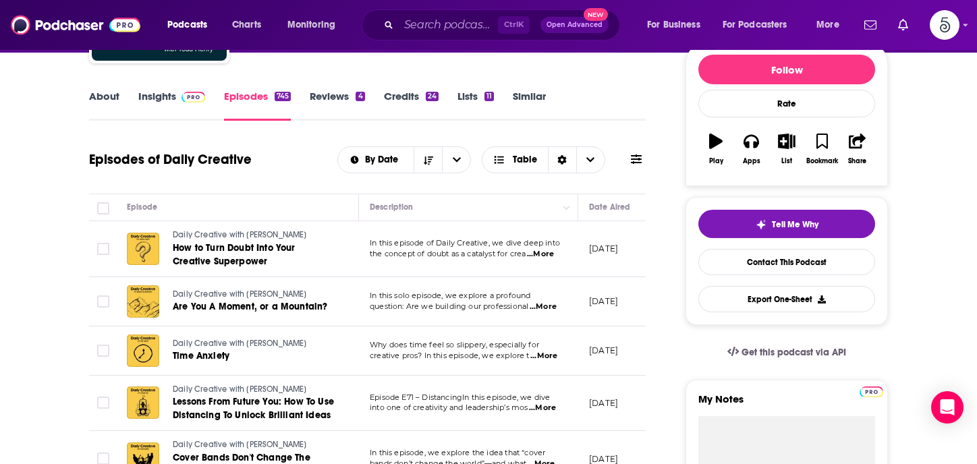
click at [544, 254] on span "...More" at bounding box center [540, 254] width 27 height 11
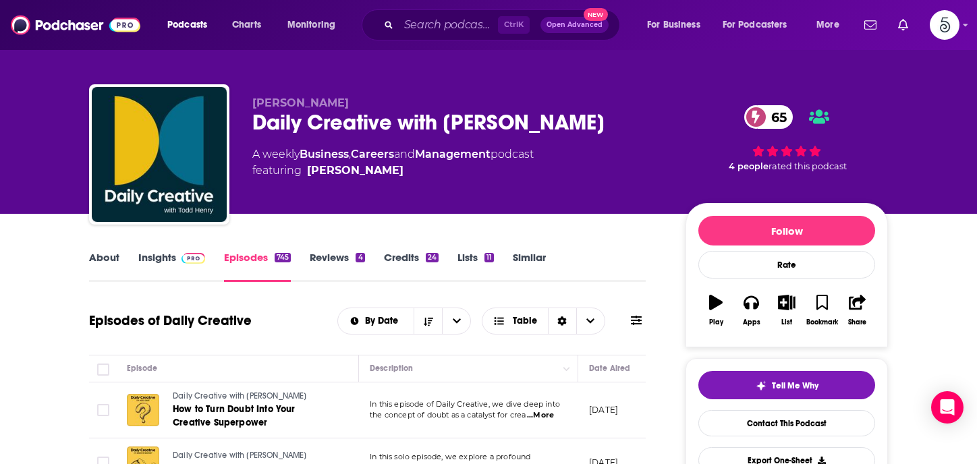
scroll to position [0, 0]
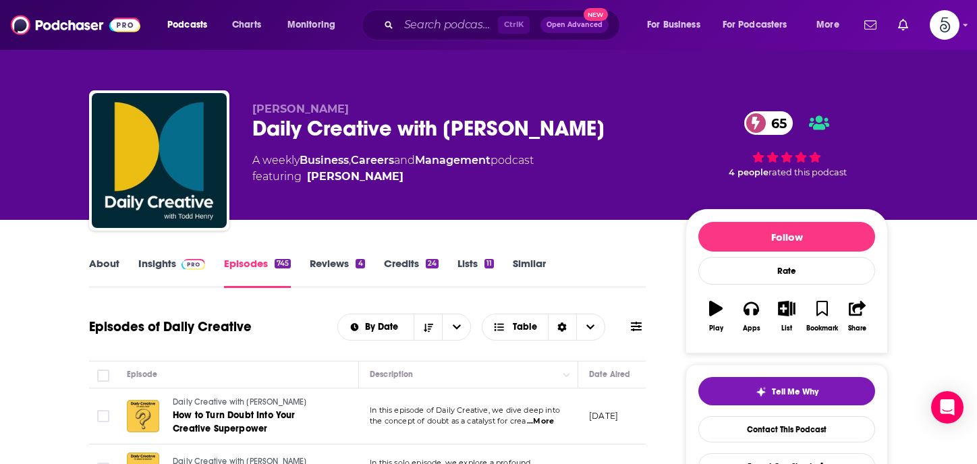
click at [159, 266] on link "Insights" at bounding box center [171, 272] width 67 height 31
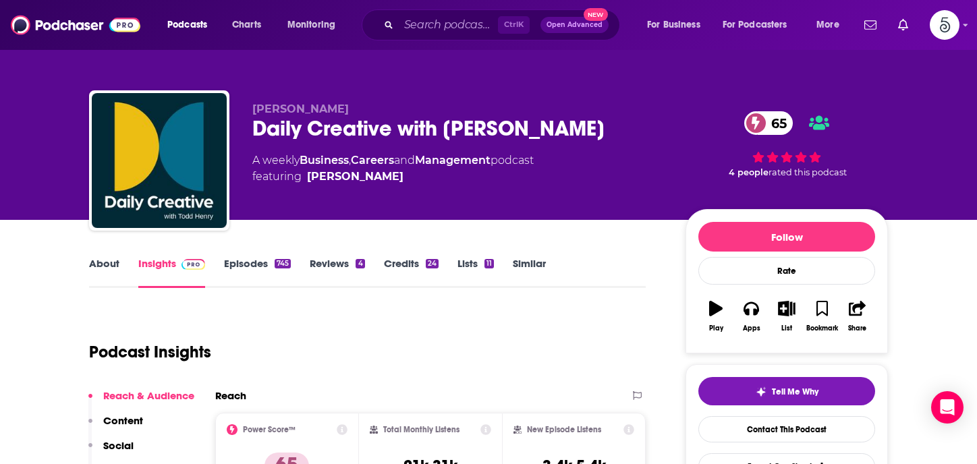
scroll to position [223, 0]
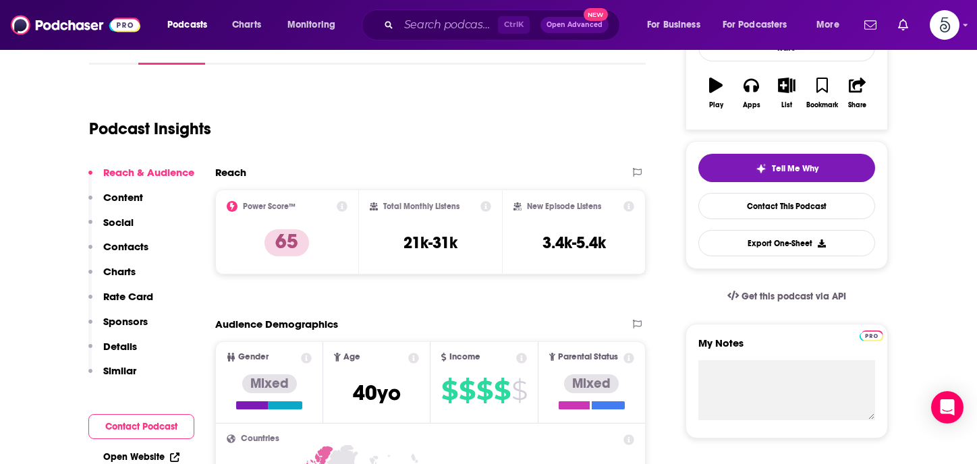
click at [109, 249] on p "Contacts" at bounding box center [125, 246] width 45 height 13
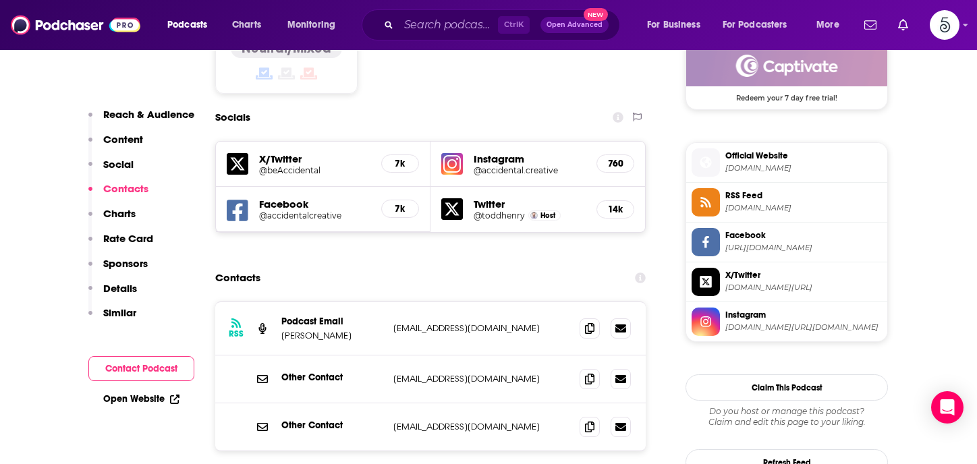
scroll to position [1128, 0]
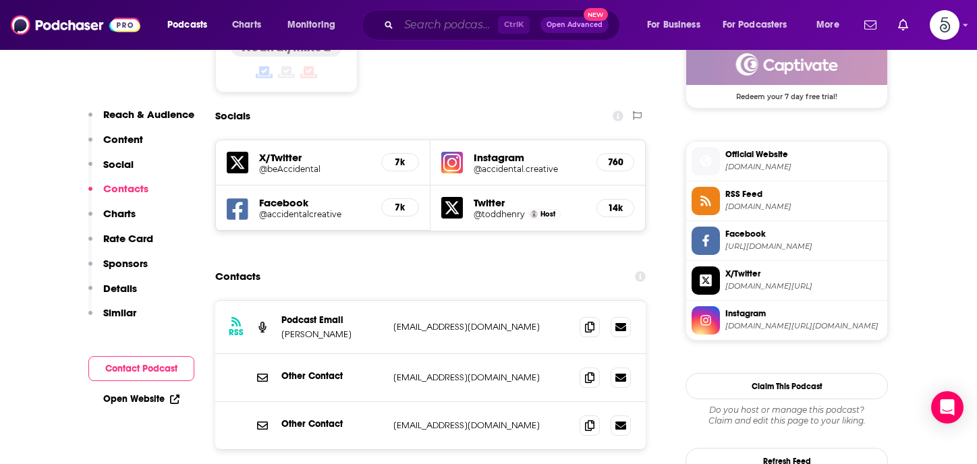
click at [446, 27] on input "Search podcasts, credits, & more..." at bounding box center [448, 25] width 99 height 22
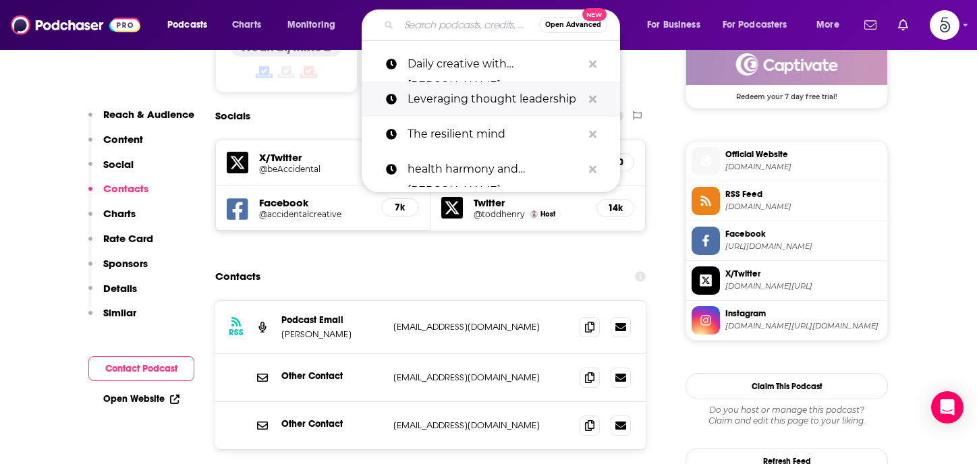
click at [464, 99] on p "Leveraging thought leadership" at bounding box center [495, 99] width 175 height 35
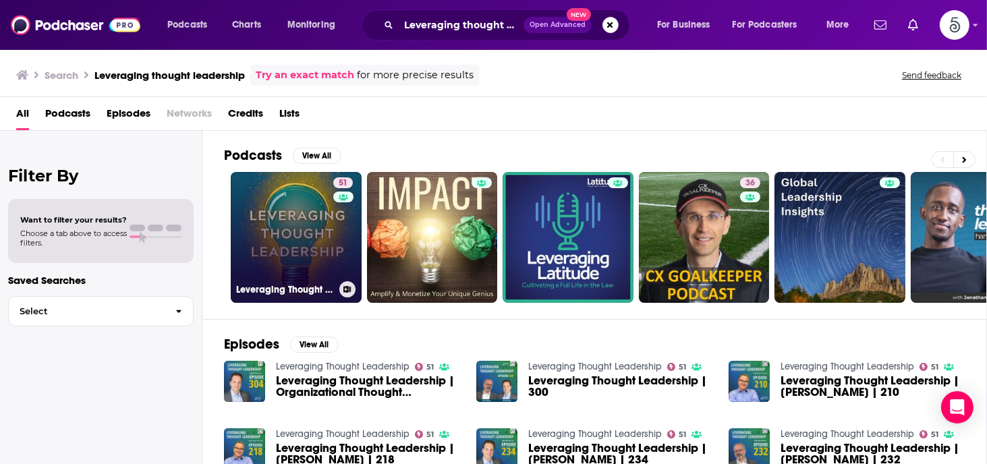
click at [295, 213] on link "51 Leveraging Thought Leadership" at bounding box center [296, 237] width 131 height 131
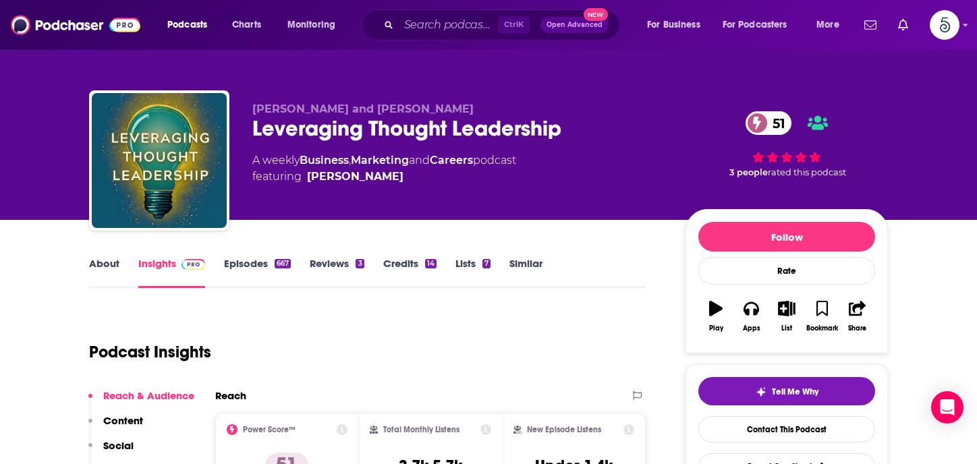
click at [165, 262] on link "Insights" at bounding box center [171, 272] width 67 height 31
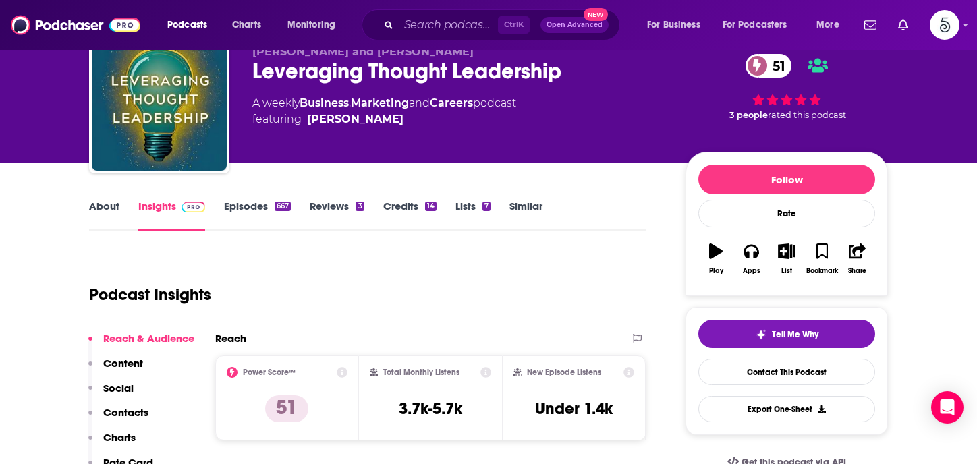
scroll to position [104, 0]
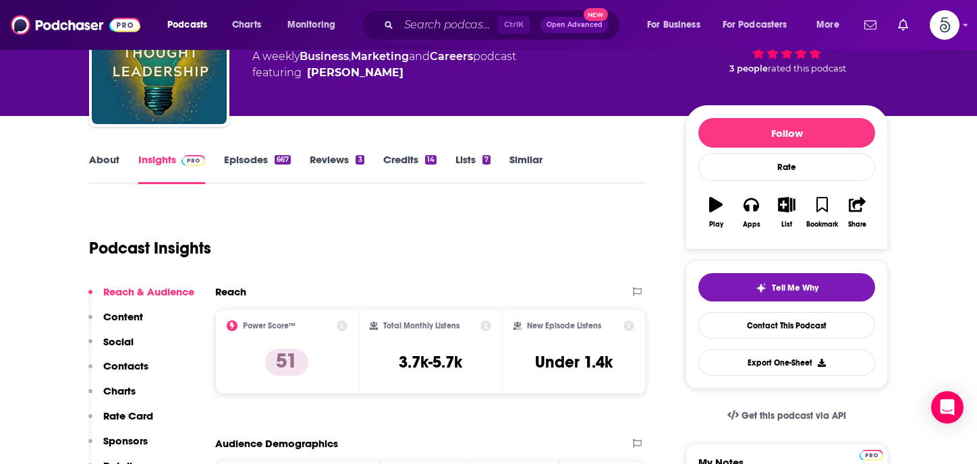
click at [133, 364] on p "Contacts" at bounding box center [125, 366] width 45 height 13
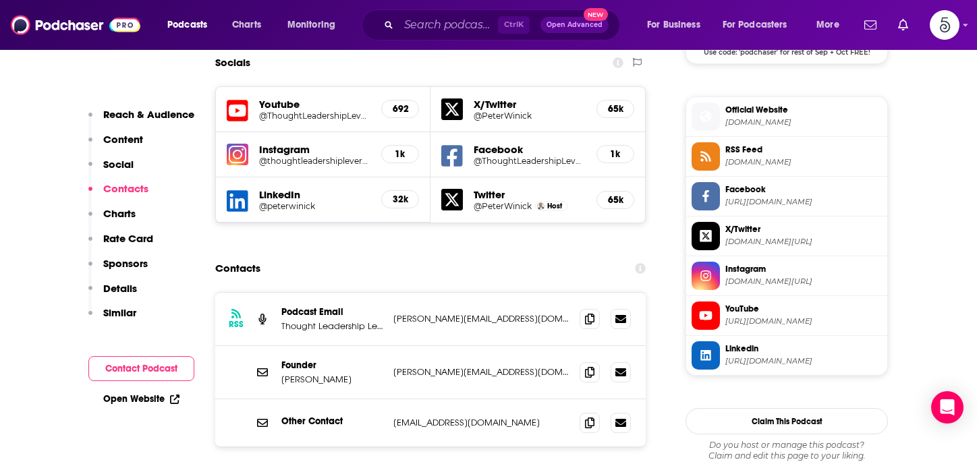
scroll to position [1173, 0]
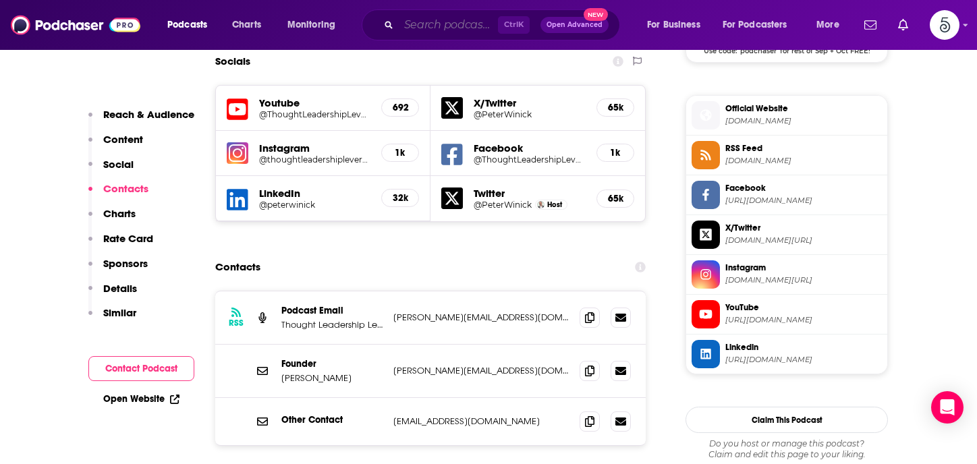
click at [443, 29] on input "Search podcasts, credits, & more..." at bounding box center [448, 25] width 99 height 22
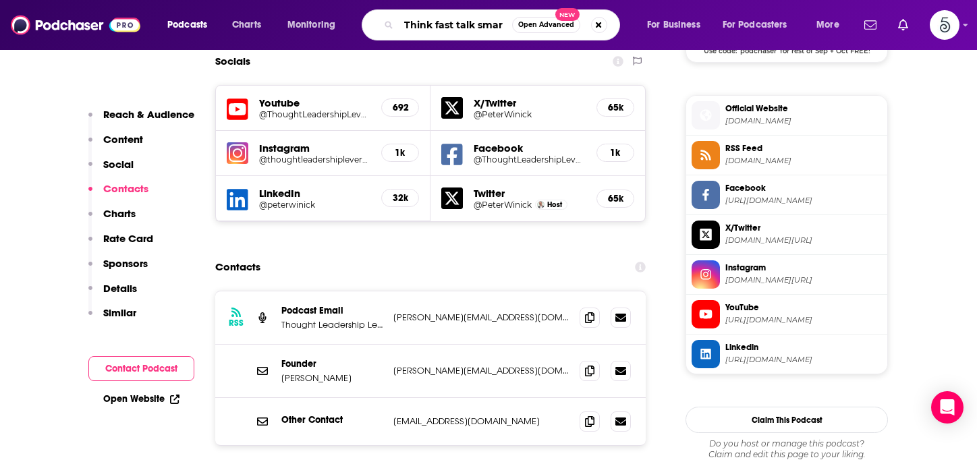
type input "Think fast talk smart"
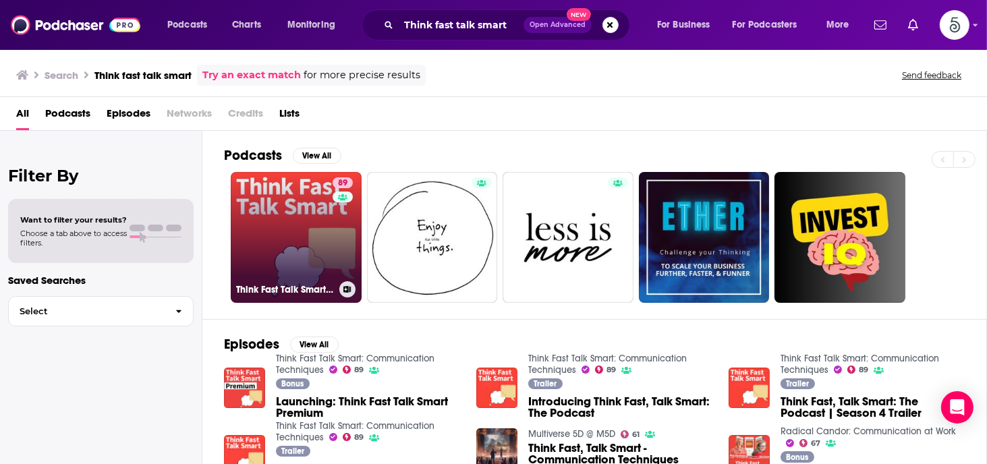
click at [283, 241] on link "89 Think Fast Talk Smart: Communication Techniques" at bounding box center [296, 237] width 131 height 131
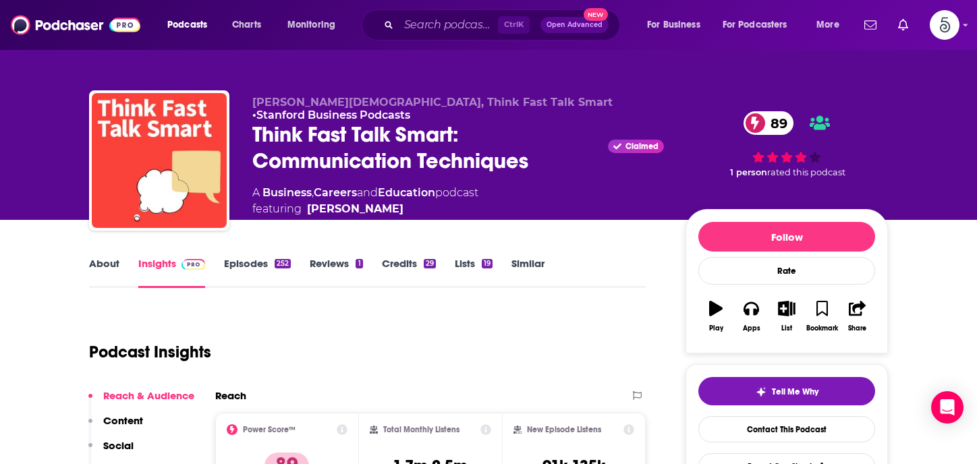
click at [248, 262] on link "Episodes 252" at bounding box center [257, 272] width 67 height 31
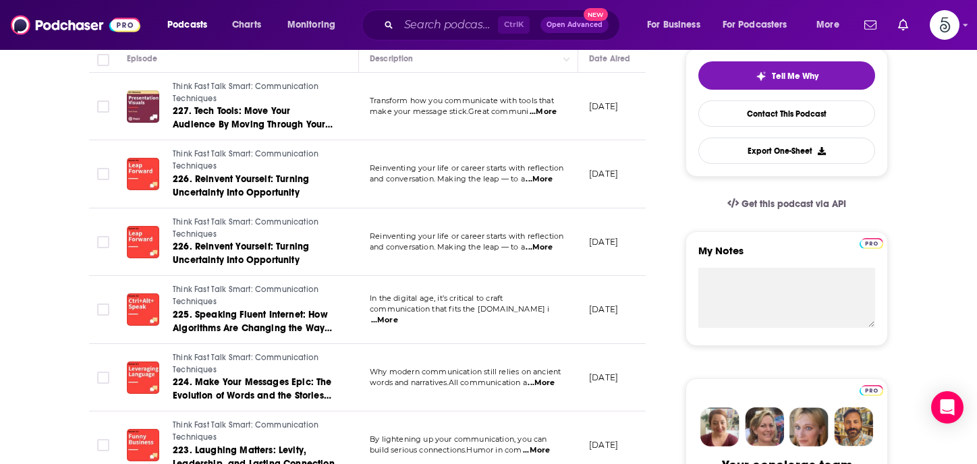
scroll to position [324, 0]
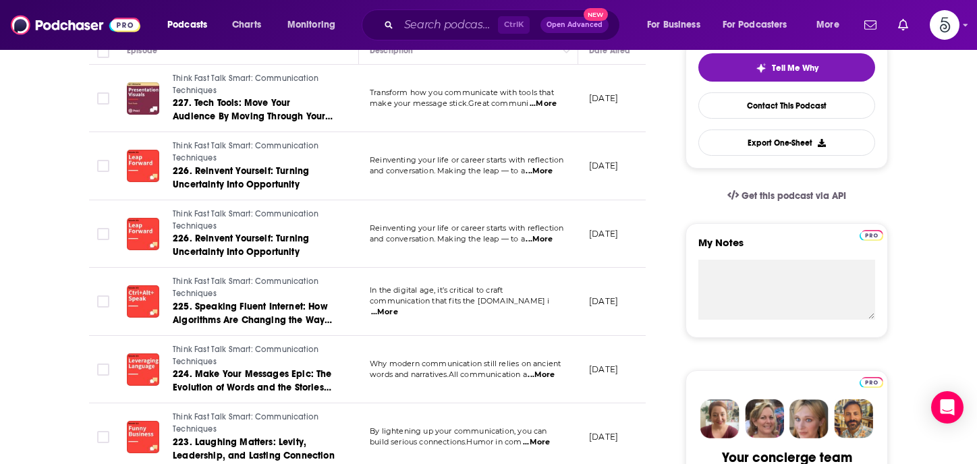
click at [398, 307] on span "...More" at bounding box center [384, 312] width 27 height 11
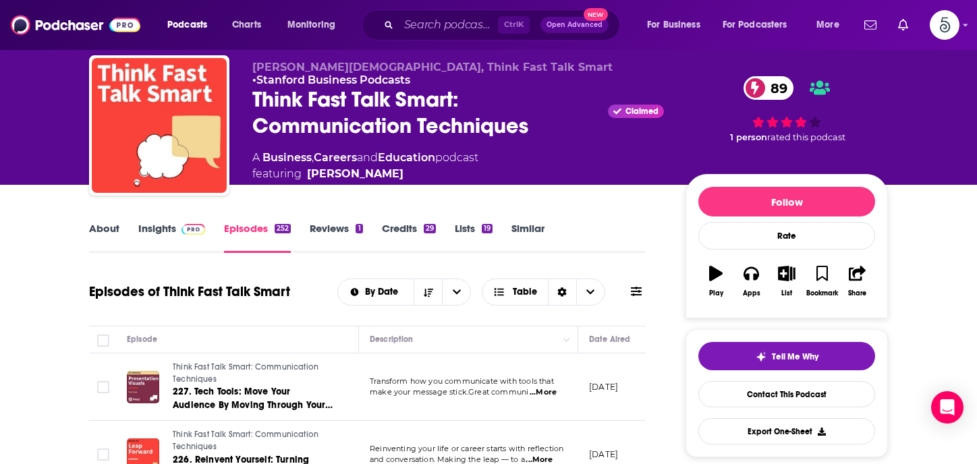
scroll to position [0, 0]
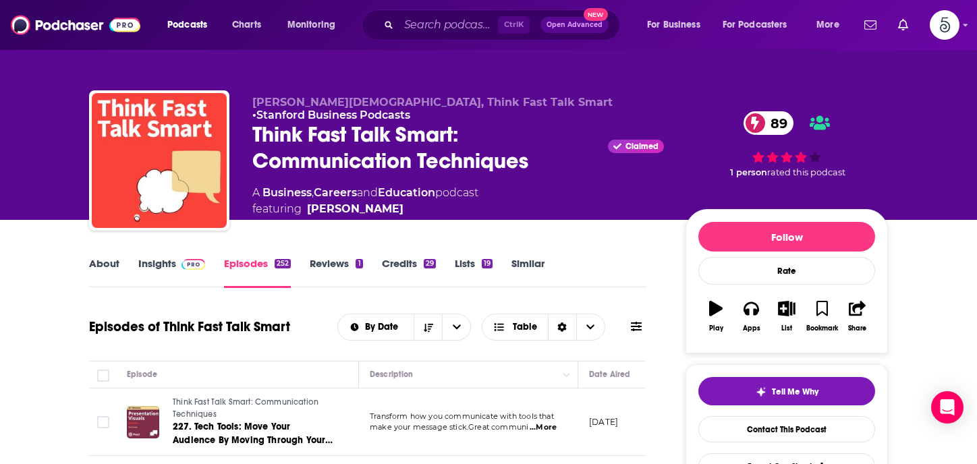
click at [167, 265] on link "Insights" at bounding box center [171, 272] width 67 height 31
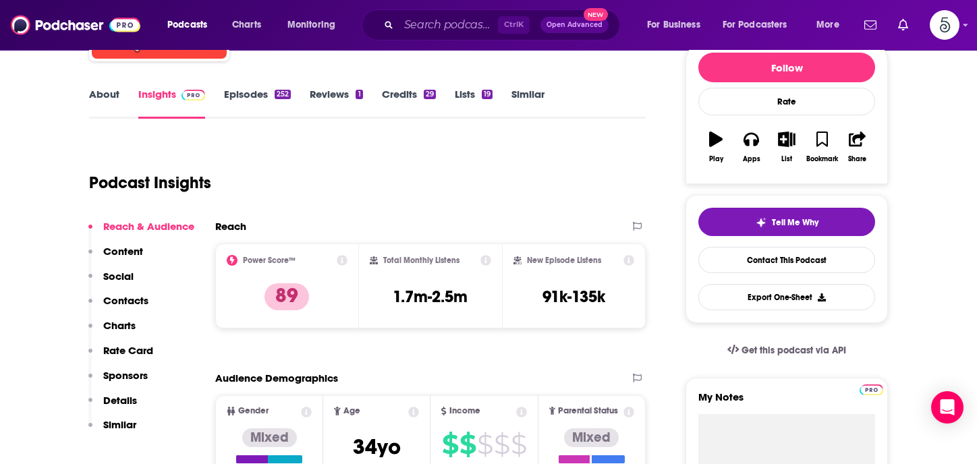
click at [136, 298] on p "Contacts" at bounding box center [125, 300] width 45 height 13
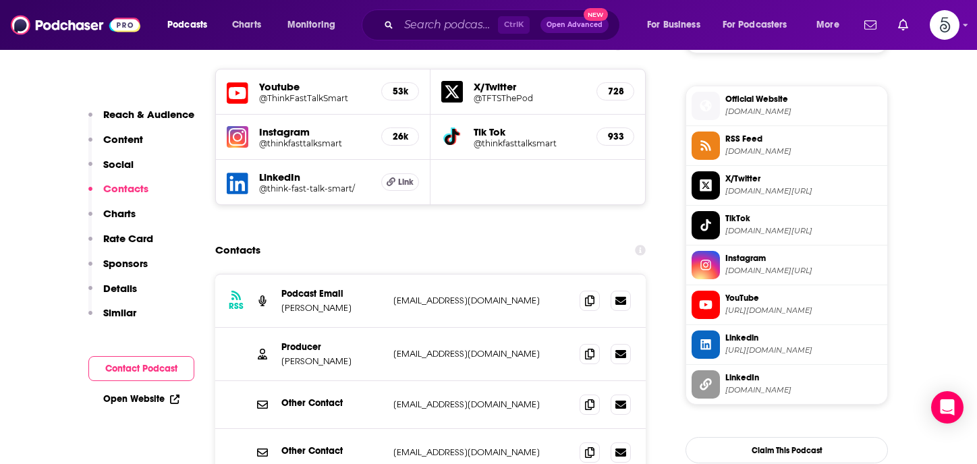
scroll to position [1188, 0]
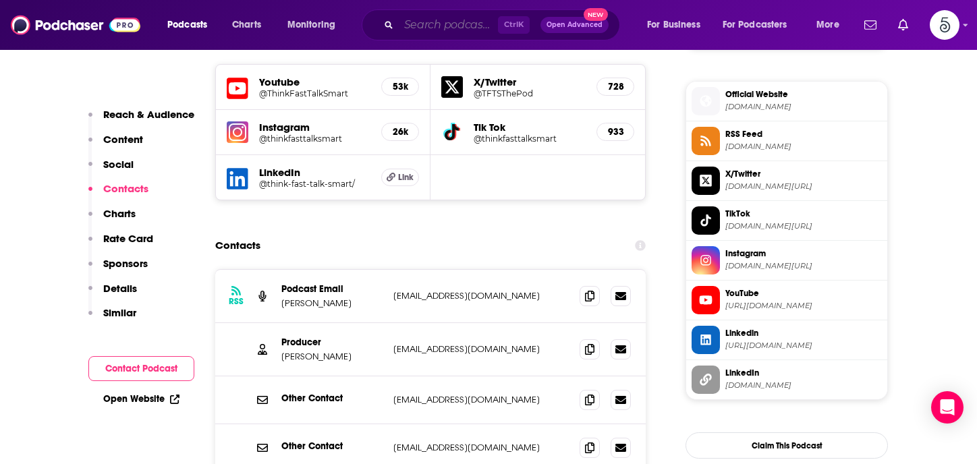
click at [443, 26] on input "Search podcasts, credits, & more..." at bounding box center [448, 25] width 99 height 22
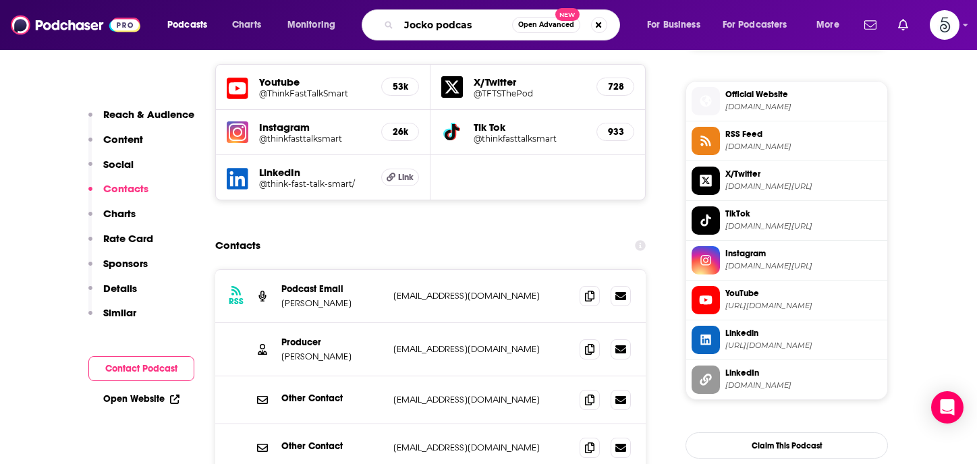
type input "Jocko podcast"
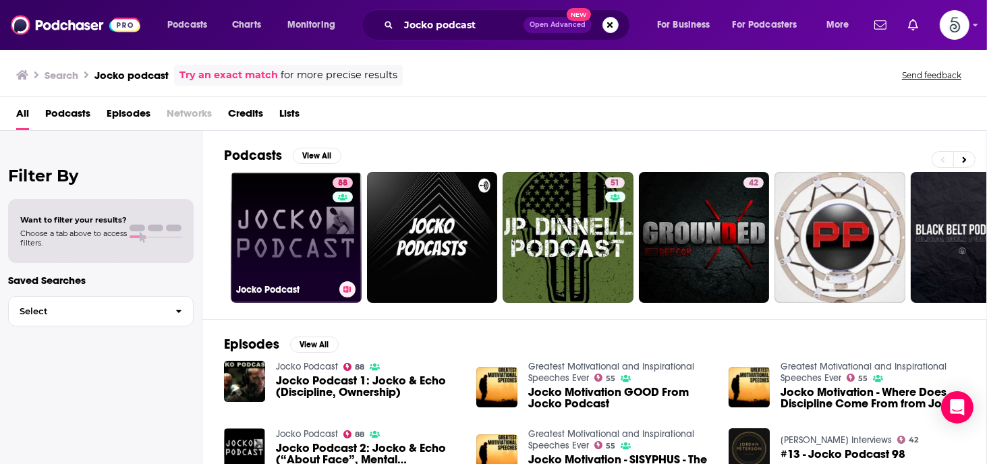
click at [294, 226] on link "88 Jocko Podcast" at bounding box center [296, 237] width 131 height 131
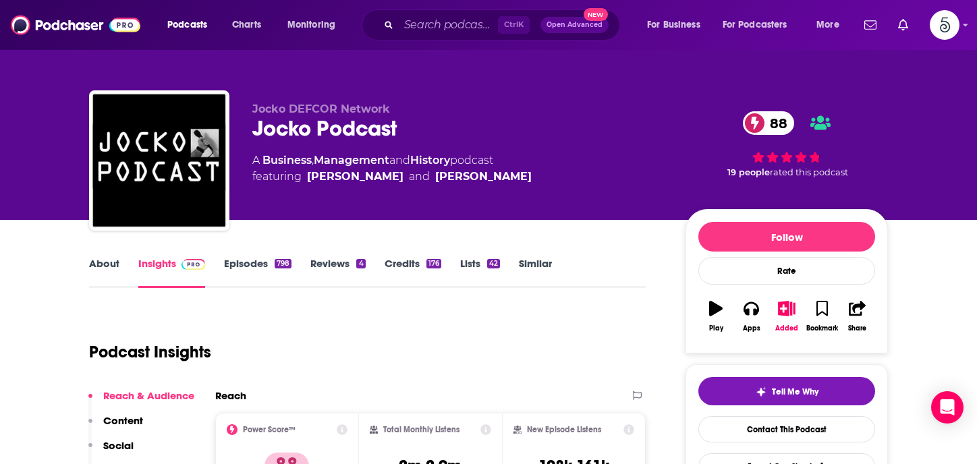
click at [248, 265] on link "Episodes 798" at bounding box center [257, 272] width 67 height 31
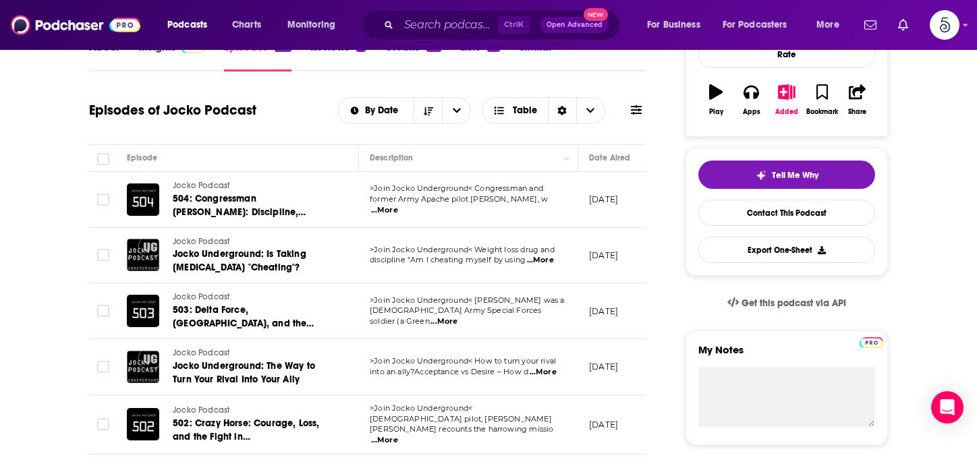
scroll to position [242, 0]
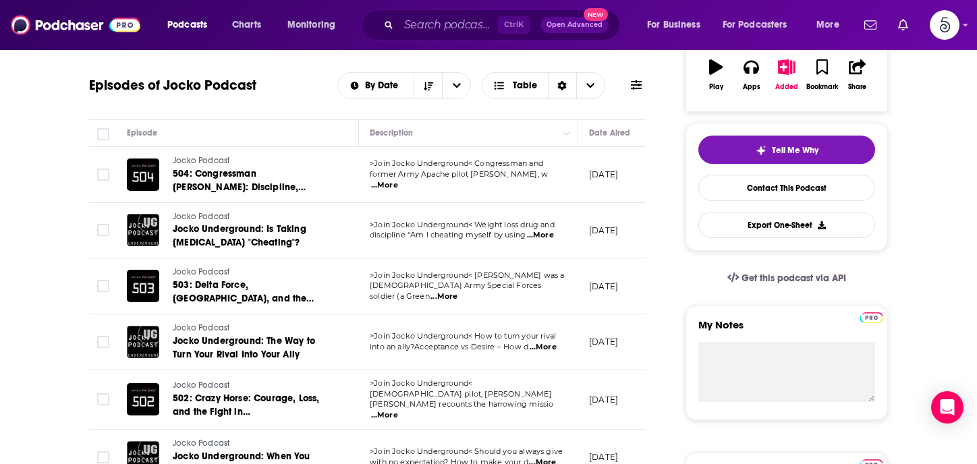
click at [547, 347] on span "...More" at bounding box center [543, 347] width 27 height 11
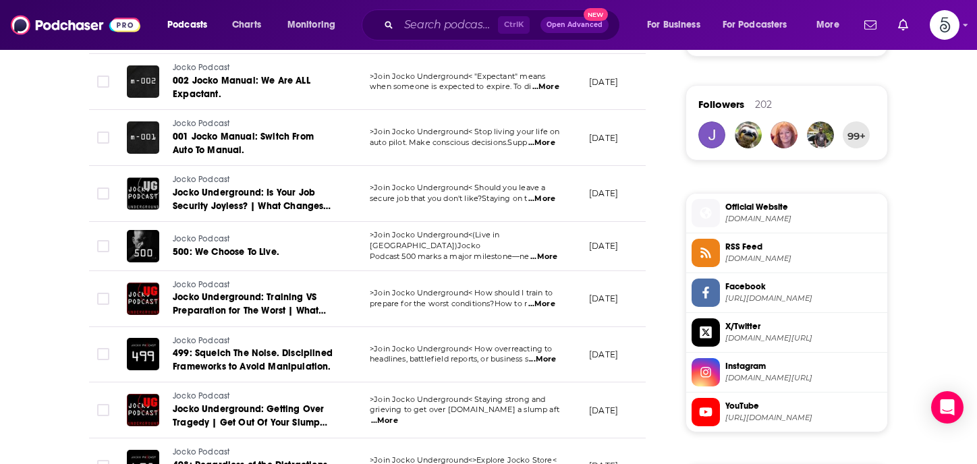
scroll to position [982, 0]
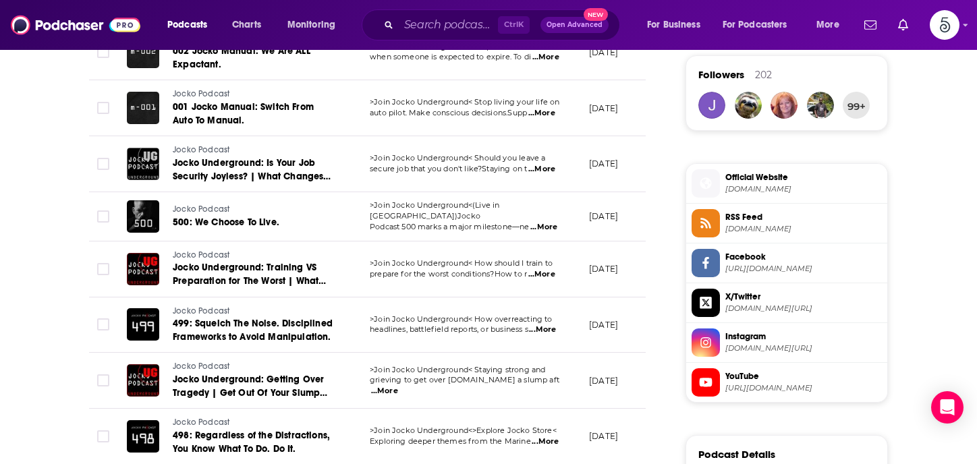
click at [398, 386] on span "...More" at bounding box center [384, 391] width 27 height 11
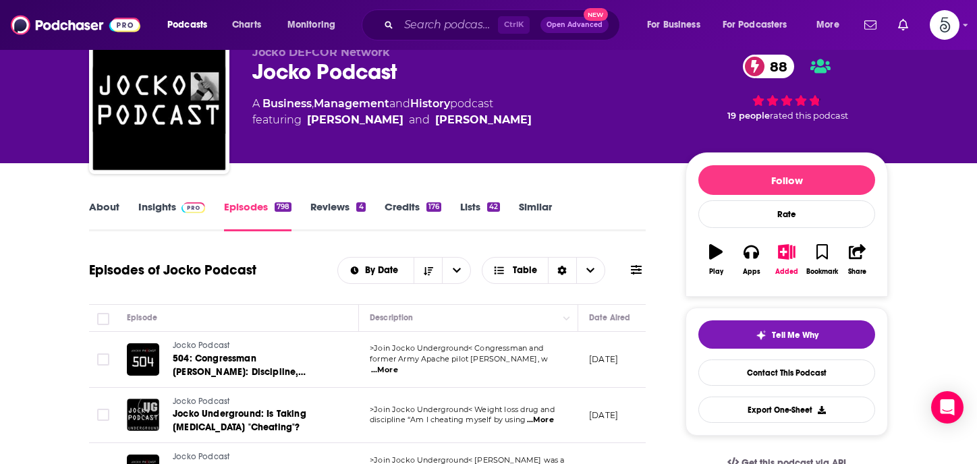
scroll to position [0, 0]
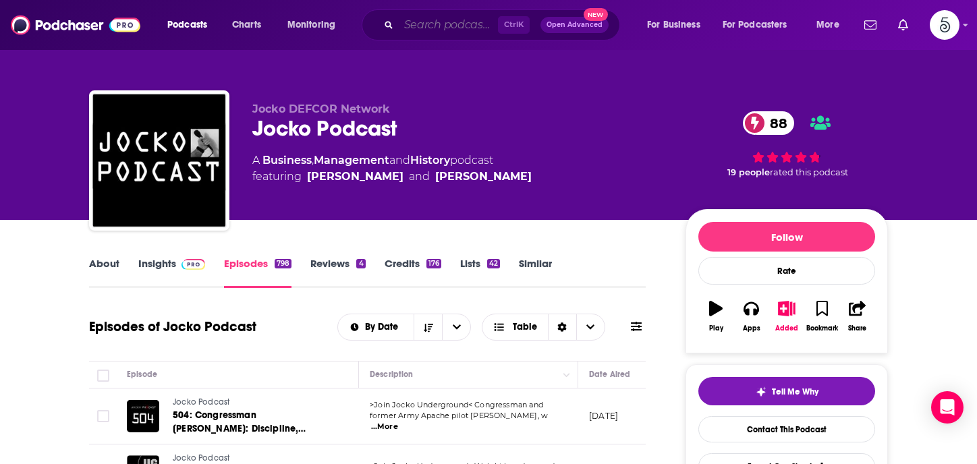
click at [451, 31] on input "Search podcasts, credits, & more..." at bounding box center [448, 25] width 99 height 22
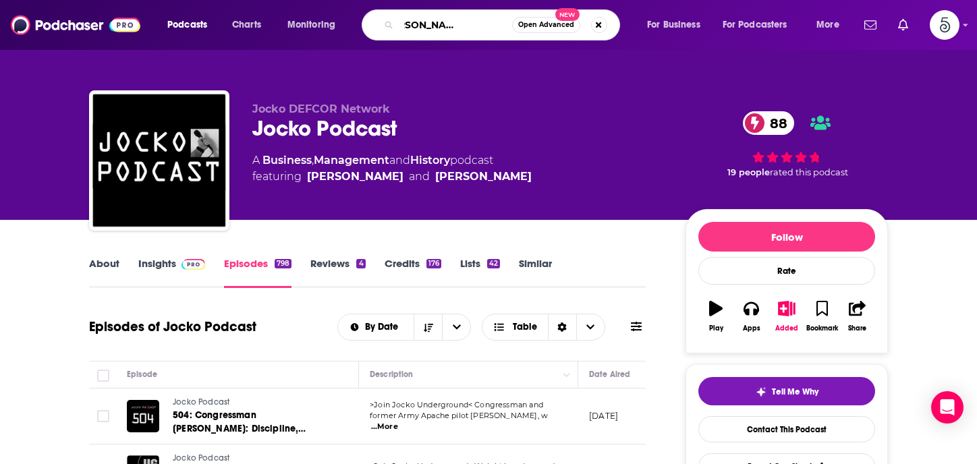
type input "The gary vee audio experience"
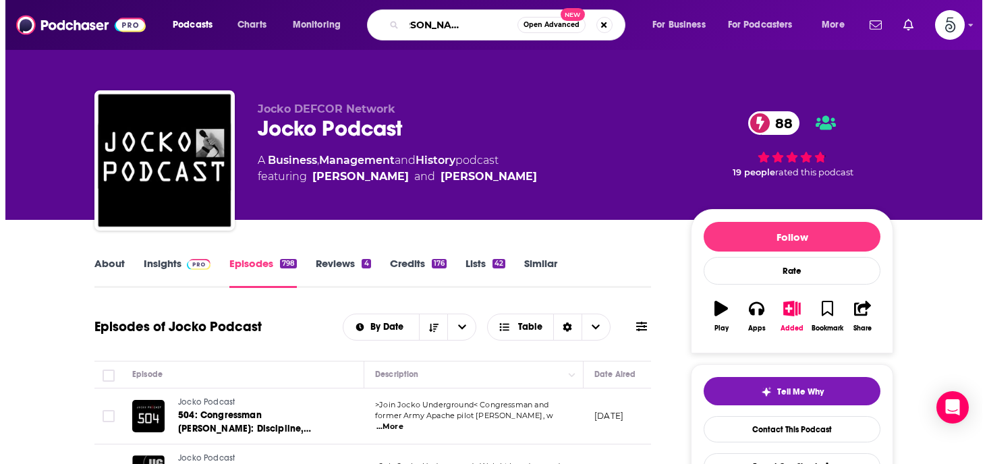
scroll to position [0, 50]
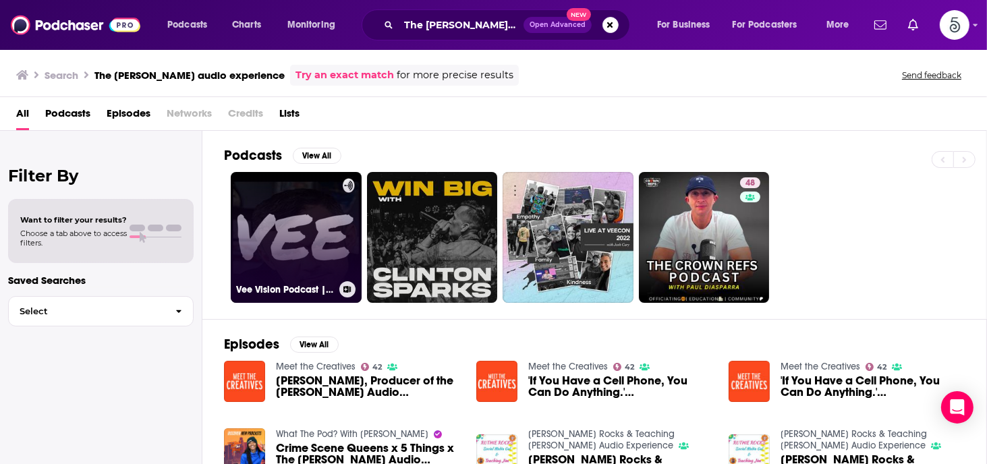
click at [312, 237] on link "Vee Vision Podcast | The Audio Experience" at bounding box center [296, 237] width 131 height 131
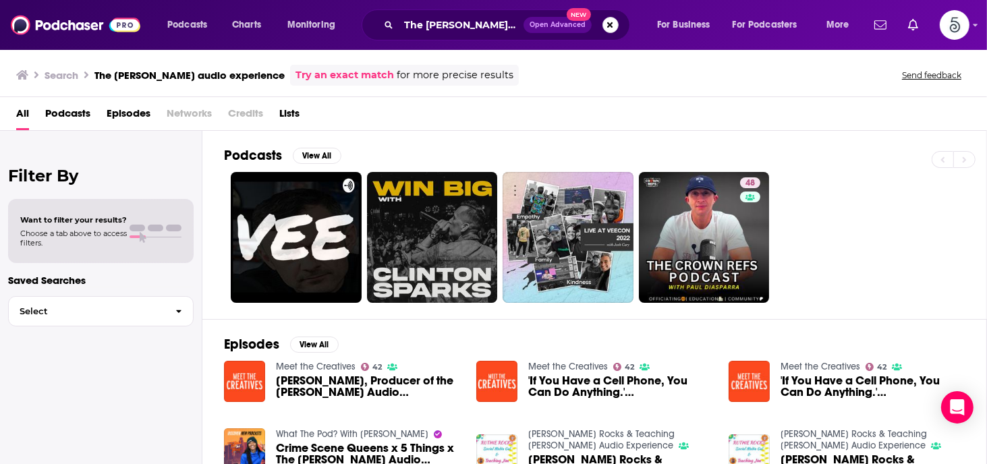
click at [612, 24] on button "Search podcasts, credits, & more..." at bounding box center [611, 25] width 16 height 16
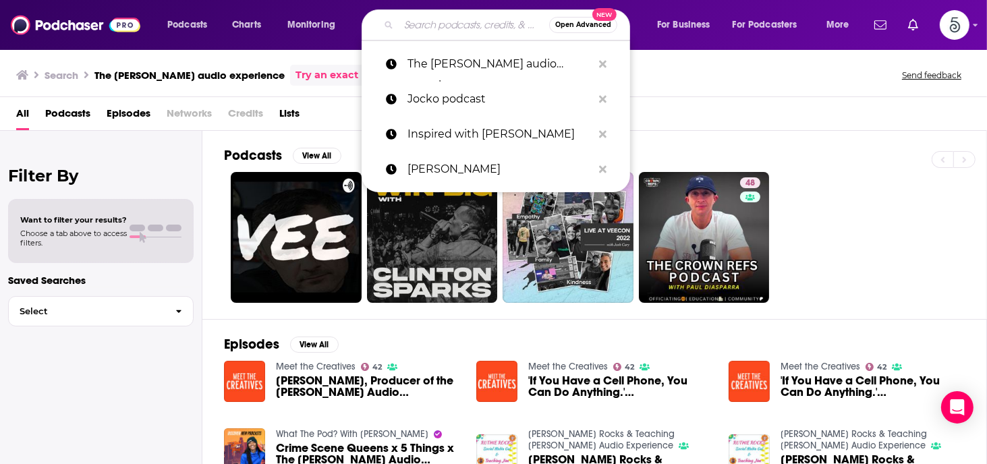
click at [444, 24] on input "Search podcasts, credits, & more..." at bounding box center [474, 25] width 150 height 22
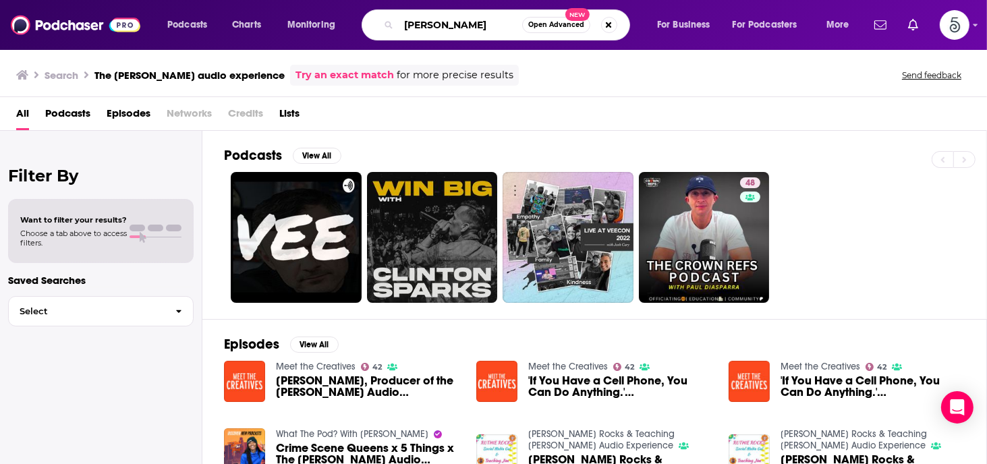
type input "Gary vee"
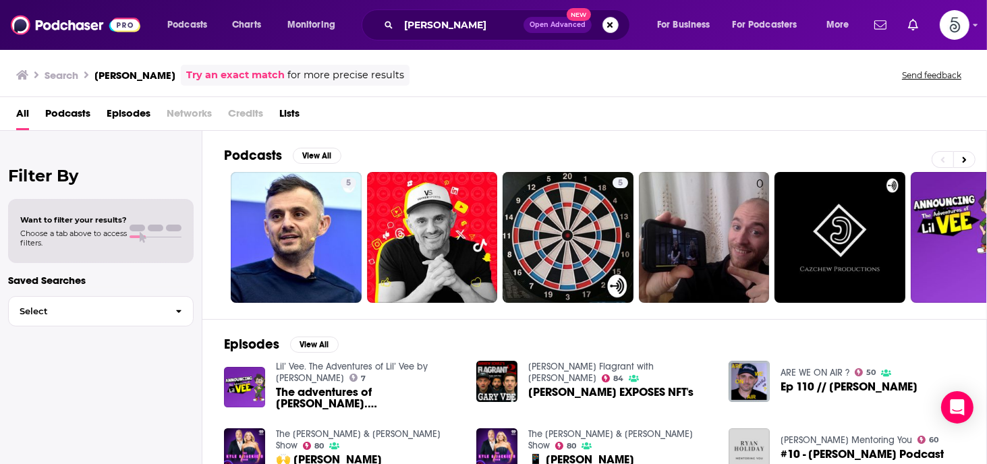
click at [607, 22] on button "Search podcasts, credits, & more..." at bounding box center [611, 25] width 16 height 16
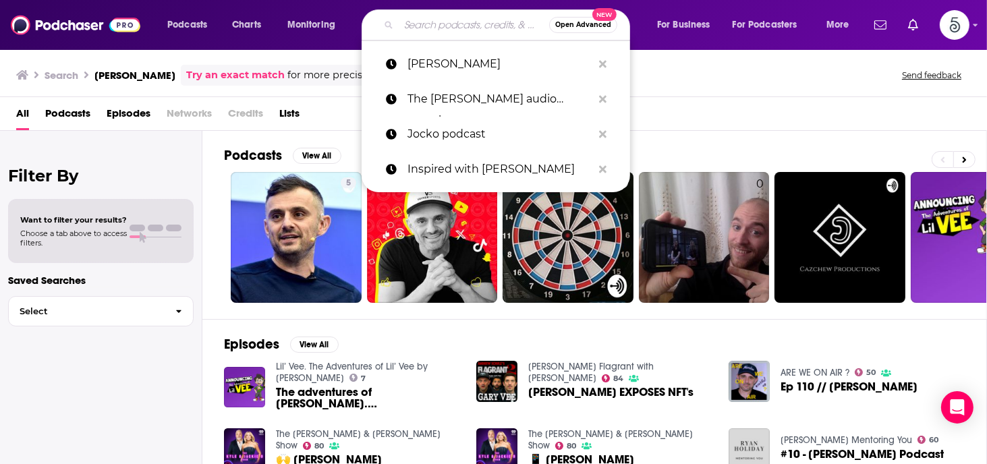
click at [466, 21] on input "Search podcasts, credits, & more..." at bounding box center [474, 25] width 150 height 22
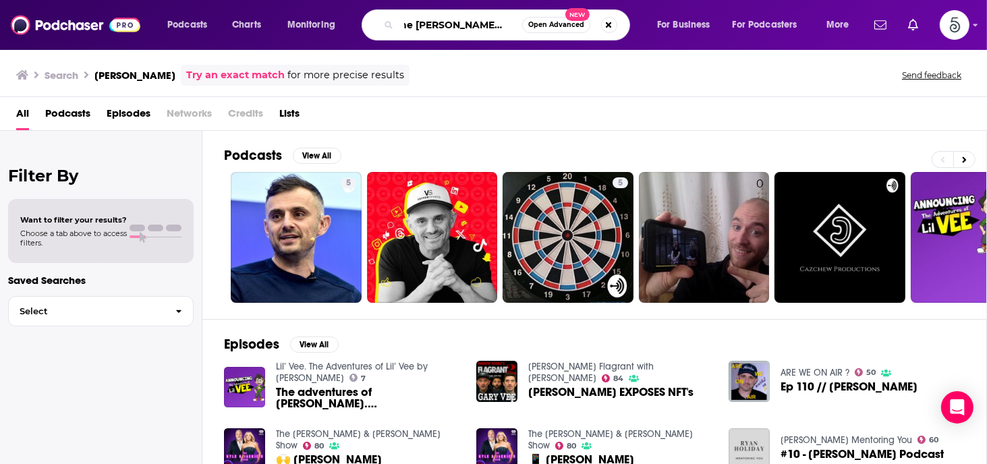
scroll to position [0, 13]
type input "The tony robbins podcast"
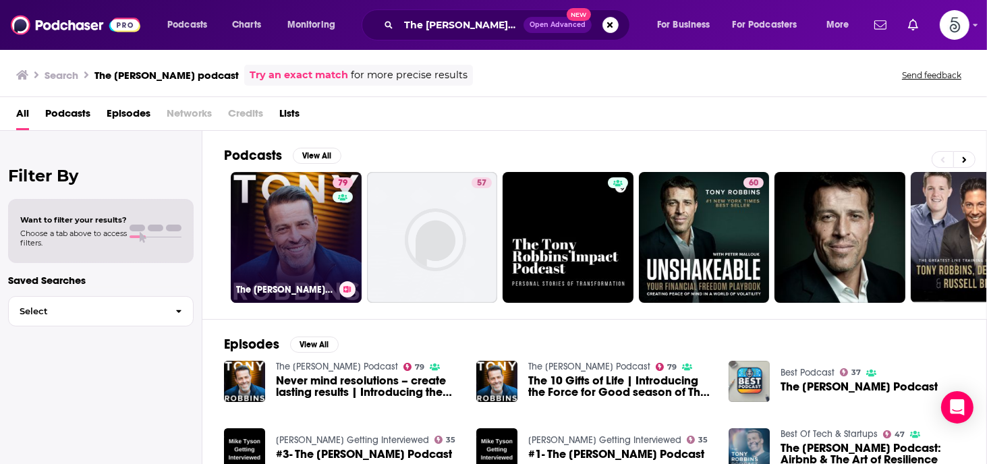
click at [300, 224] on link "79 The Tony Robbins Podcast" at bounding box center [296, 237] width 131 height 131
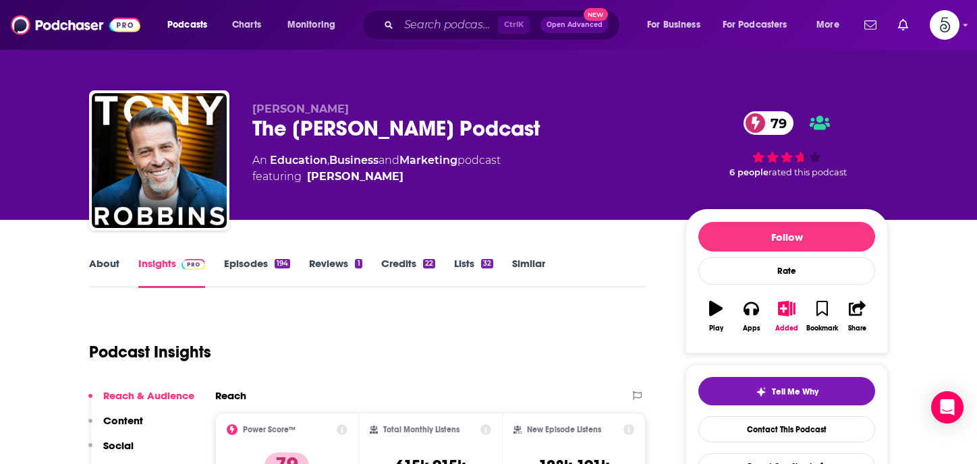
click at [243, 260] on link "Episodes 194" at bounding box center [257, 272] width 66 height 31
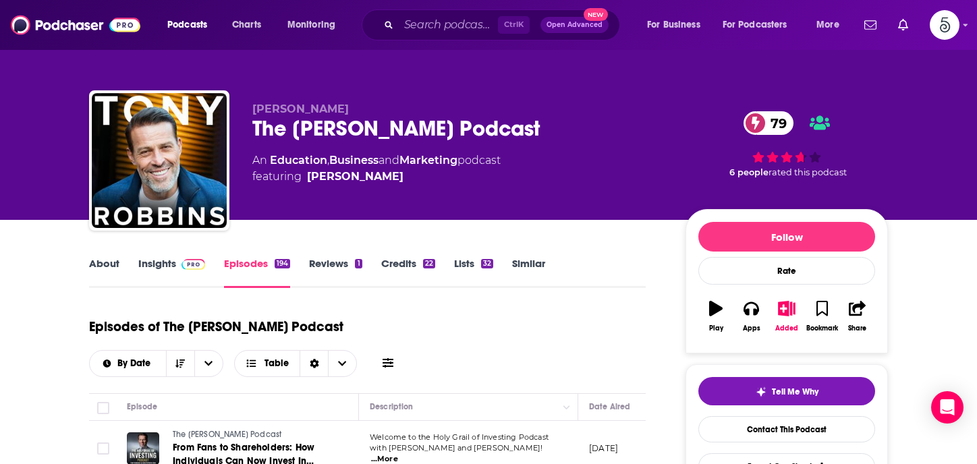
click at [155, 259] on link "Insights" at bounding box center [171, 272] width 67 height 31
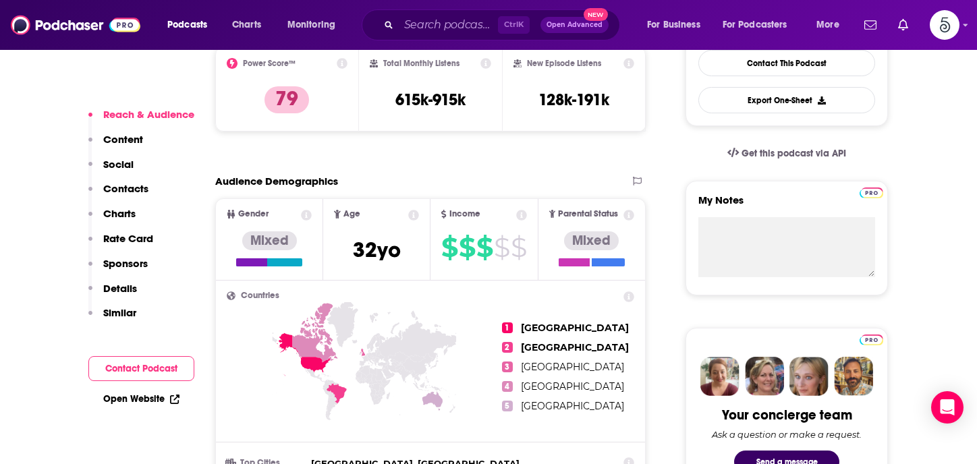
scroll to position [238, 0]
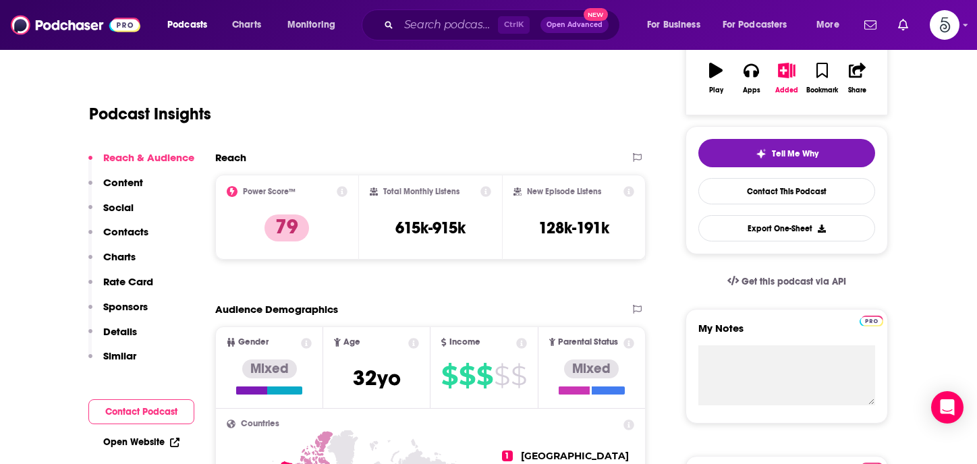
click at [111, 231] on p "Contacts" at bounding box center [125, 231] width 45 height 13
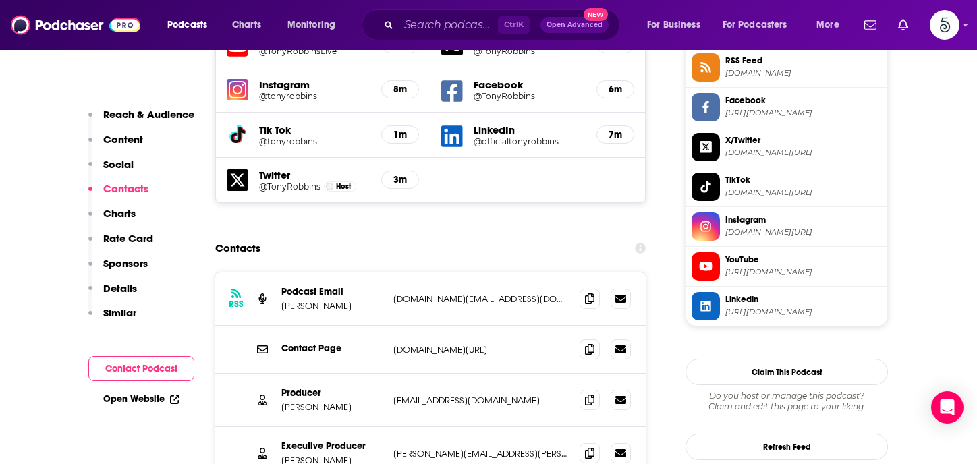
scroll to position [1266, 0]
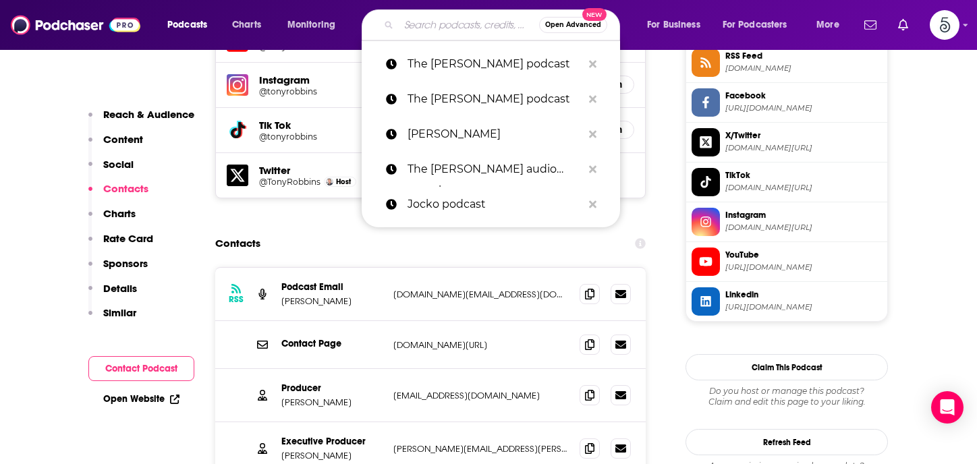
click at [451, 23] on input "Search podcasts, credits, & more..." at bounding box center [469, 25] width 140 height 22
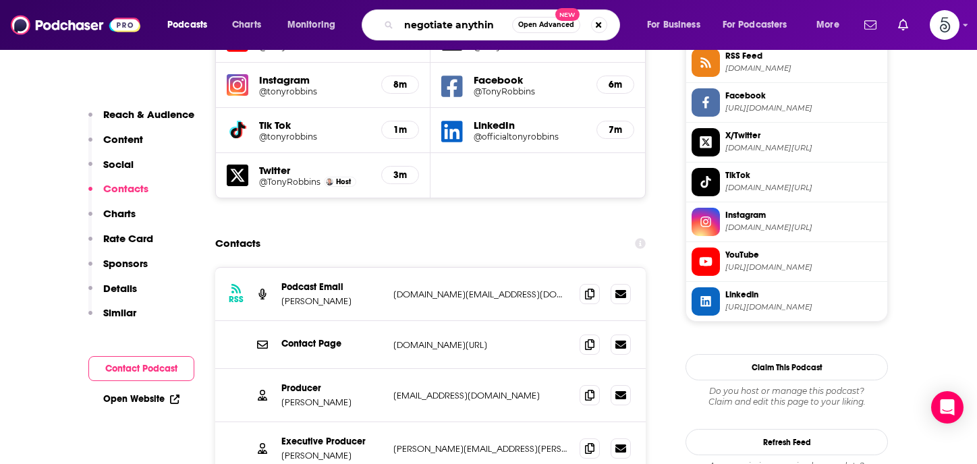
type input "negotiate anything"
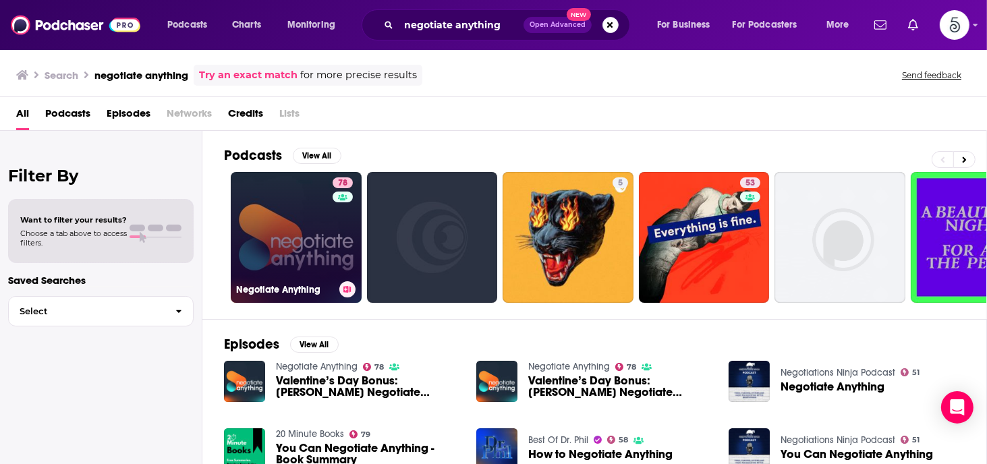
click at [292, 241] on link "78 Negotiate Anything" at bounding box center [296, 237] width 131 height 131
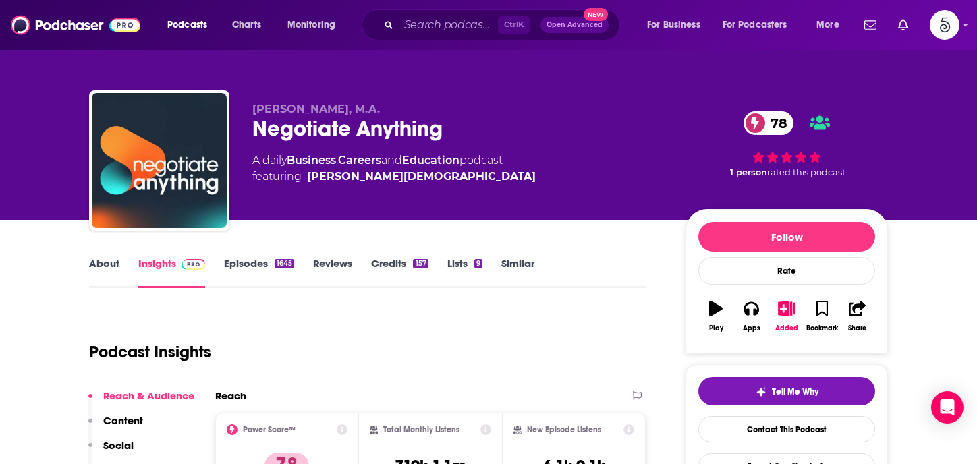
click at [251, 261] on link "Episodes 1645" at bounding box center [259, 272] width 70 height 31
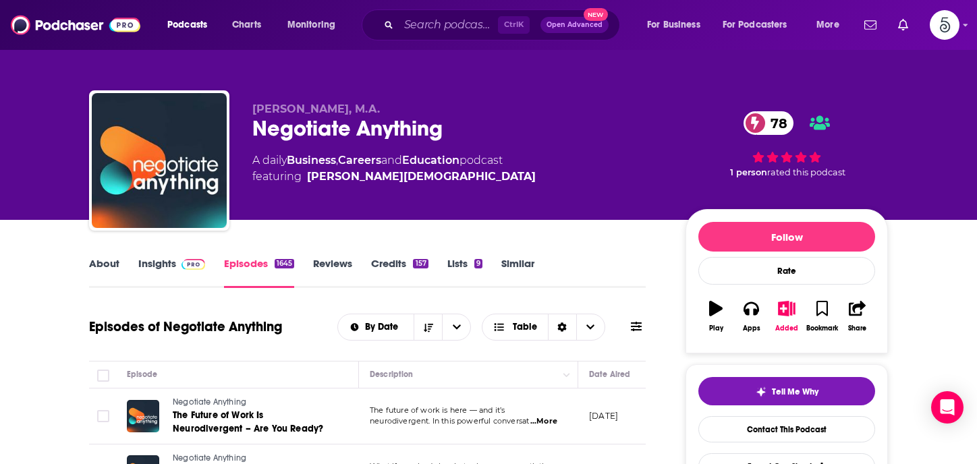
click at [159, 263] on link "Insights" at bounding box center [171, 272] width 67 height 31
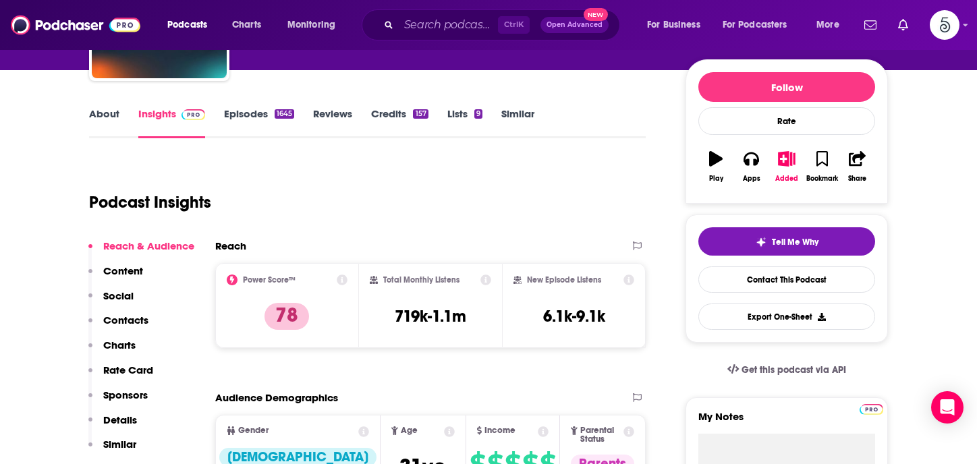
scroll to position [209, 0]
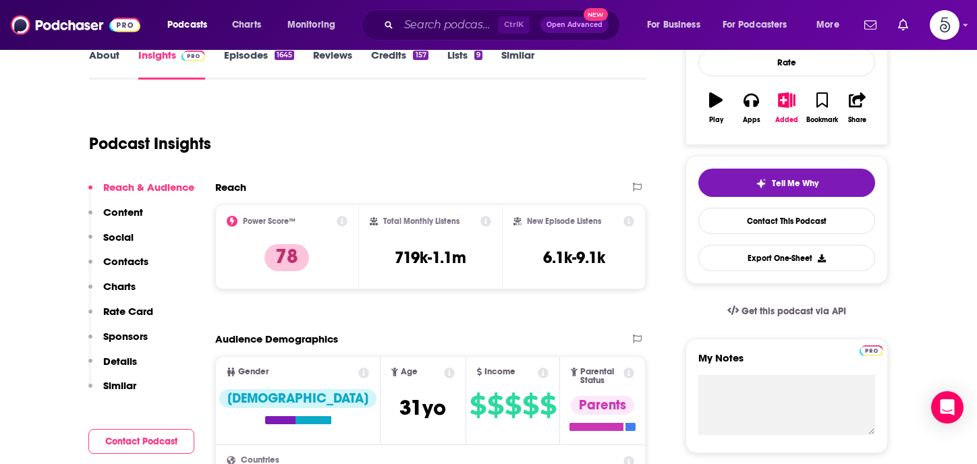
click at [127, 260] on p "Contacts" at bounding box center [125, 261] width 45 height 13
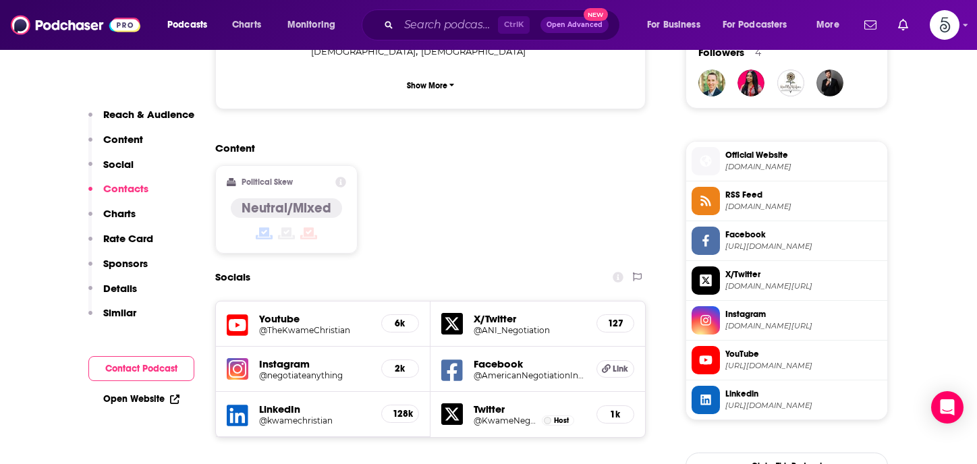
scroll to position [1204, 0]
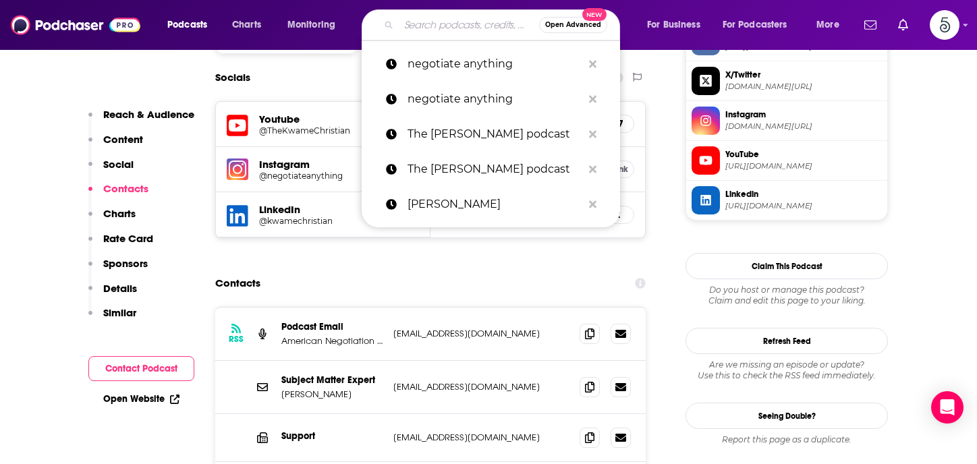
click at [424, 21] on input "Search podcasts, credits, & more..." at bounding box center [469, 25] width 140 height 22
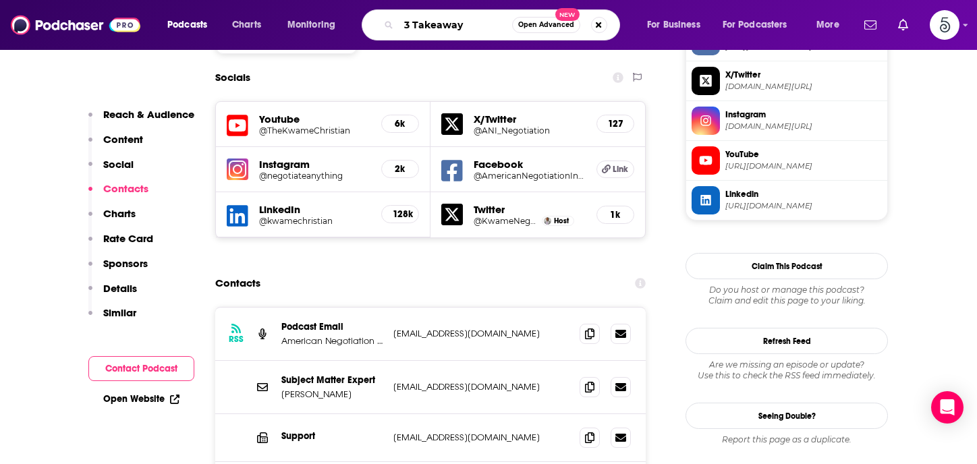
type input "3 Takeaways"
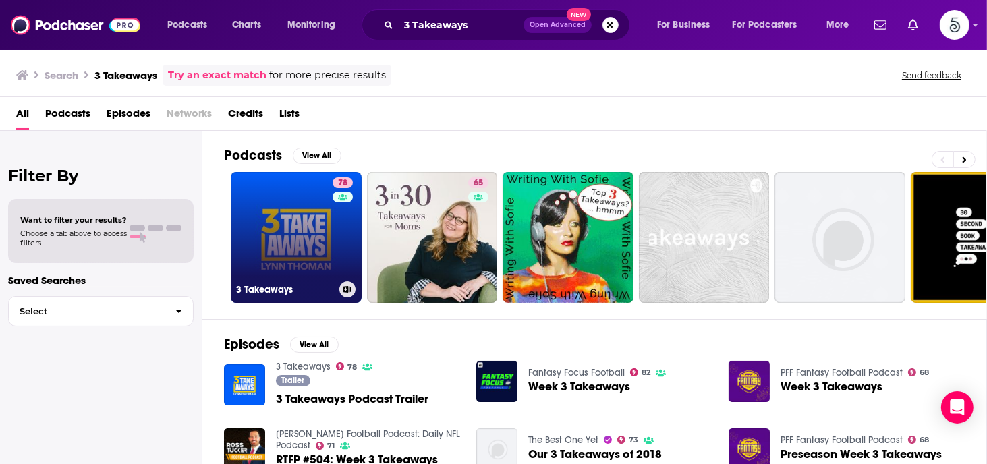
click at [294, 233] on link "78 3 Takeaways" at bounding box center [296, 237] width 131 height 131
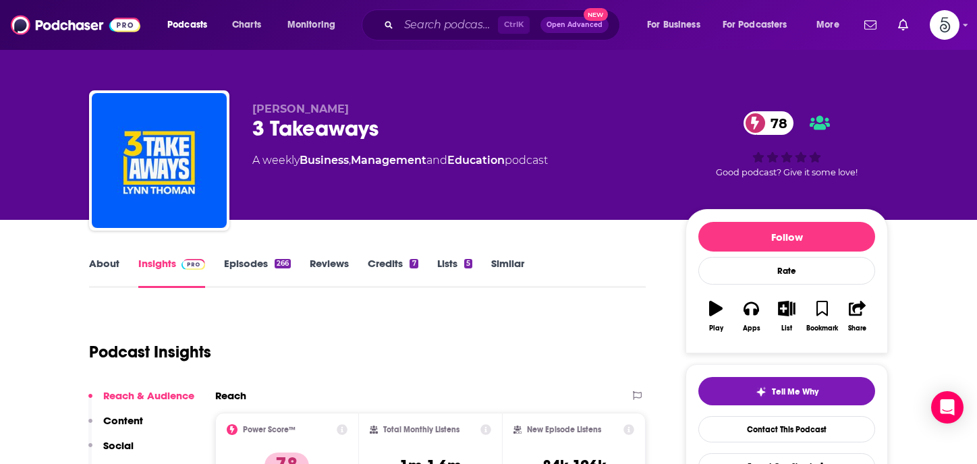
click at [246, 262] on link "Episodes 266" at bounding box center [257, 272] width 67 height 31
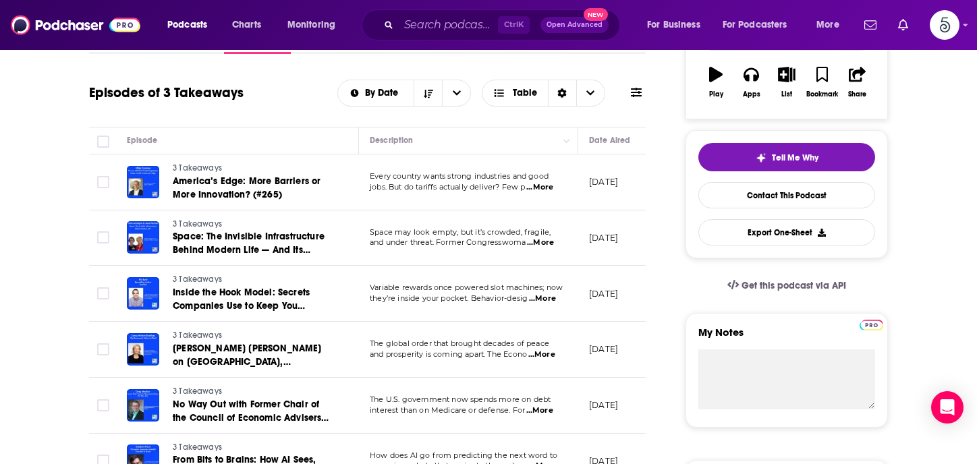
scroll to position [249, 0]
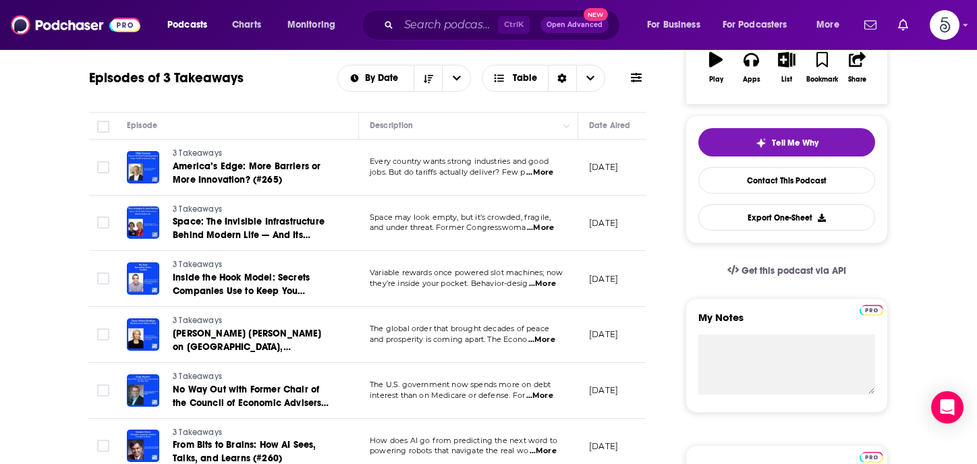
click at [551, 280] on span "...More" at bounding box center [542, 284] width 27 height 11
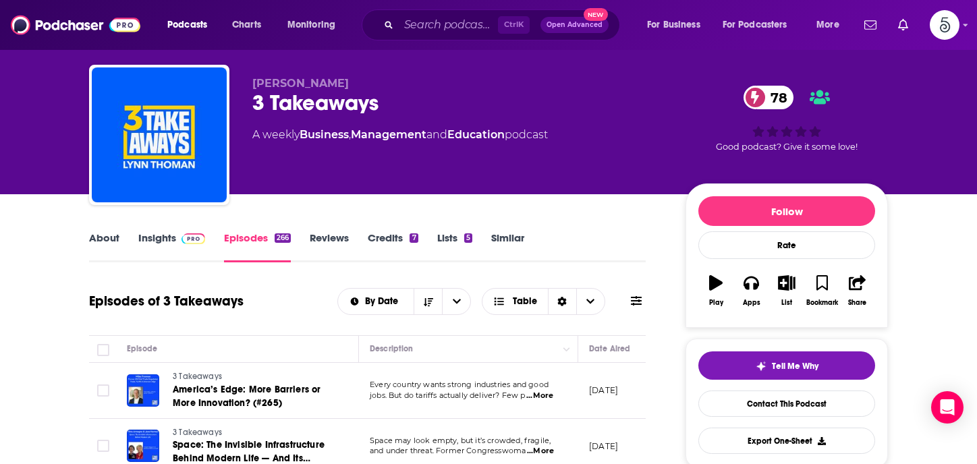
scroll to position [0, 0]
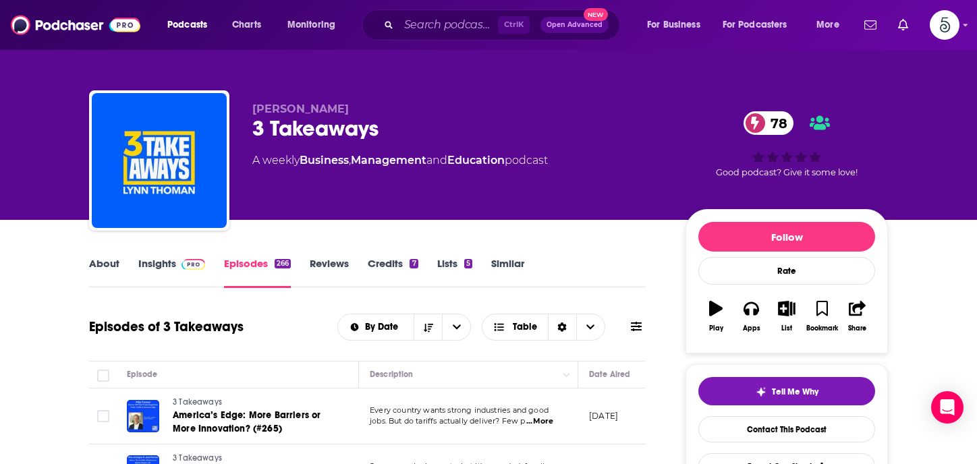
click at [160, 261] on link "Insights" at bounding box center [171, 272] width 67 height 31
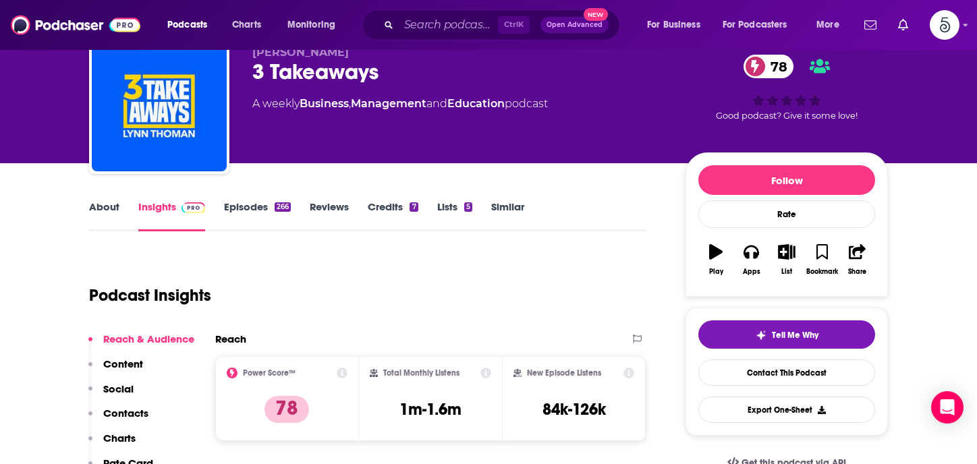
scroll to position [128, 0]
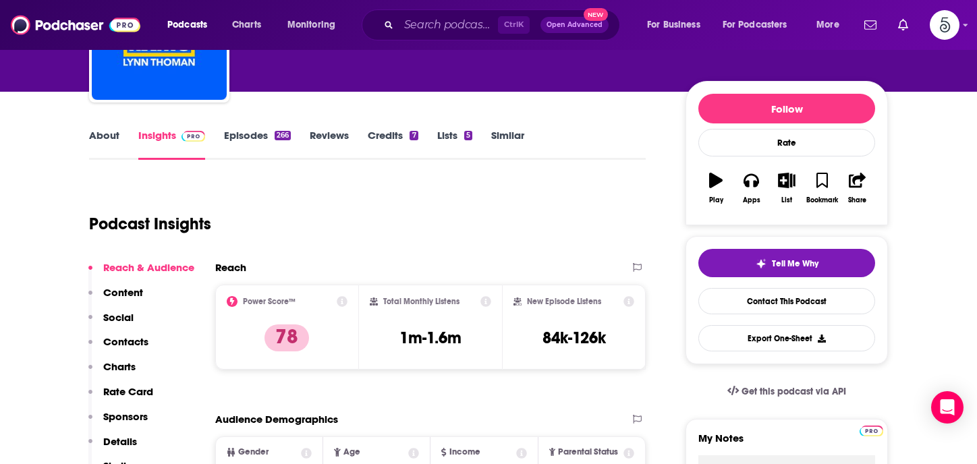
click at [117, 340] on p "Contacts" at bounding box center [125, 341] width 45 height 13
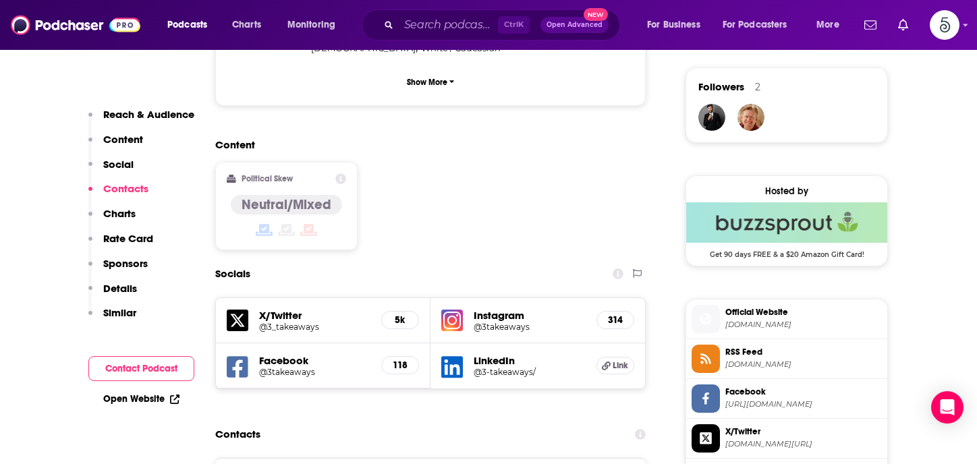
scroll to position [1143, 0]
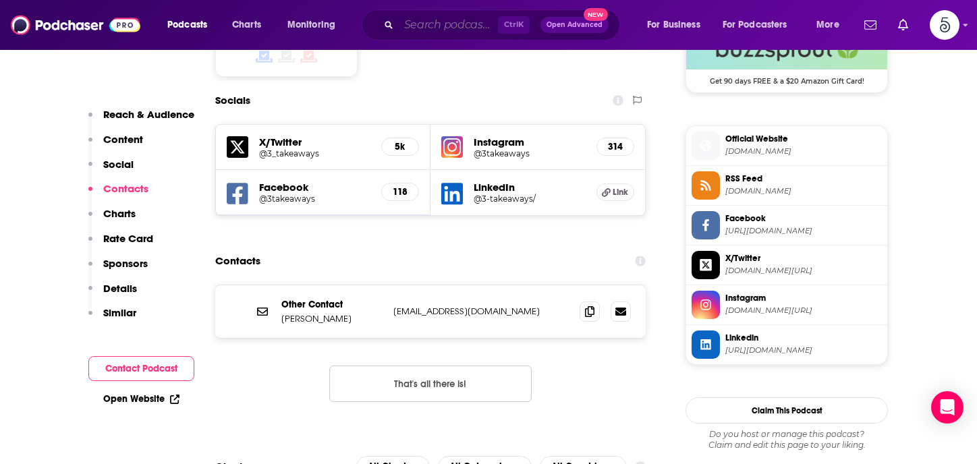
click at [464, 31] on input "Search podcasts, credits, & more..." at bounding box center [448, 25] width 99 height 22
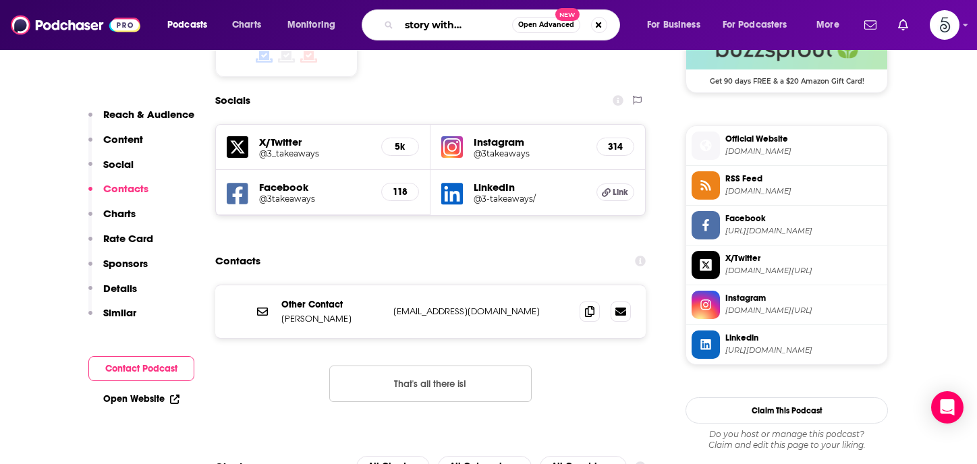
type input "Success story with Scott Clary"
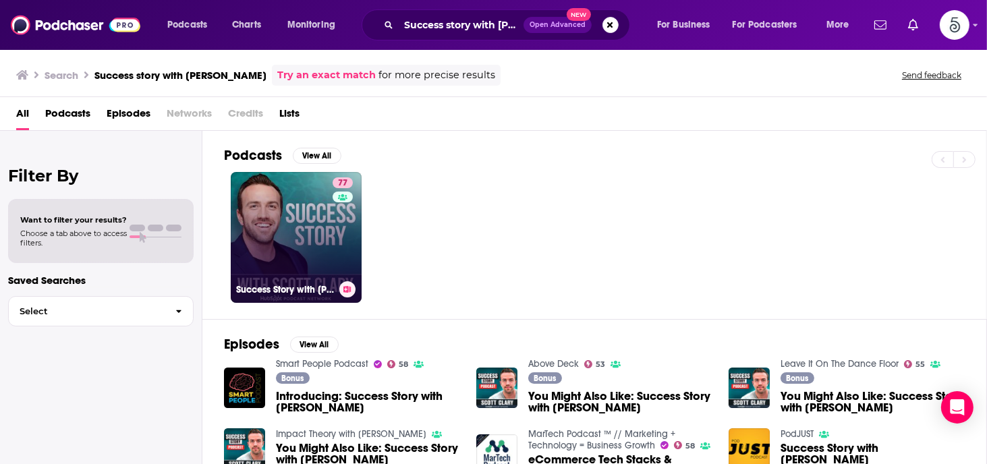
click at [310, 234] on link "77 Success Story with Scott D. Clary" at bounding box center [296, 237] width 131 height 131
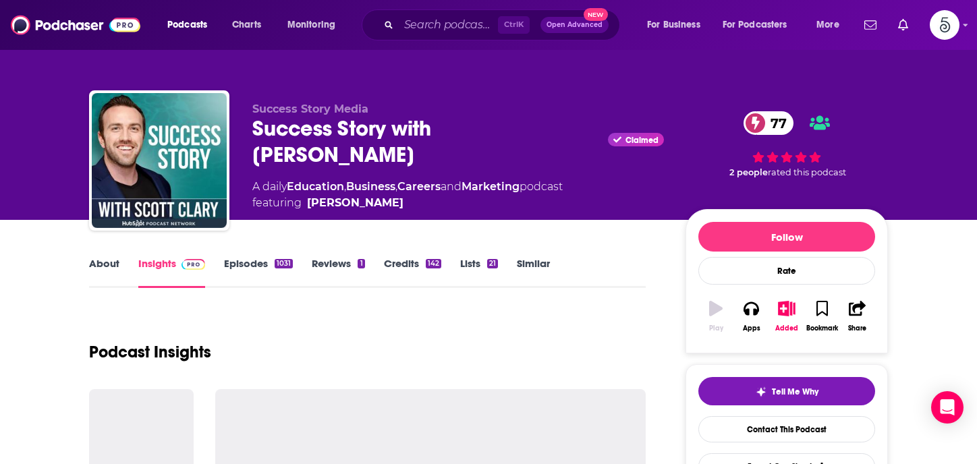
click at [247, 261] on link "Episodes 1031" at bounding box center [258, 272] width 69 height 31
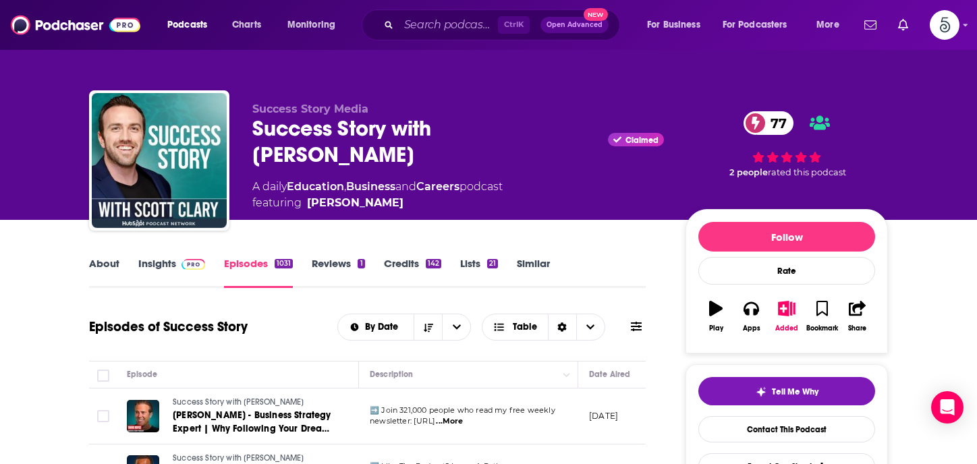
click at [162, 261] on link "Insights" at bounding box center [171, 272] width 67 height 31
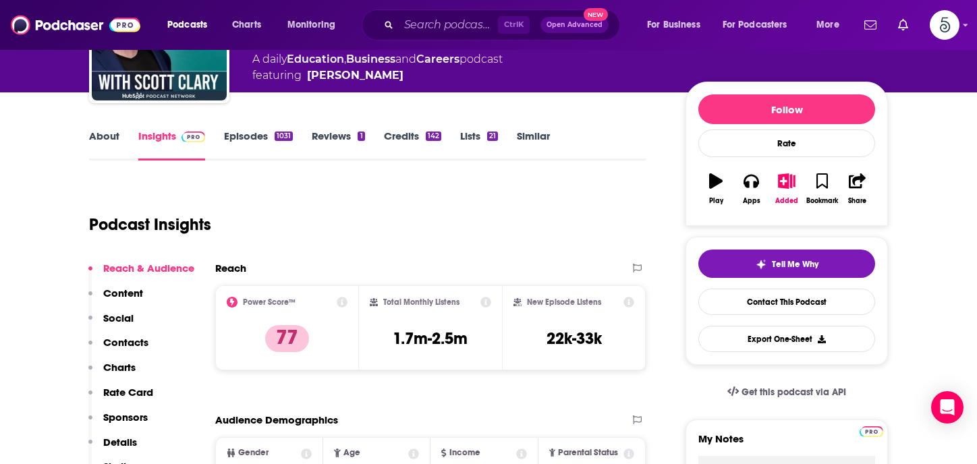
scroll to position [195, 0]
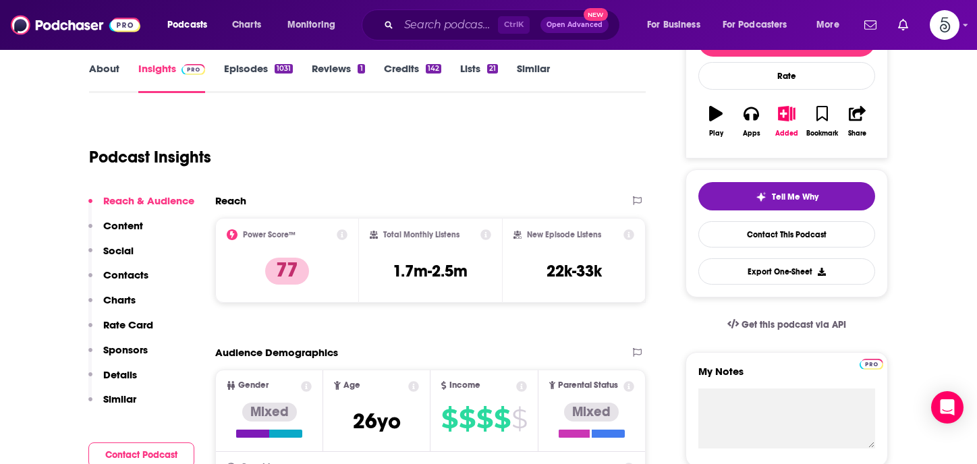
click at [128, 271] on p "Contacts" at bounding box center [125, 275] width 45 height 13
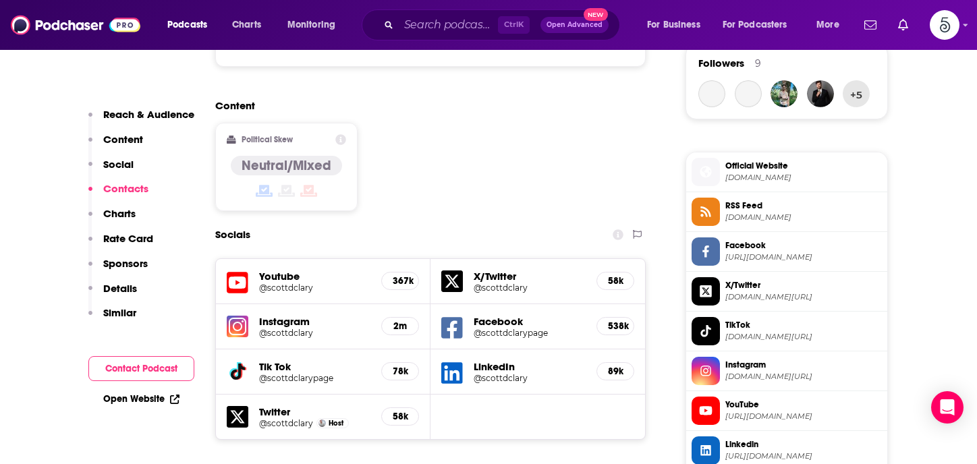
scroll to position [1235, 0]
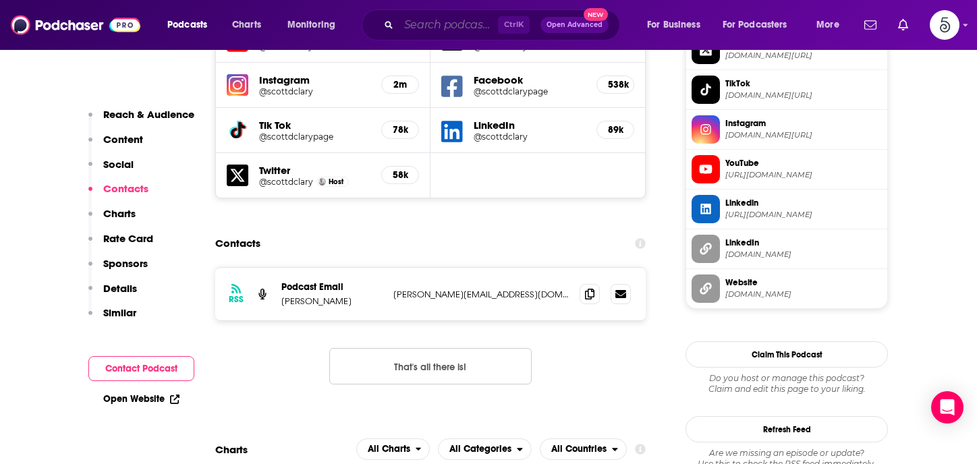
click at [457, 26] on input "Search podcasts, credits, & more..." at bounding box center [448, 25] width 99 height 22
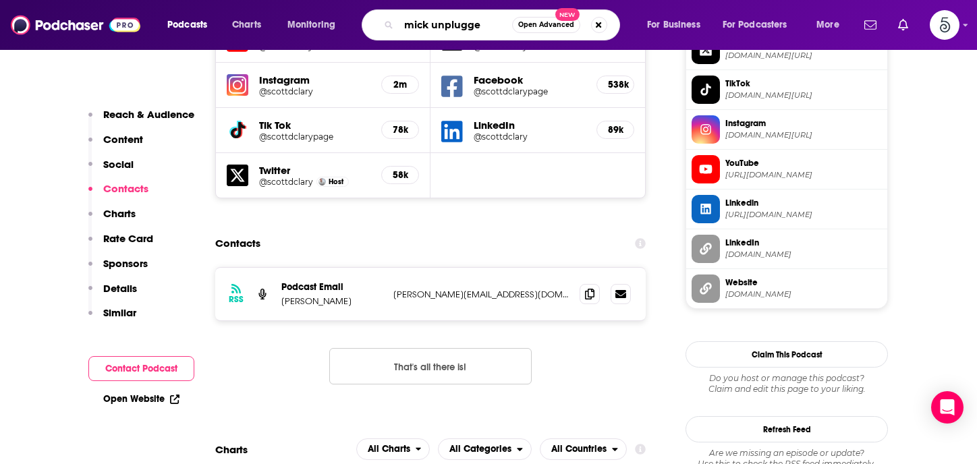
type input "mick unplugged"
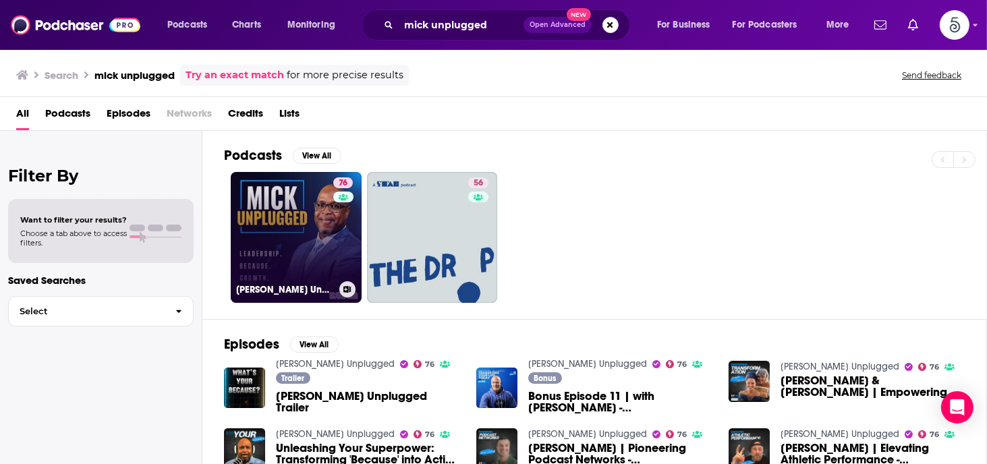
click at [285, 231] on link "76 Mick Unplugged" at bounding box center [296, 237] width 131 height 131
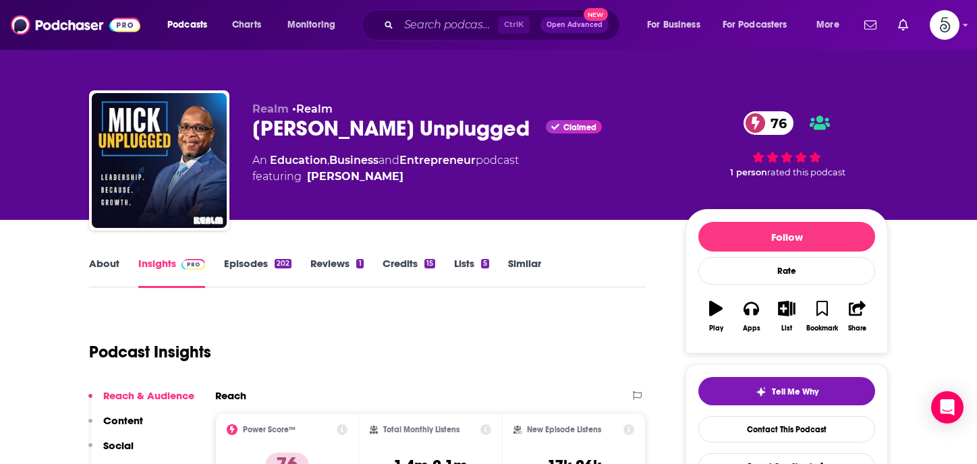
click at [246, 261] on link "Episodes 202" at bounding box center [257, 272] width 67 height 31
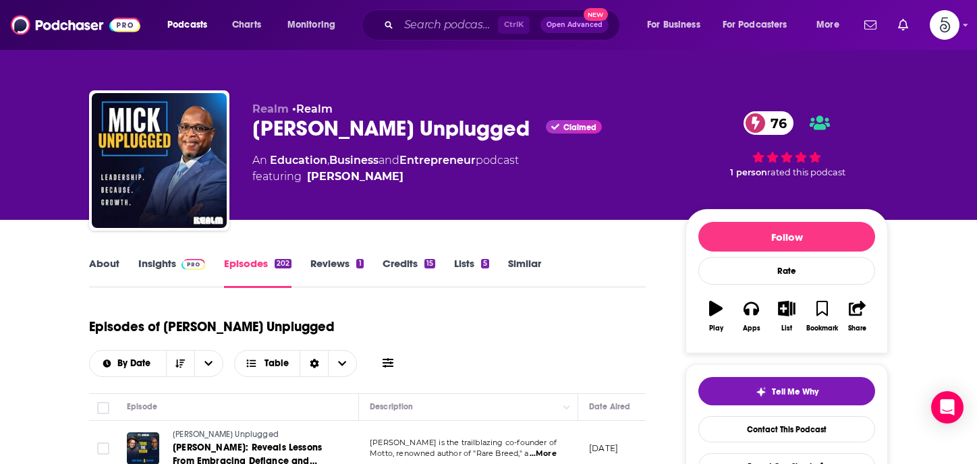
click at [146, 260] on link "Insights" at bounding box center [171, 272] width 67 height 31
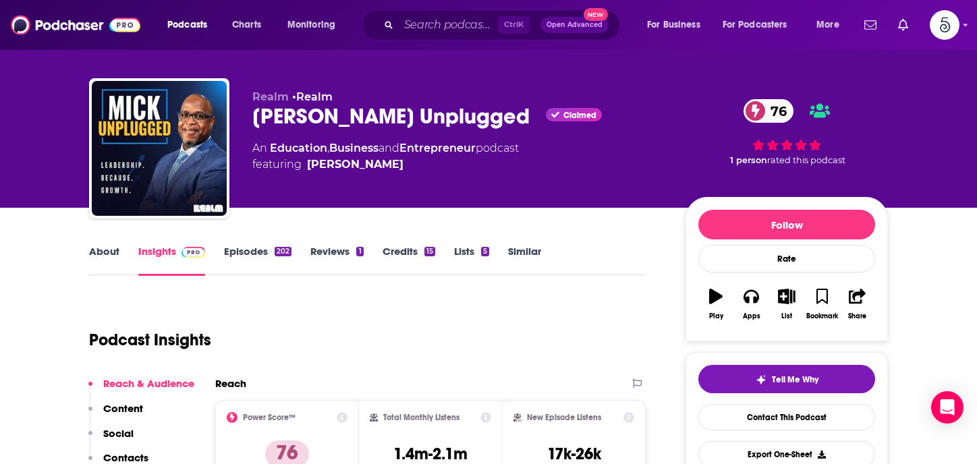
scroll to position [270, 0]
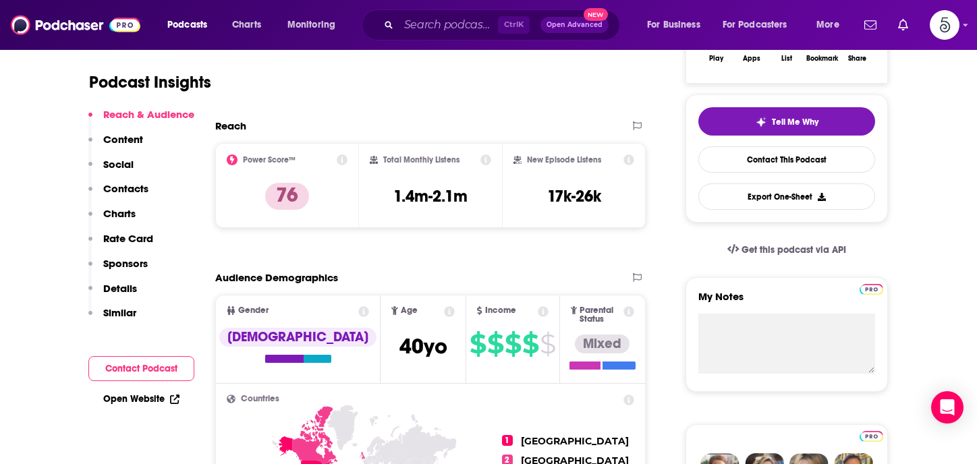
click at [118, 185] on p "Contacts" at bounding box center [125, 188] width 45 height 13
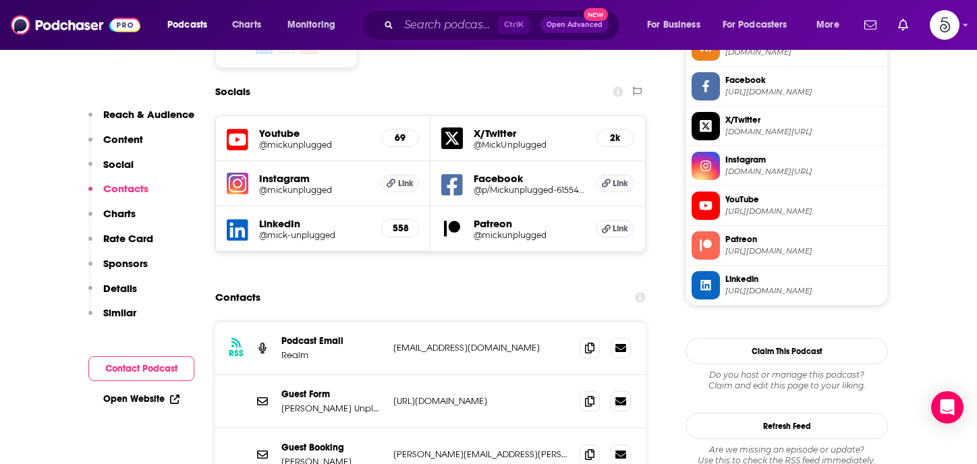
scroll to position [1189, 0]
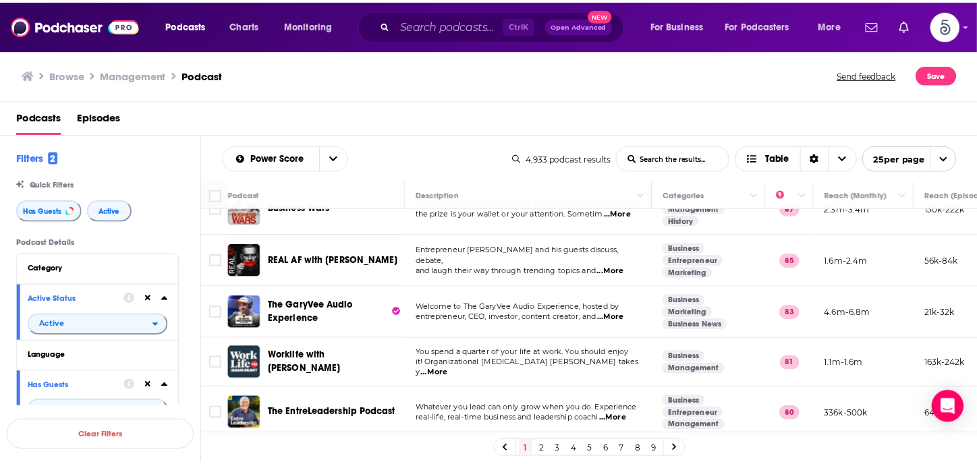
scroll to position [155, 0]
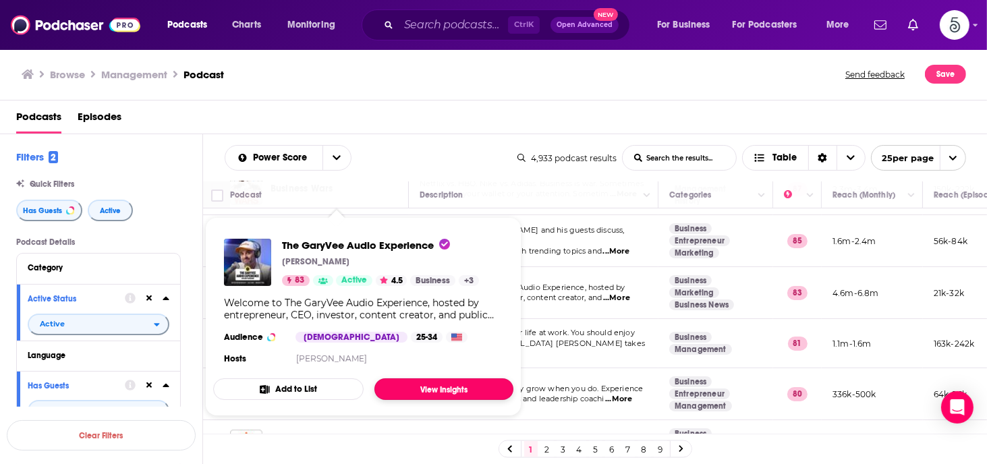
click at [421, 388] on link "View Insights" at bounding box center [443, 390] width 139 height 22
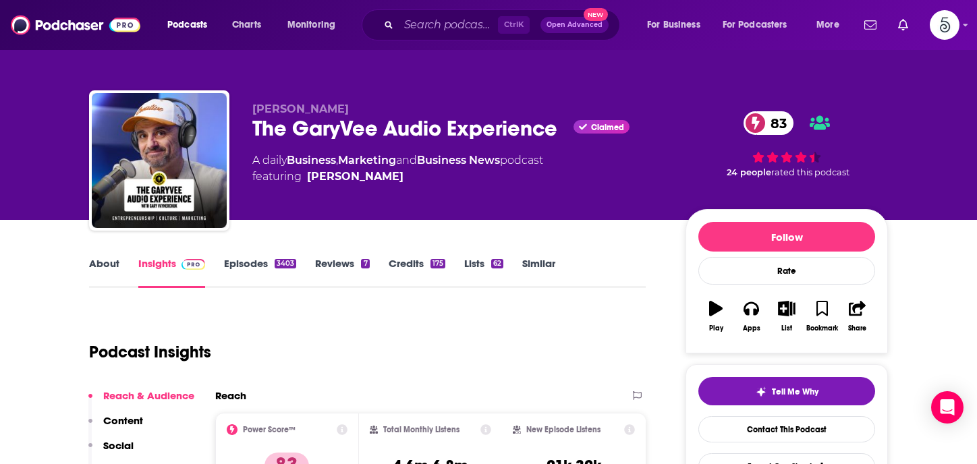
click at [254, 264] on link "Episodes 3403" at bounding box center [260, 272] width 72 height 31
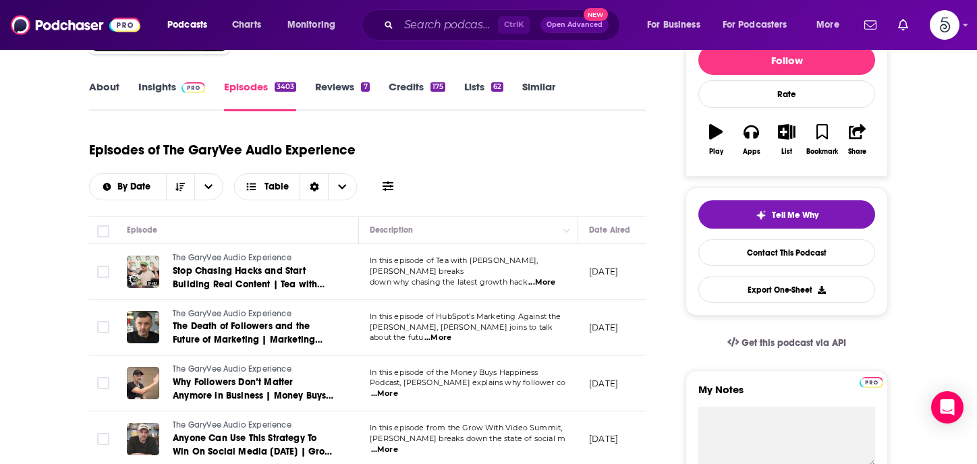
scroll to position [192, 0]
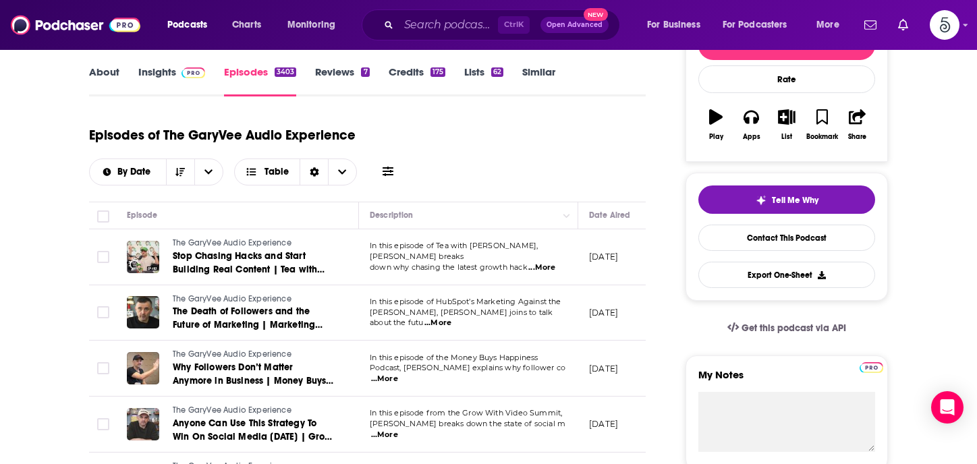
click at [398, 374] on span "...More" at bounding box center [384, 379] width 27 height 11
click at [451, 318] on span "...More" at bounding box center [437, 323] width 27 height 11
click at [545, 263] on span "...More" at bounding box center [541, 267] width 27 height 11
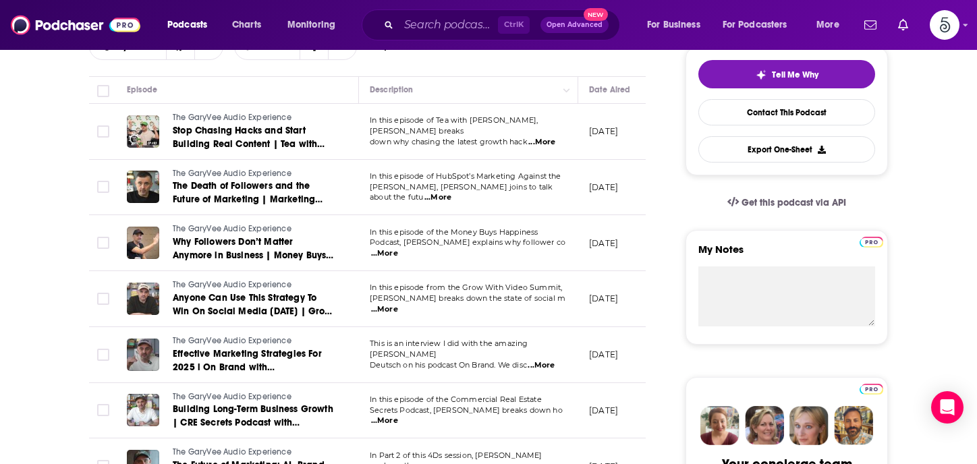
scroll to position [332, 0]
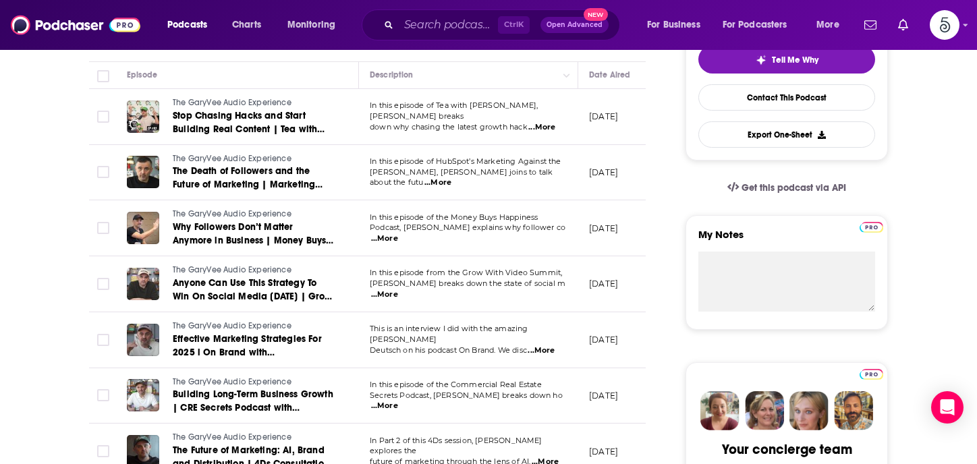
click at [398, 401] on span "...More" at bounding box center [384, 406] width 27 height 11
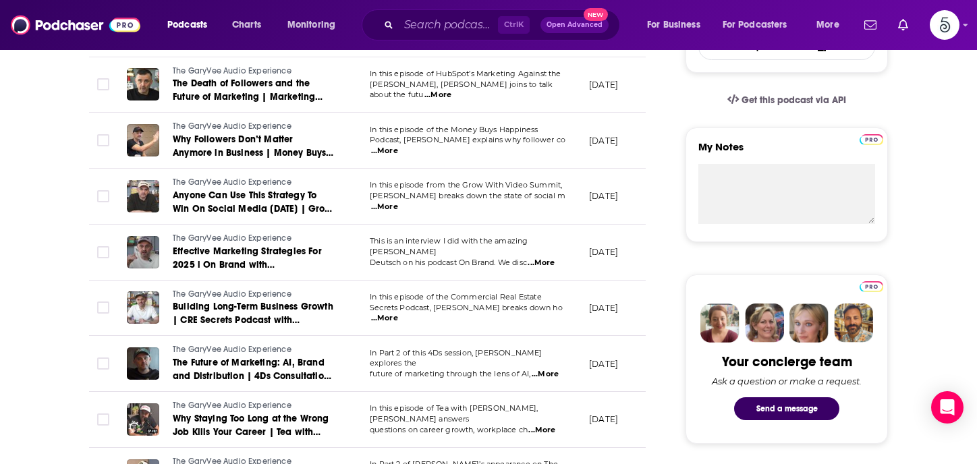
click at [553, 369] on span "...More" at bounding box center [545, 374] width 27 height 11
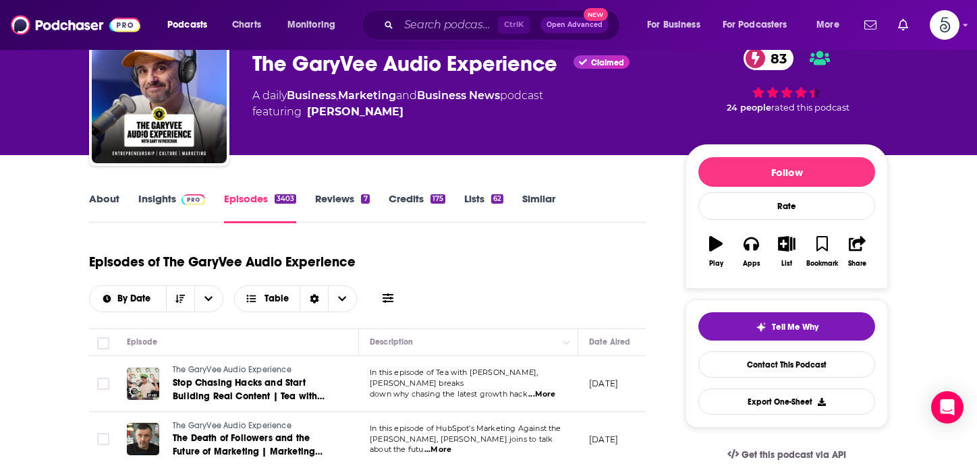
scroll to position [45, 0]
